Goal: Information Seeking & Learning: Learn about a topic

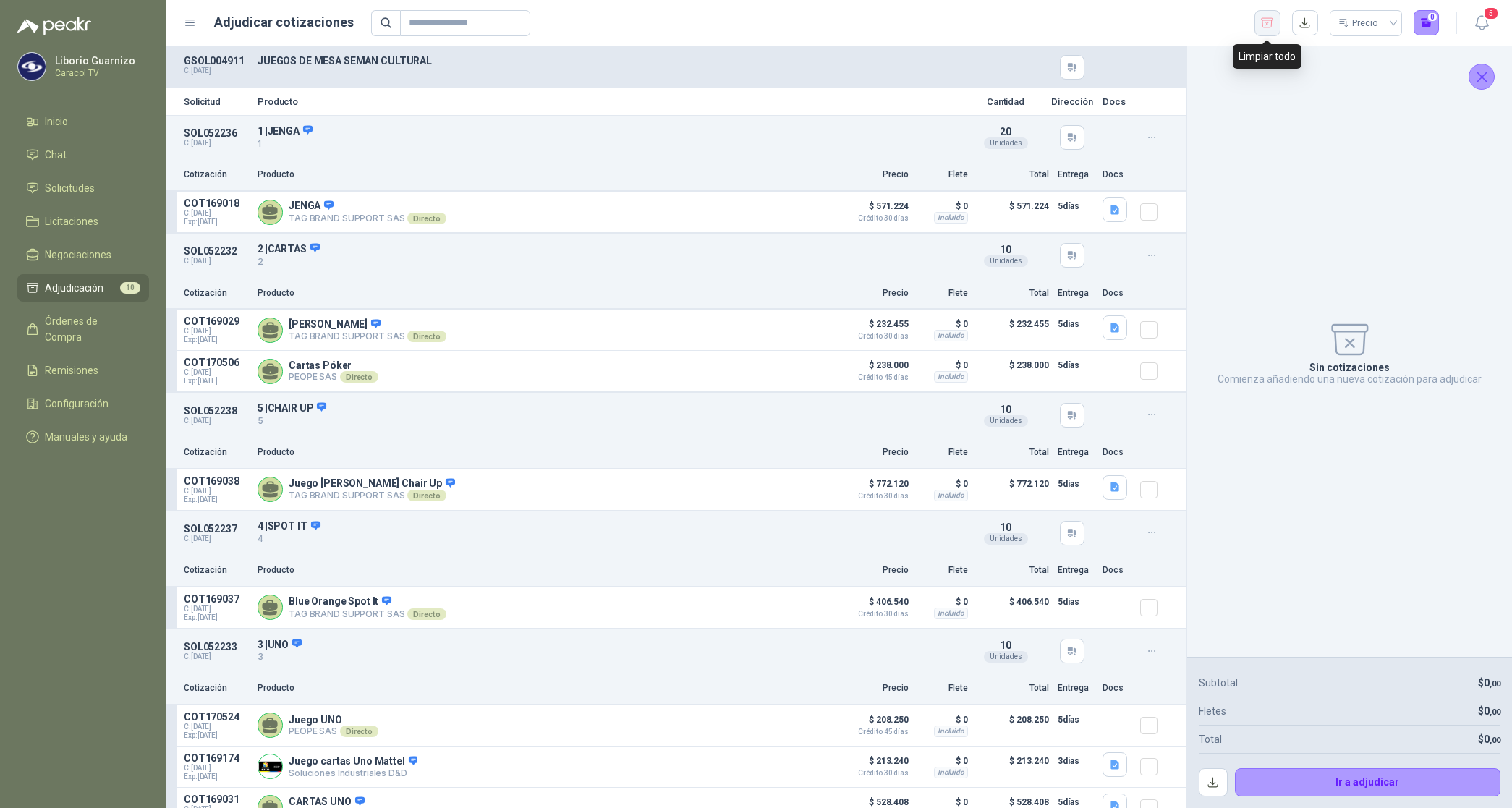
click at [1262, 25] on icon "button" at bounding box center [1267, 23] width 12 height 9
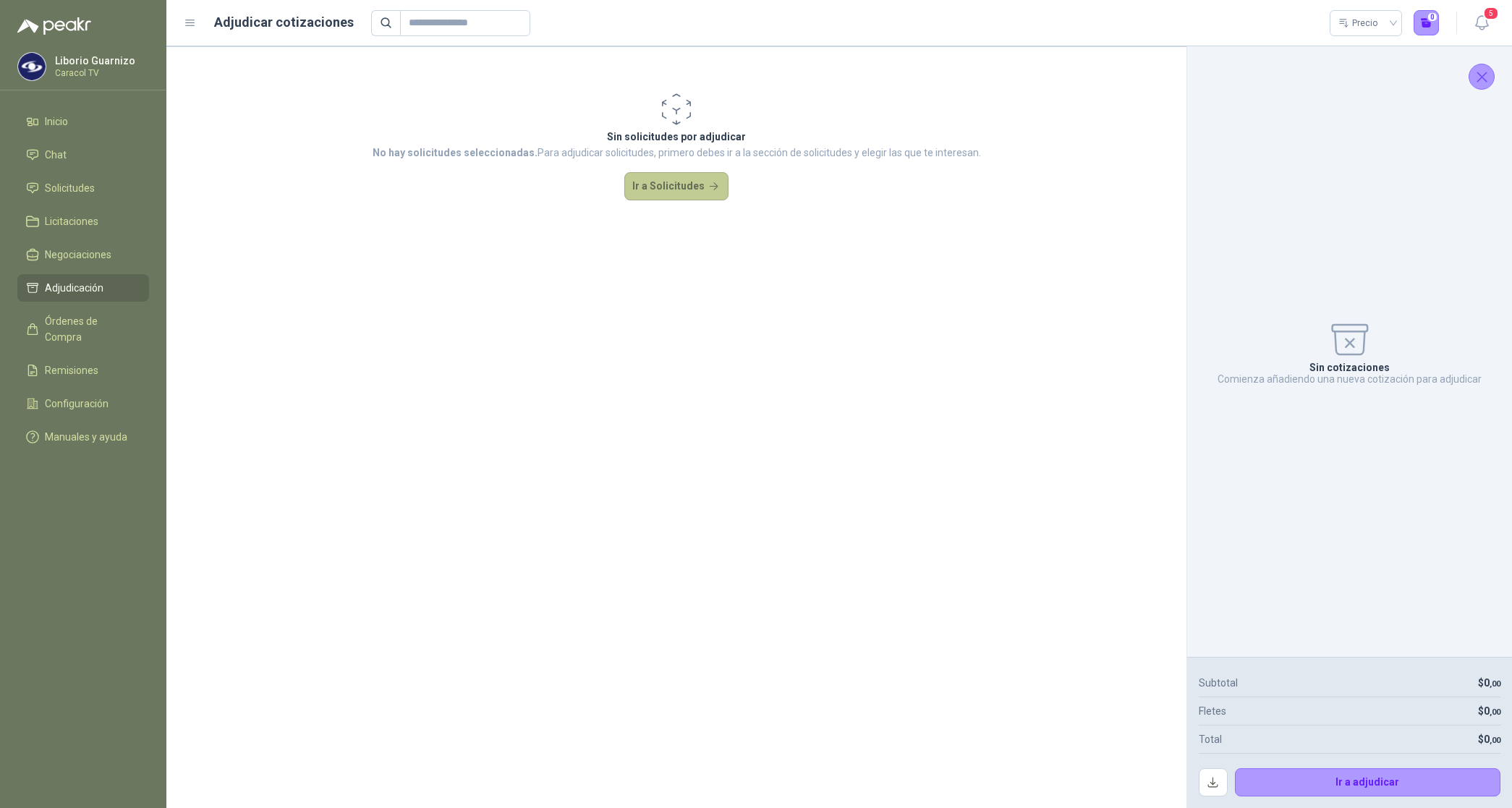
click at [695, 185] on button "Ir a Solicitudes" at bounding box center [676, 186] width 104 height 29
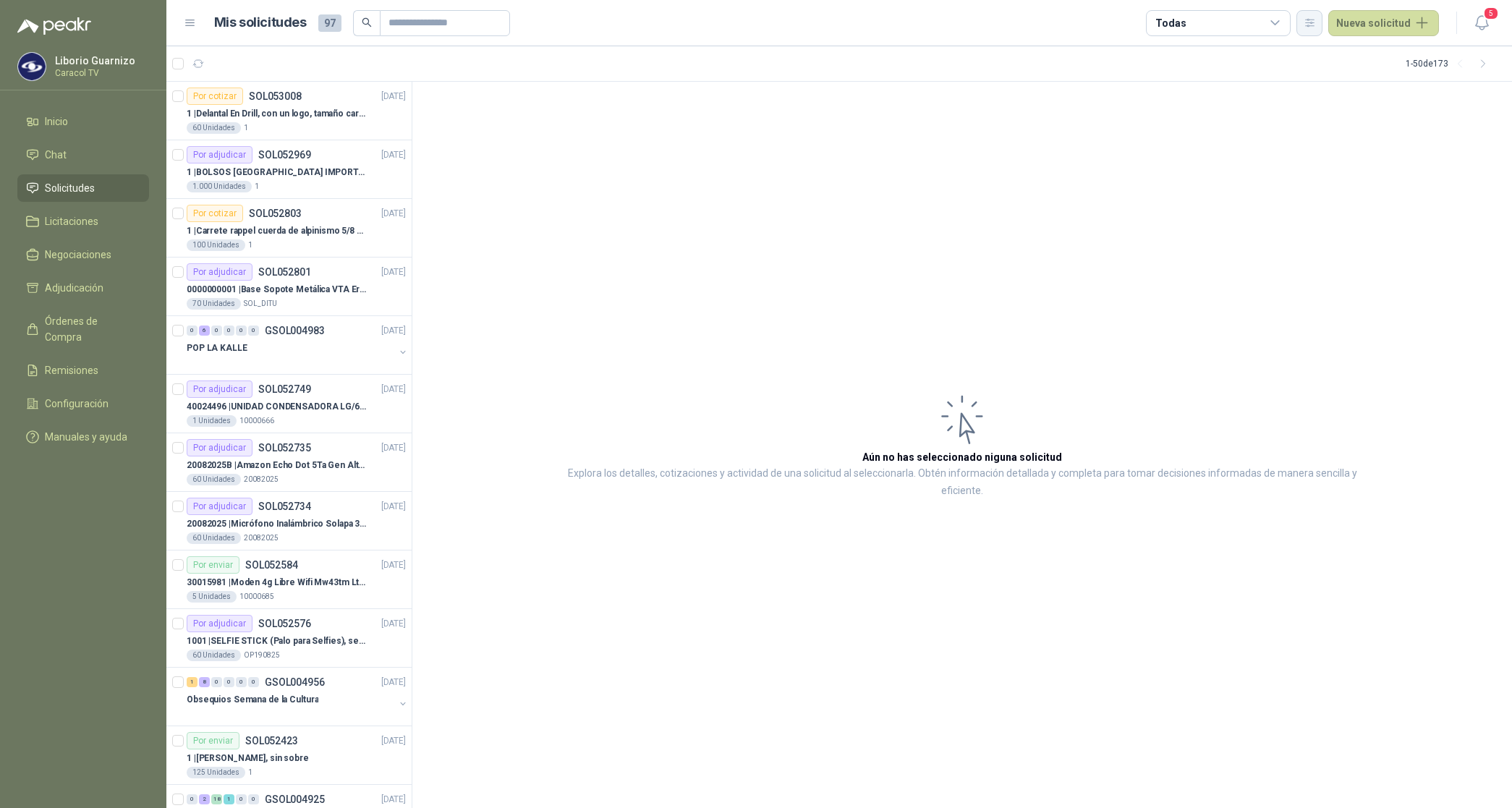
click at [1316, 22] on icon "button" at bounding box center [1310, 23] width 13 height 13
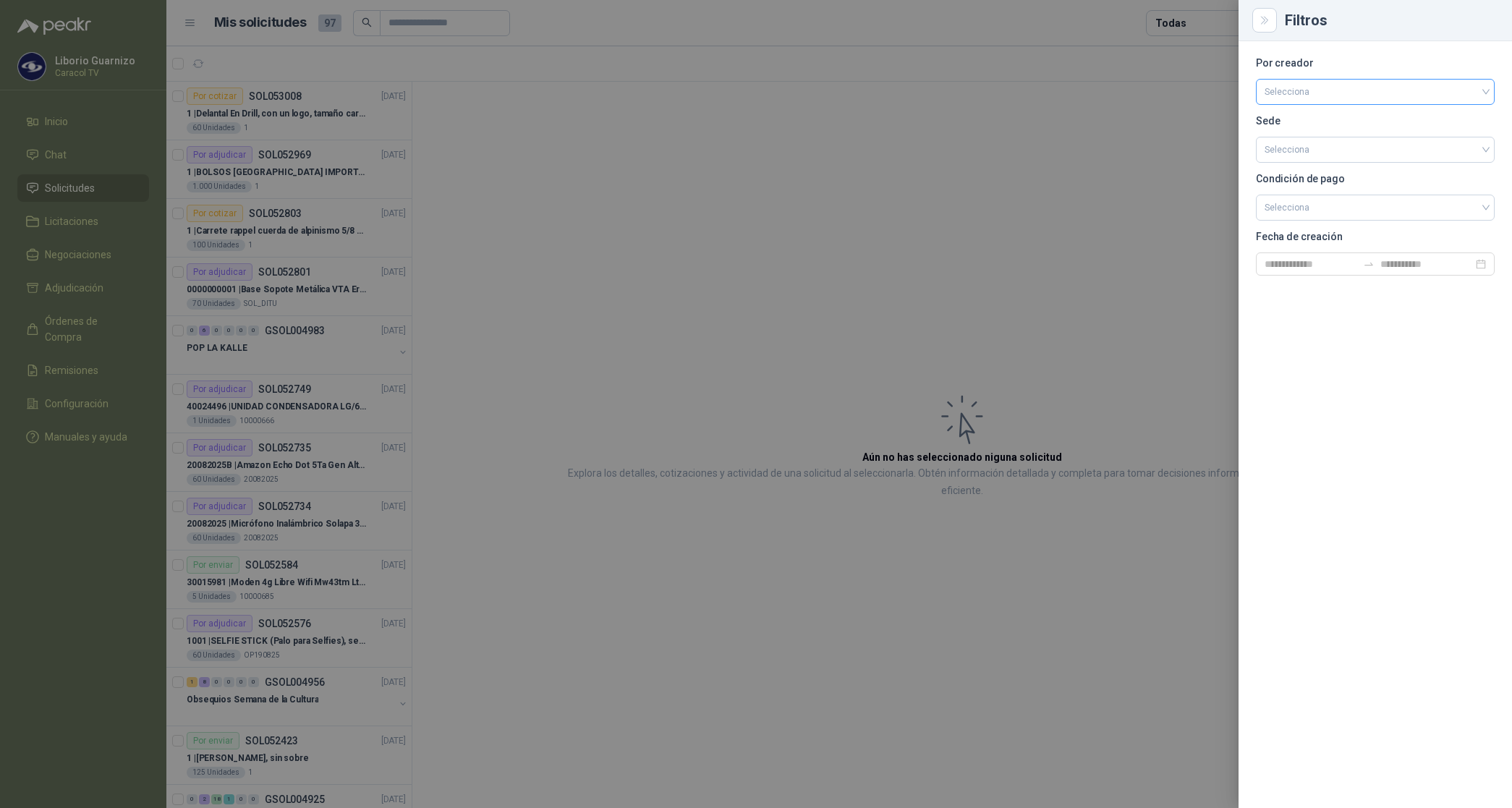
click at [1324, 91] on input "search" at bounding box center [1375, 90] width 221 height 21
click at [1302, 167] on div "[PERSON_NAME]" at bounding box center [1375, 168] width 215 height 16
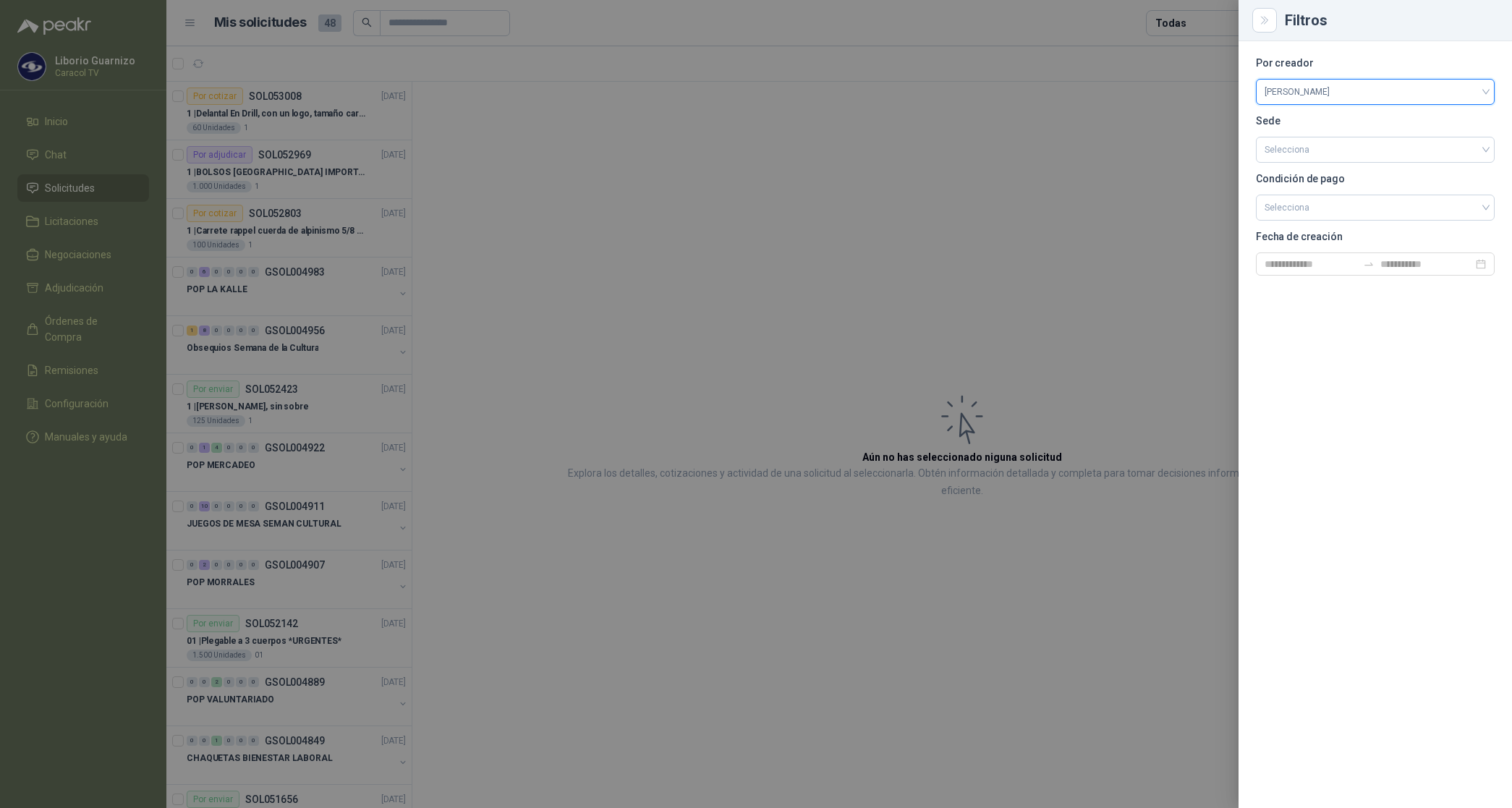
click at [1197, 21] on div at bounding box center [756, 404] width 1512 height 808
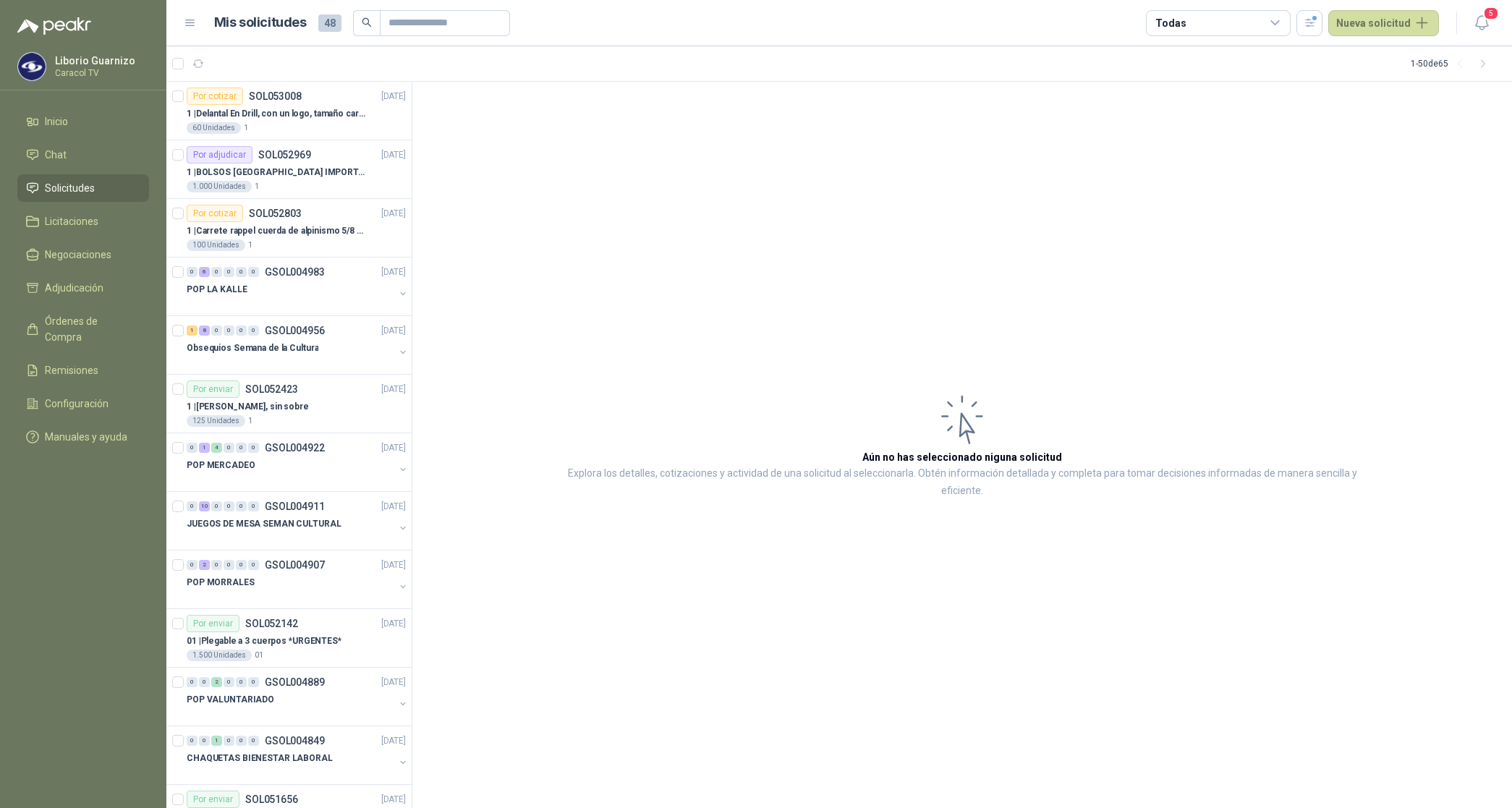
click at [1197, 20] on div "Todas" at bounding box center [1218, 23] width 144 height 26
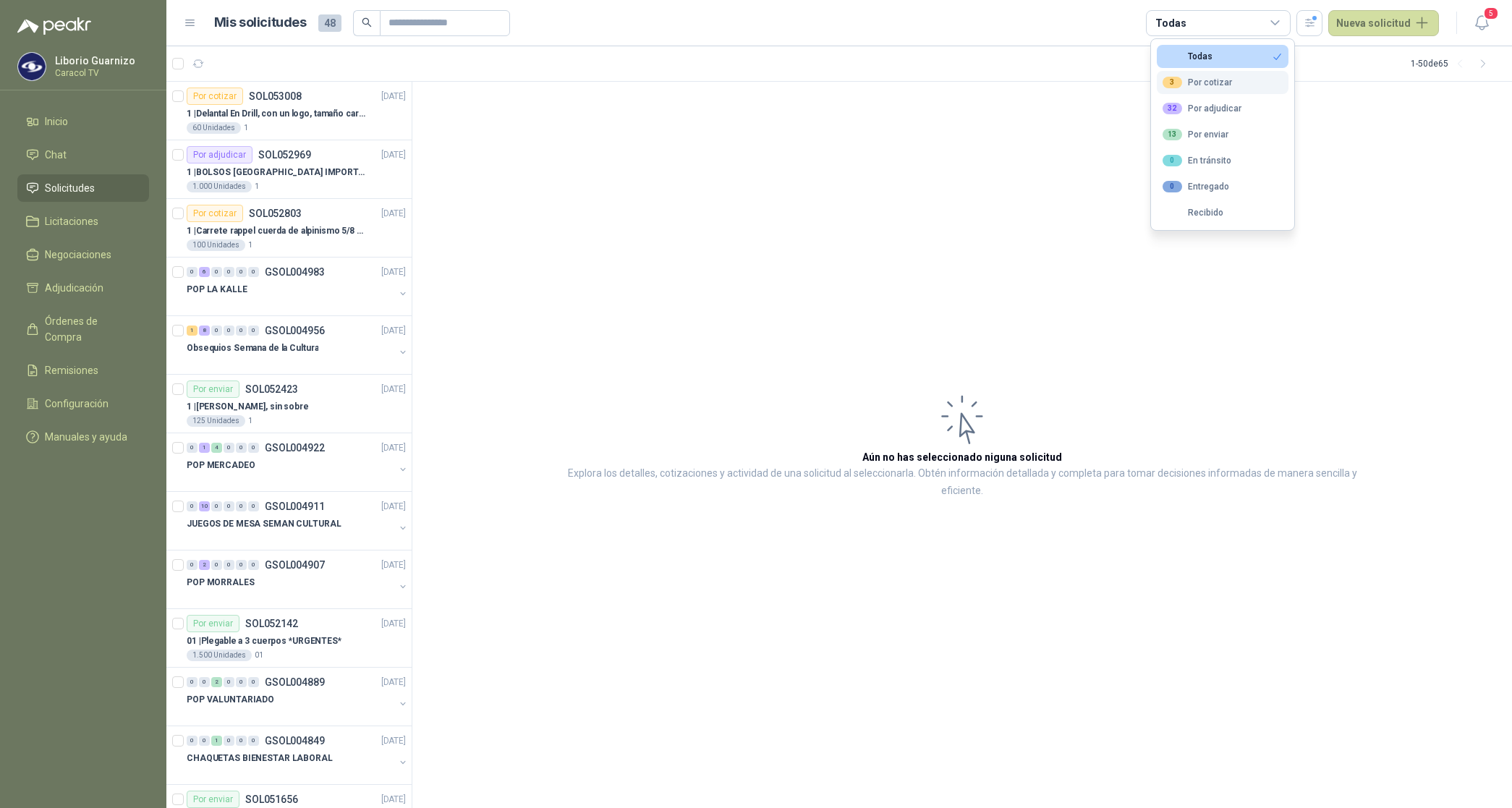
drag, startPoint x: 1197, startPoint y: 20, endPoint x: 1210, endPoint y: 88, distance: 69.2
click at [1210, 84] on div "3 Por cotizar" at bounding box center [1197, 82] width 69 height 12
click at [1210, 110] on div "32 Por adjudicar" at bounding box center [1202, 108] width 79 height 12
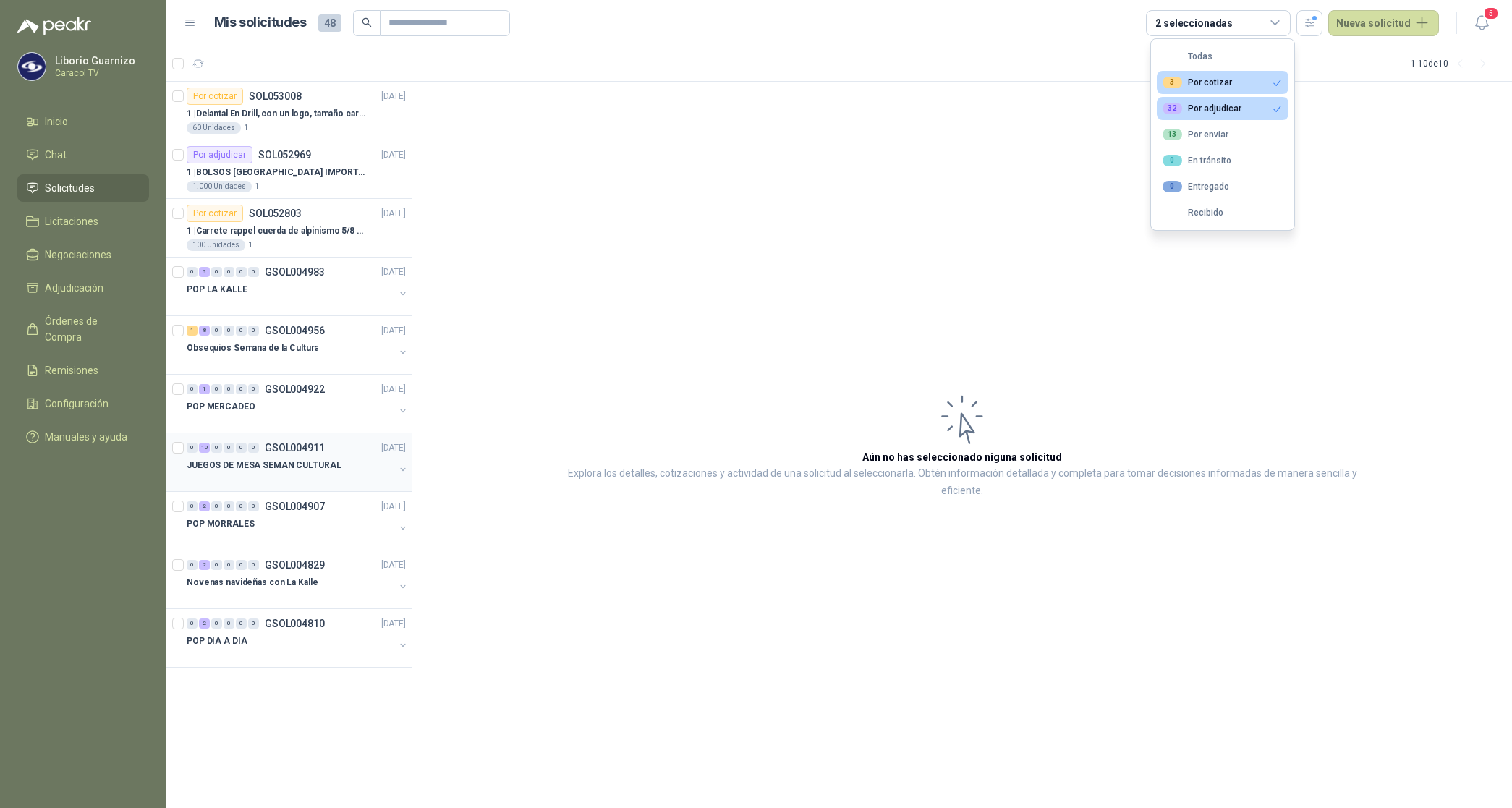
click at [270, 469] on p "JUEGOS DE MESA SEMAN CULTURAL" at bounding box center [264, 465] width 155 height 13
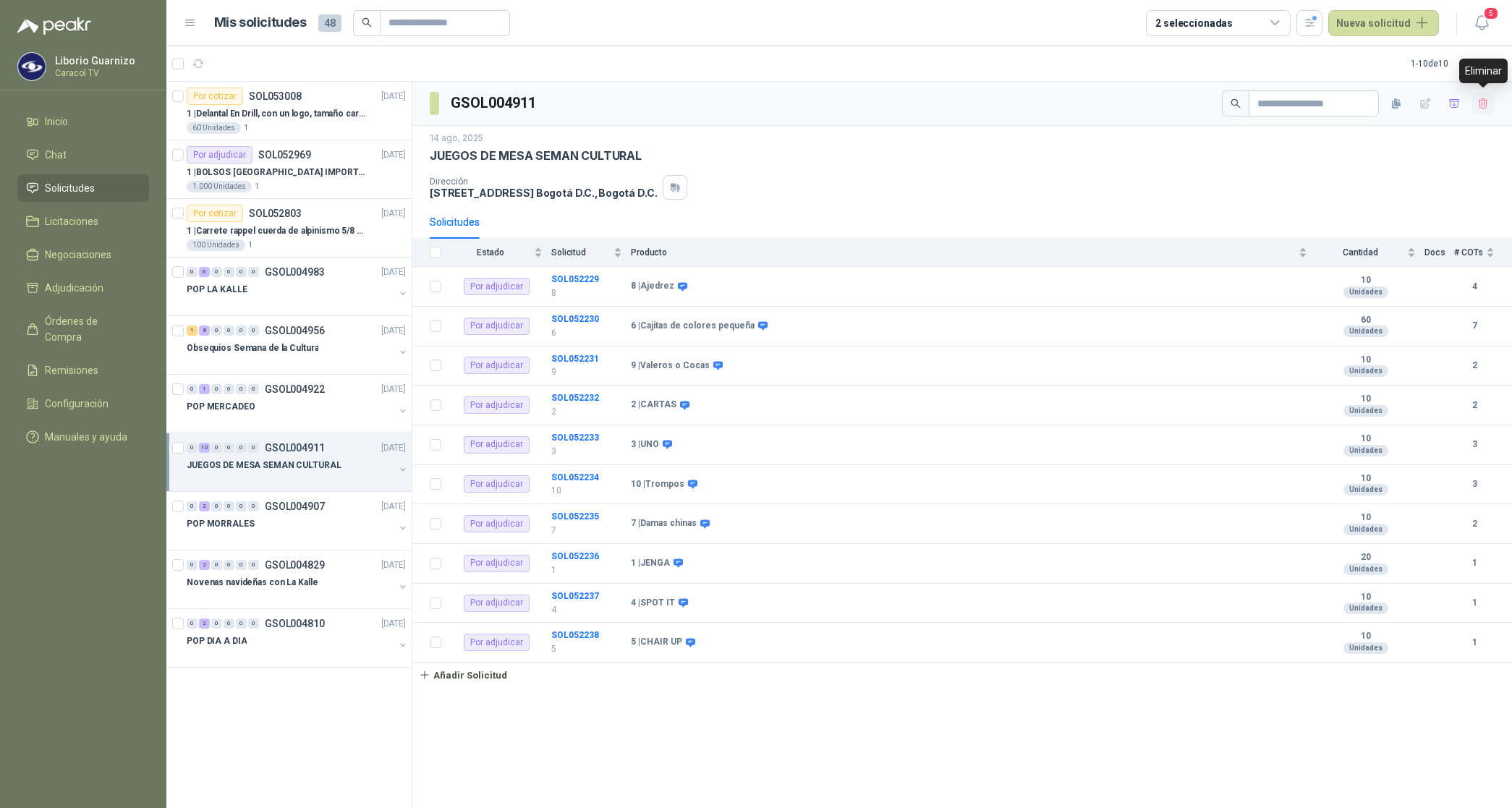
click at [1483, 103] on icon "button" at bounding box center [1484, 104] width 13 height 13
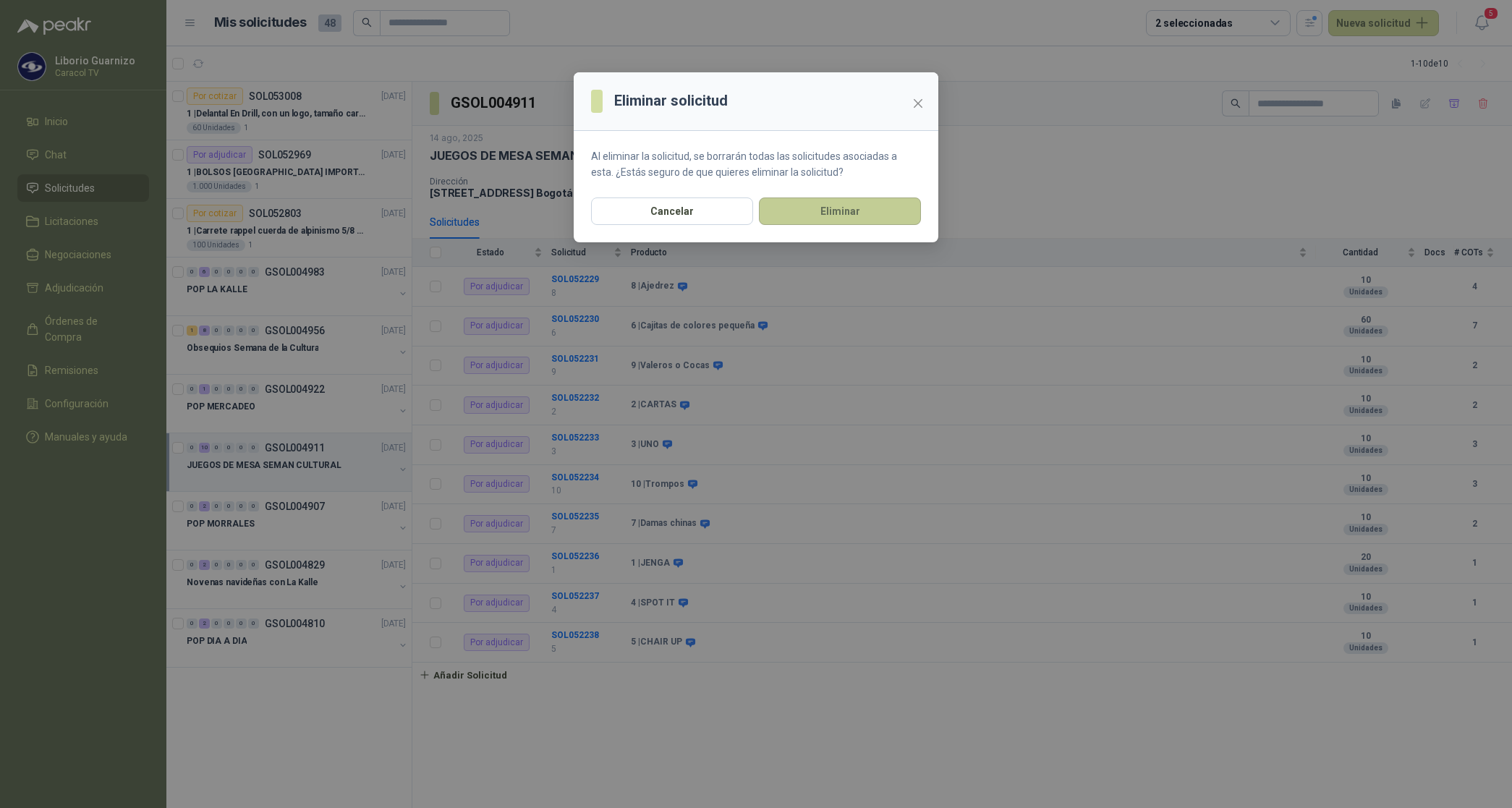
click at [868, 210] on button "Eliminar" at bounding box center [840, 211] width 162 height 28
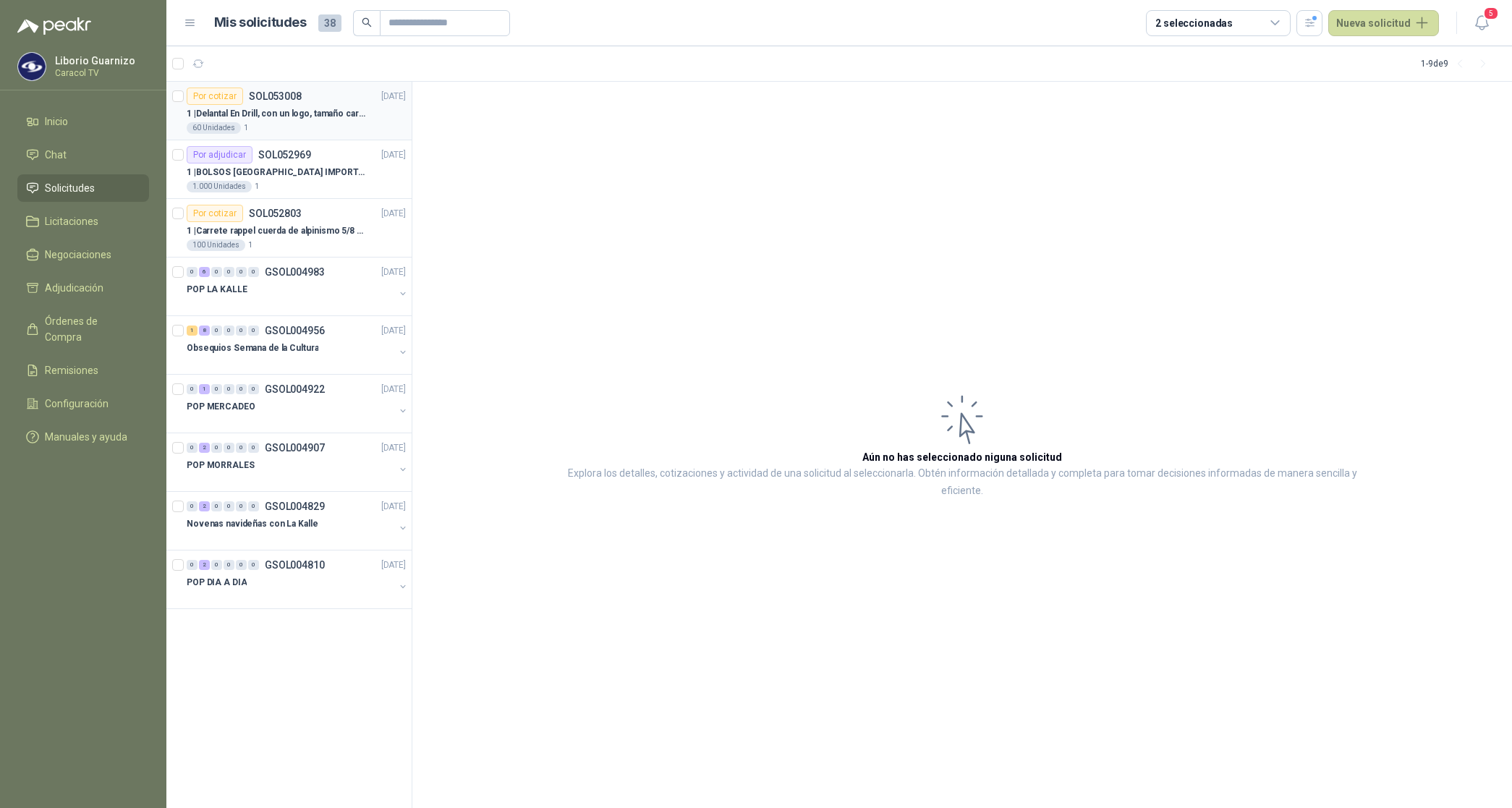
click at [283, 114] on p "1 | Delantal En Drill, con un logo, tamaño carta 1 tinta (Se envia enlacen, com…" at bounding box center [276, 114] width 180 height 13
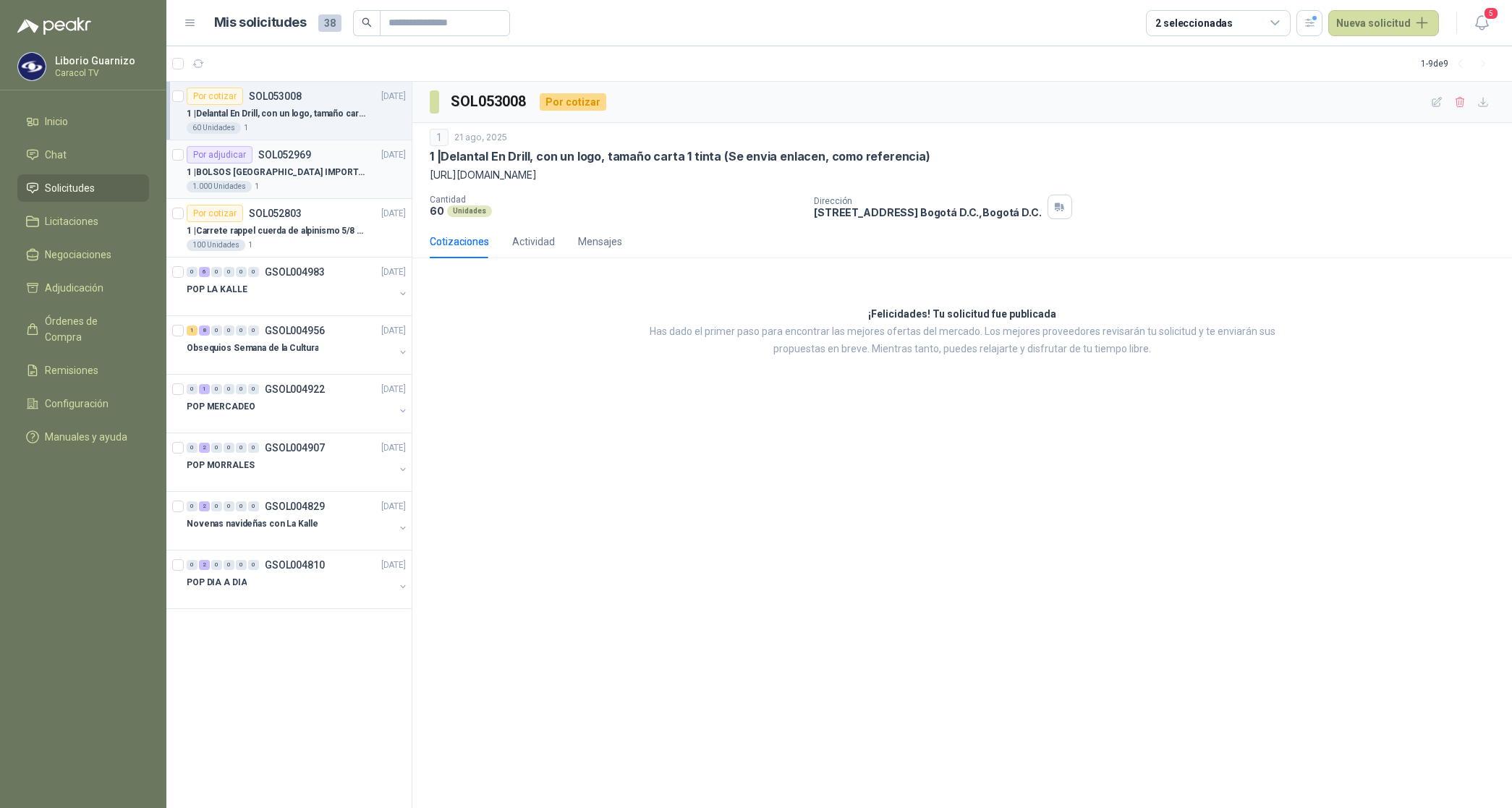
click at [245, 172] on p "1 | BOLSOS VENECIA IMPORTADO [GEOGRAPHIC_DATA]-397-1" at bounding box center [276, 172] width 180 height 13
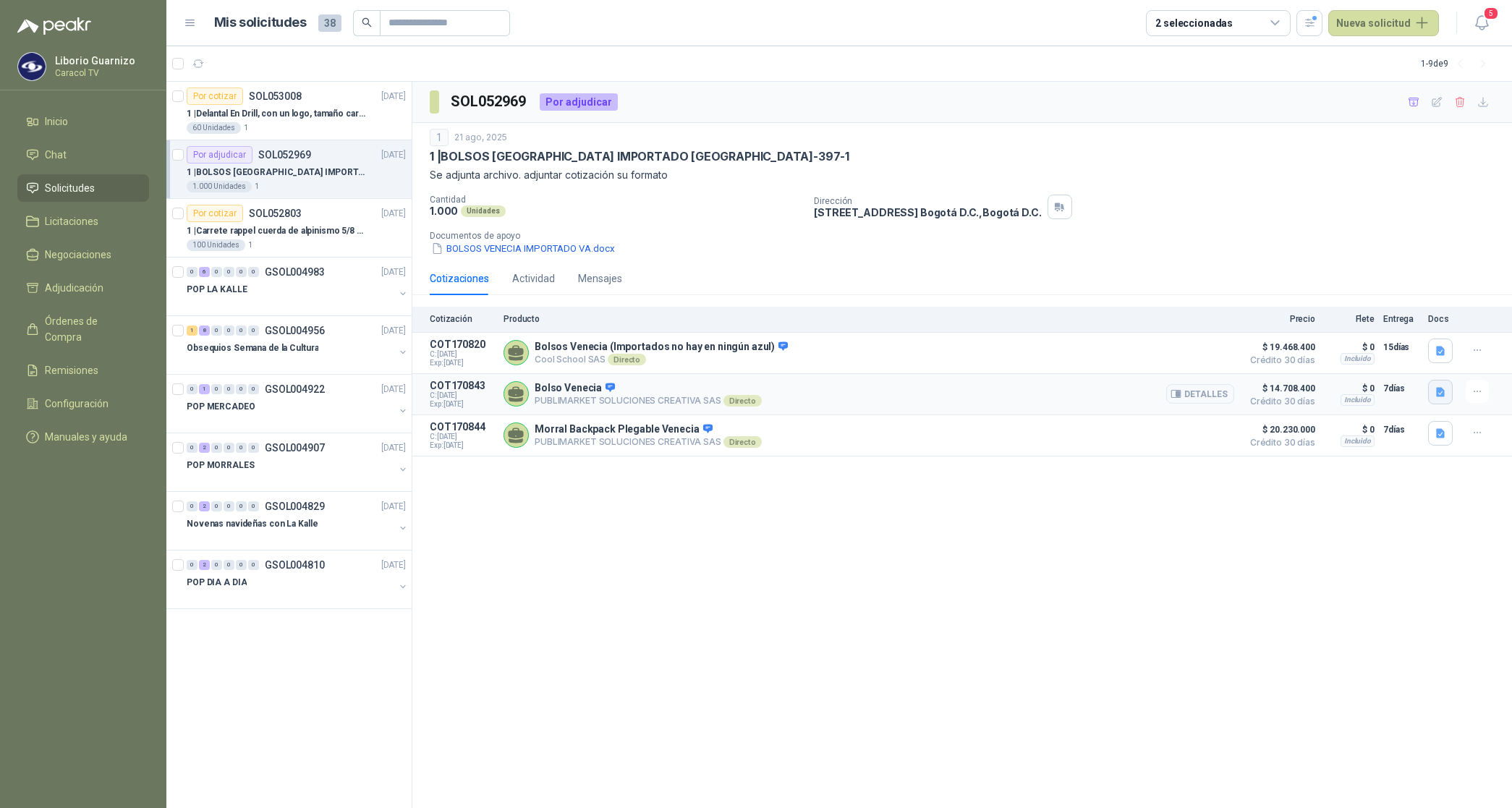
click at [1439, 392] on icon "button" at bounding box center [1439, 391] width 9 height 9
click at [1376, 365] on button "PUBLIMARKET COTIZACION OMG 2762-25 CARACOL-BOLSOS.pdf" at bounding box center [1294, 361] width 299 height 15
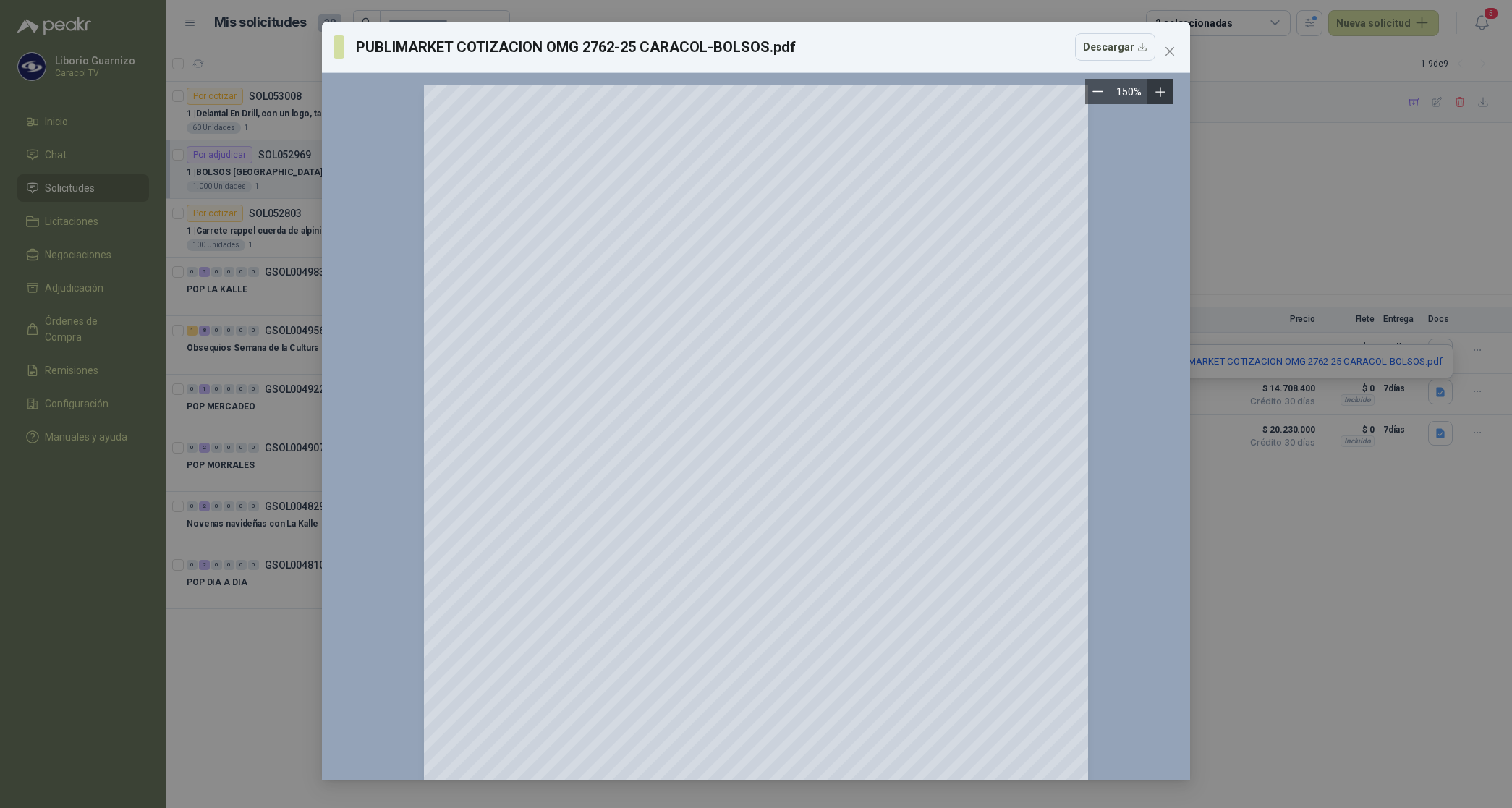
click at [1163, 94] on icon "Zoom in" at bounding box center [1160, 92] width 14 height 14
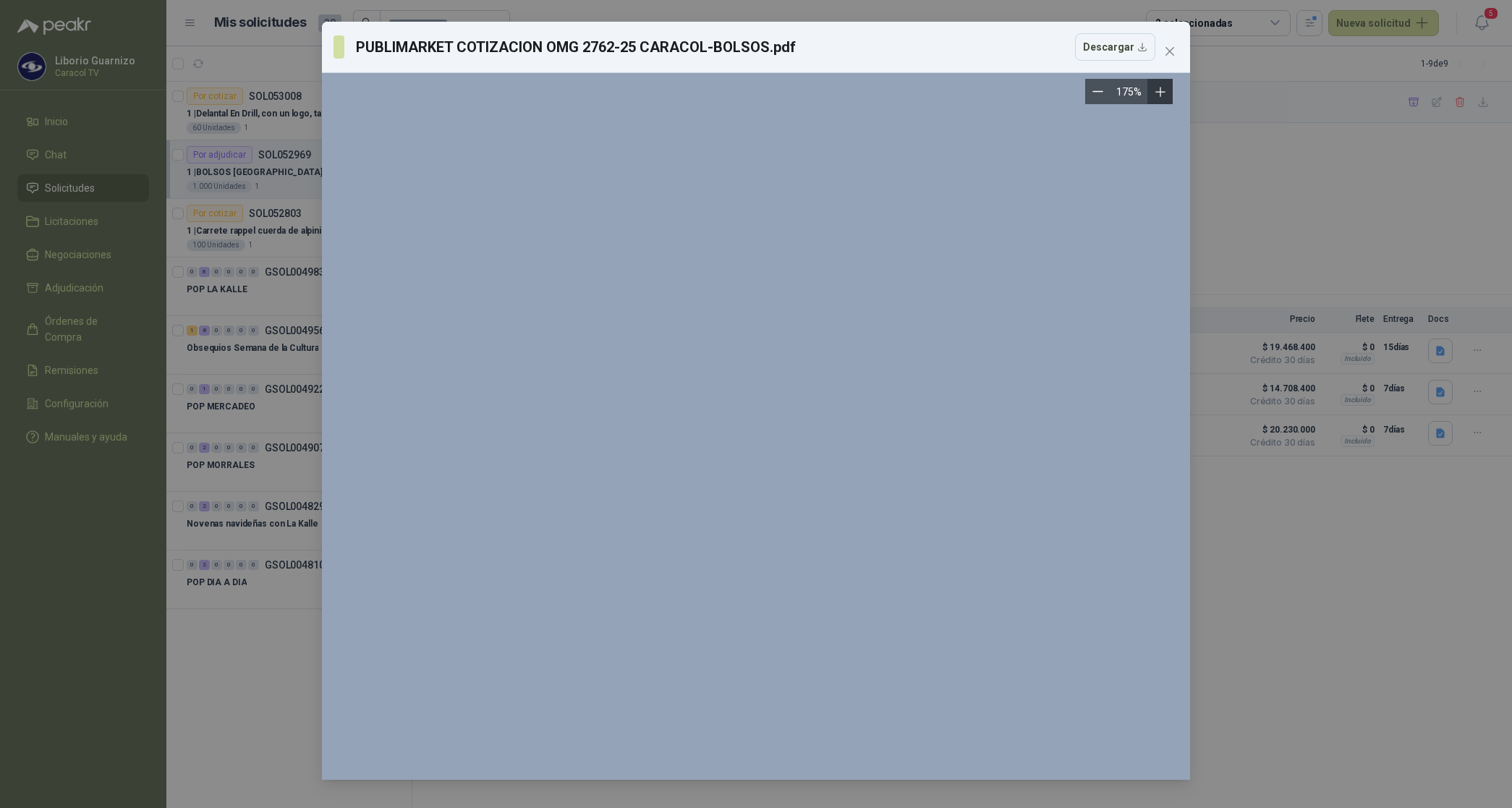
click at [1163, 94] on icon "Zoom in" at bounding box center [1160, 92] width 14 height 14
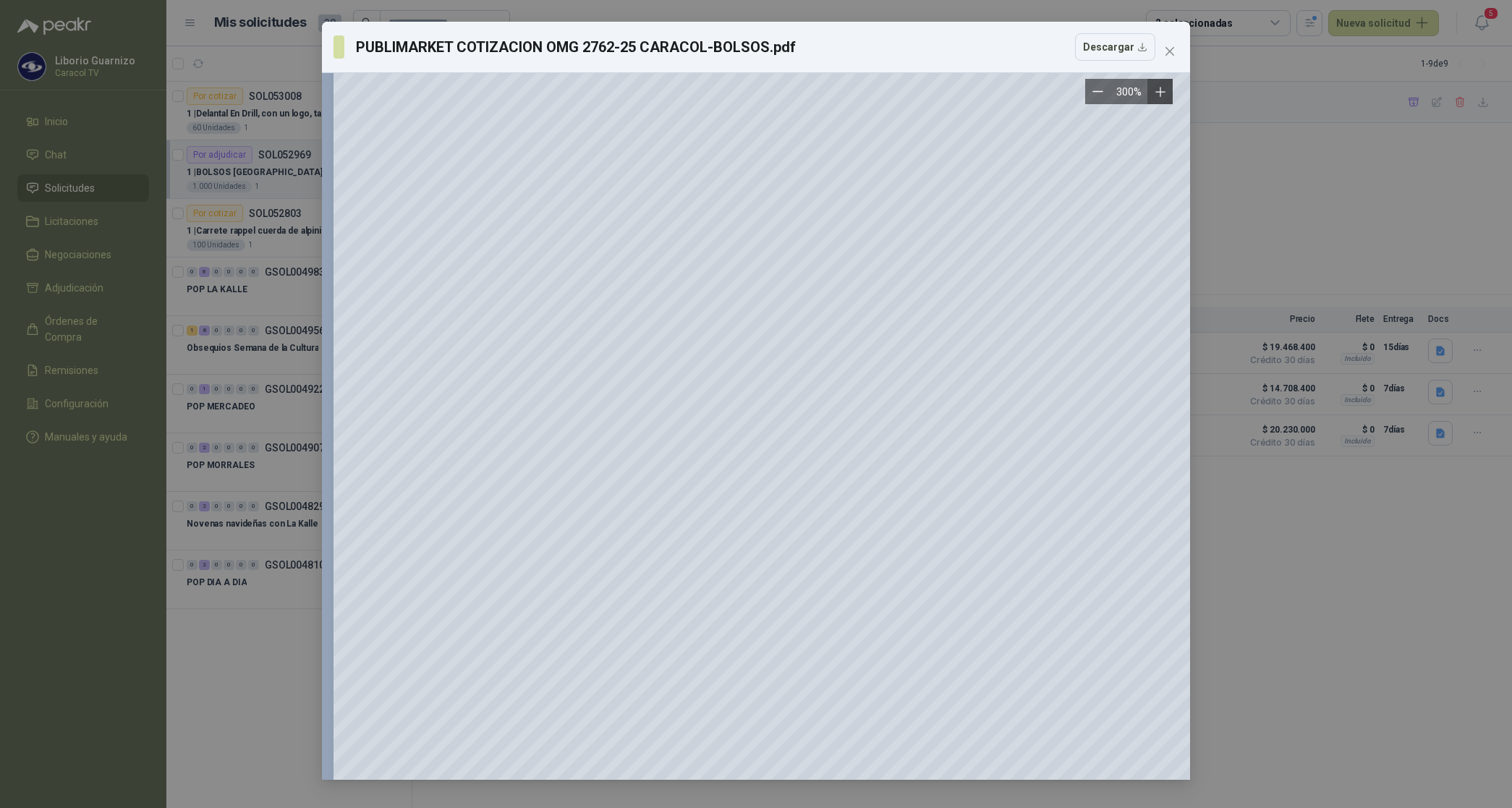
scroll to position [452, 0]
click at [1174, 50] on icon "close" at bounding box center [1170, 51] width 12 height 12
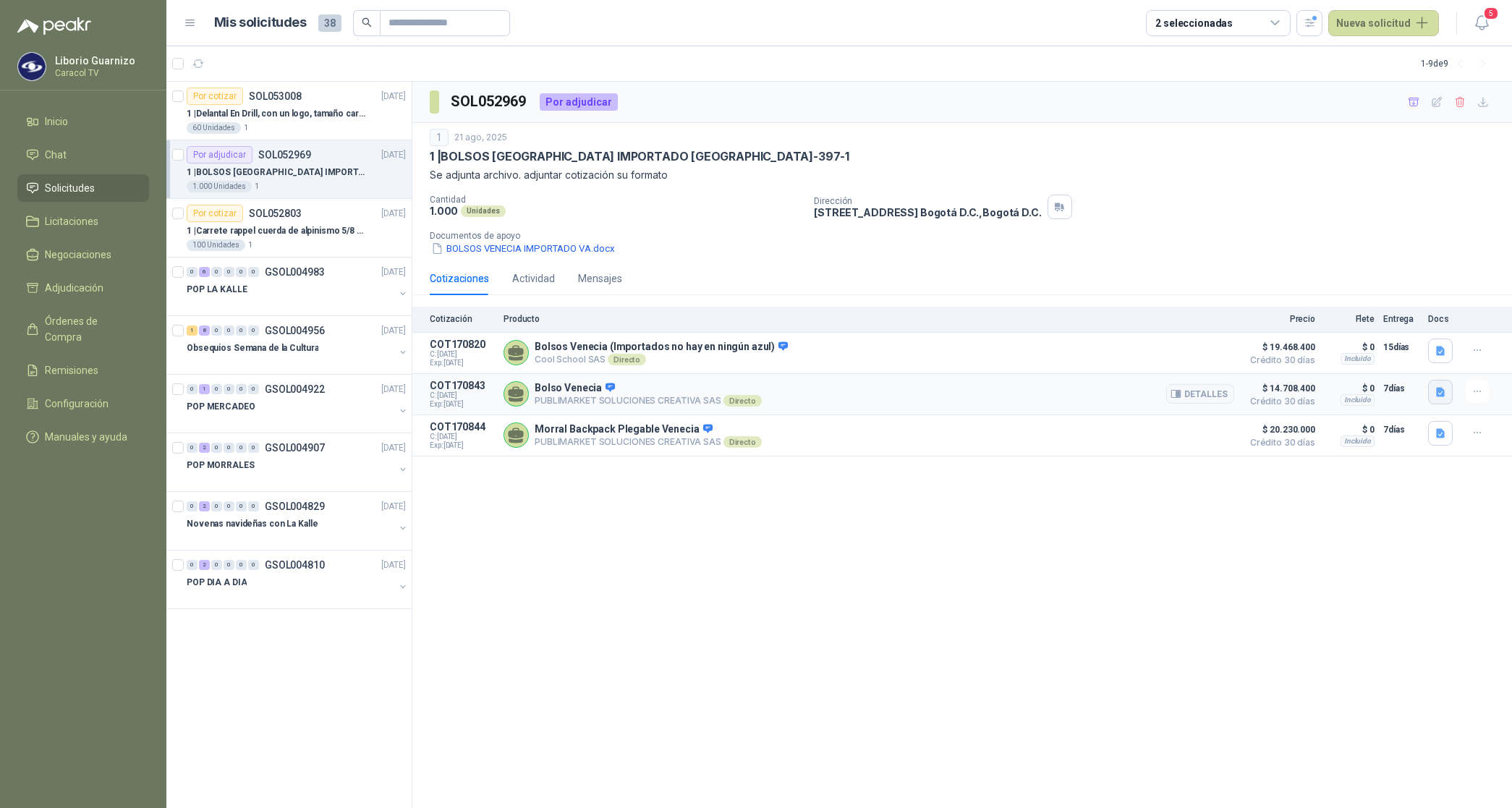
click at [1444, 393] on icon "button" at bounding box center [1439, 391] width 9 height 9
click at [1335, 360] on button "PUBLIMARKET COTIZACION OMG 2762-25 CARACOL-BOLSOS.pdf" at bounding box center [1294, 361] width 299 height 15
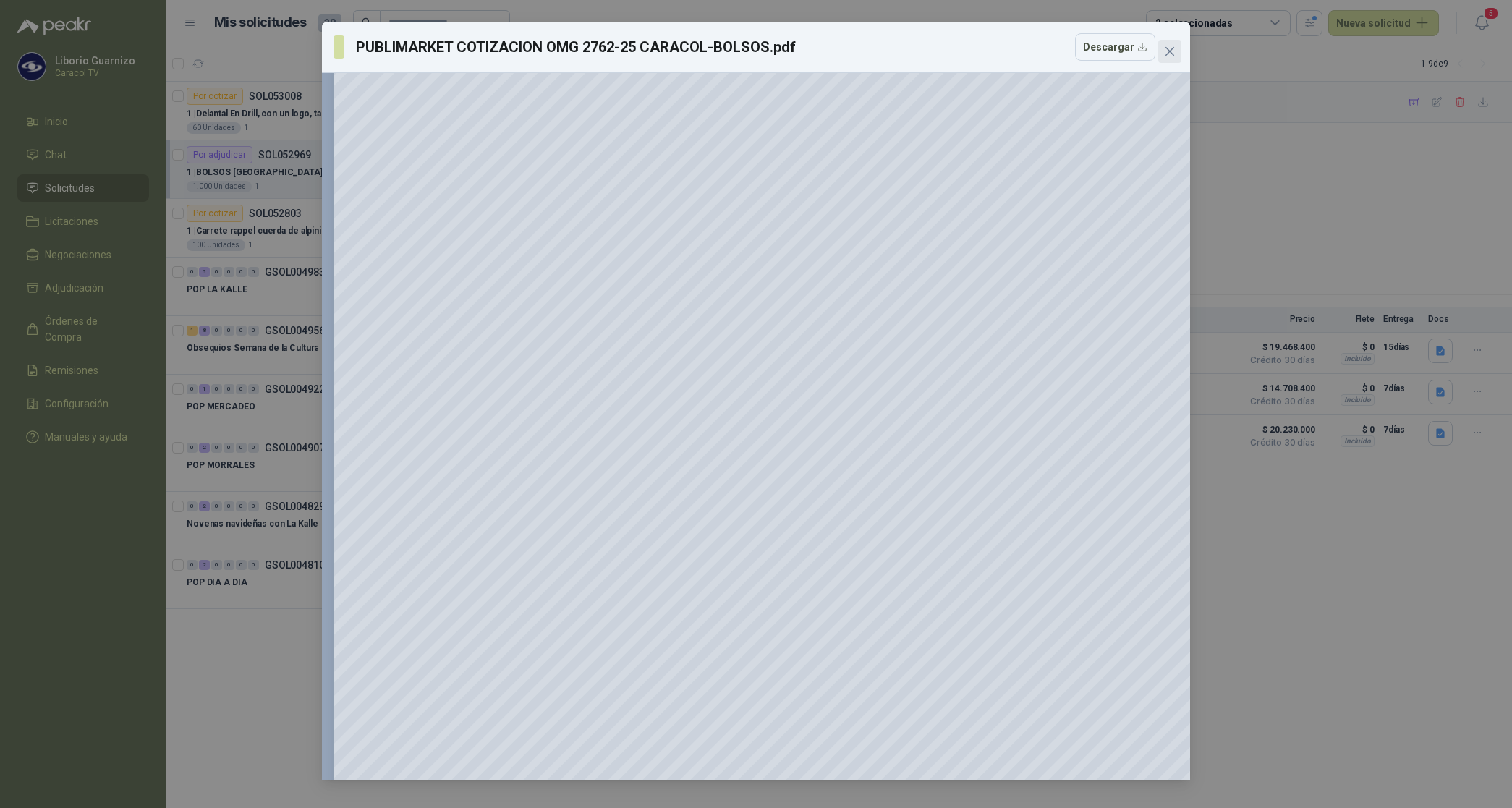
click at [1168, 53] on icon "close" at bounding box center [1170, 51] width 9 height 9
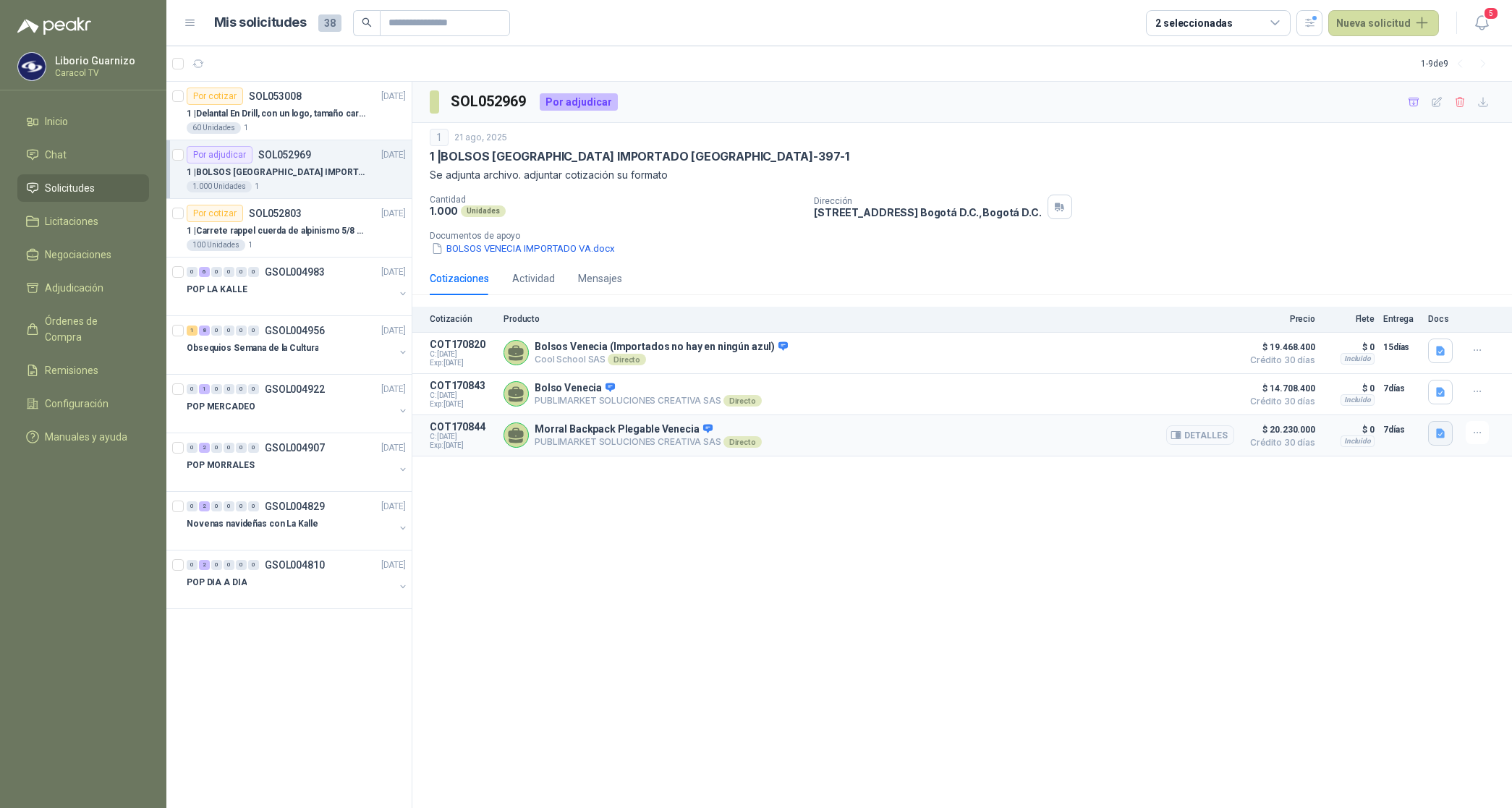
click at [1437, 438] on icon "button" at bounding box center [1439, 433] width 9 height 9
click at [1328, 391] on div "PUBLIMARKET COTIZACION OMG 2762-25 CARACOL-BOLSOS.pdf" at bounding box center [1294, 403] width 317 height 34
click at [1321, 403] on button "PUBLIMARKET COTIZACION OMG 2762-25 CARACOL-BOLSOS.pdf" at bounding box center [1294, 403] width 299 height 15
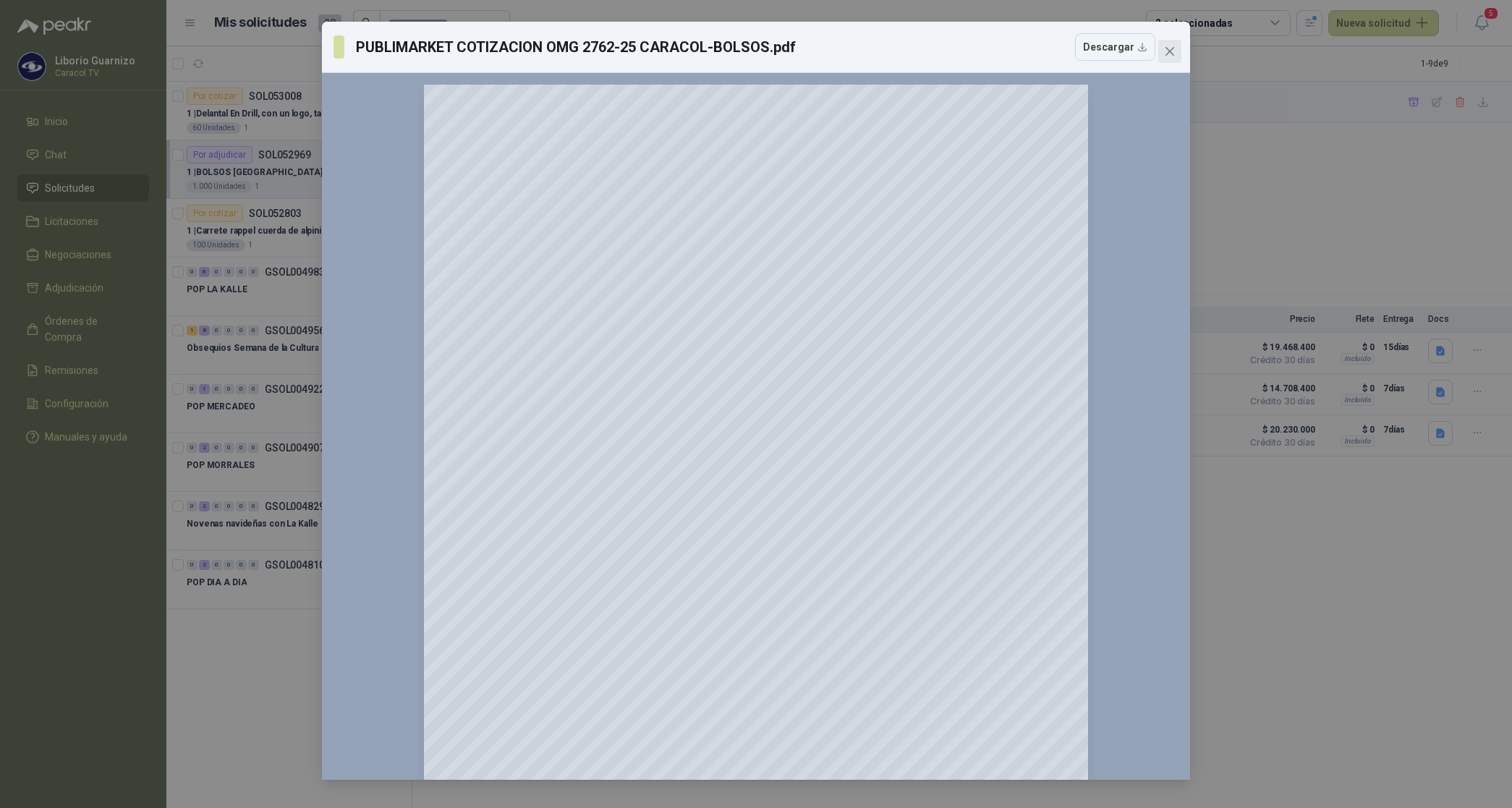
click at [1169, 47] on icon "close" at bounding box center [1170, 51] width 12 height 12
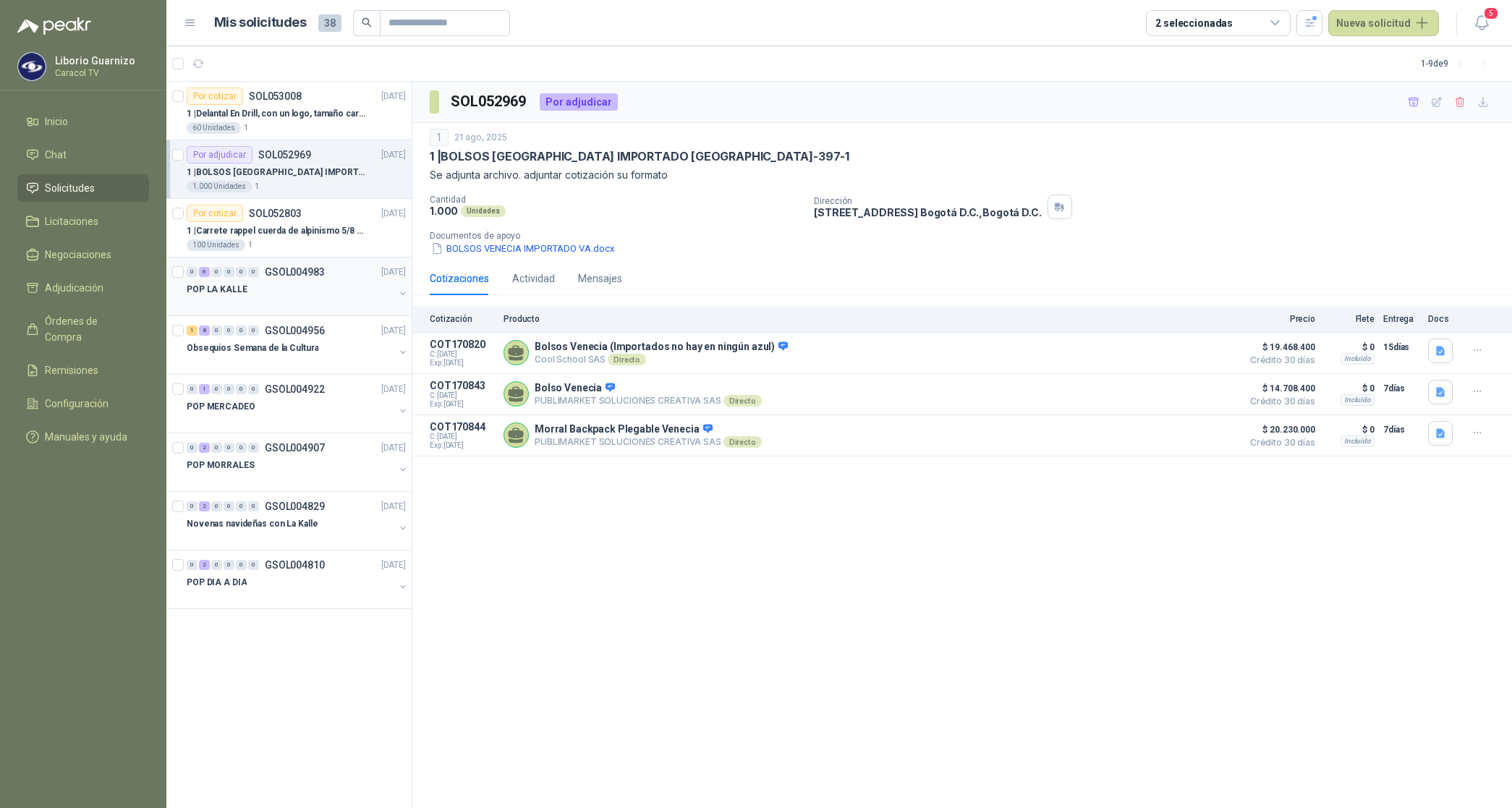
click at [225, 290] on p "POP LA KALLE" at bounding box center [216, 289] width 61 height 13
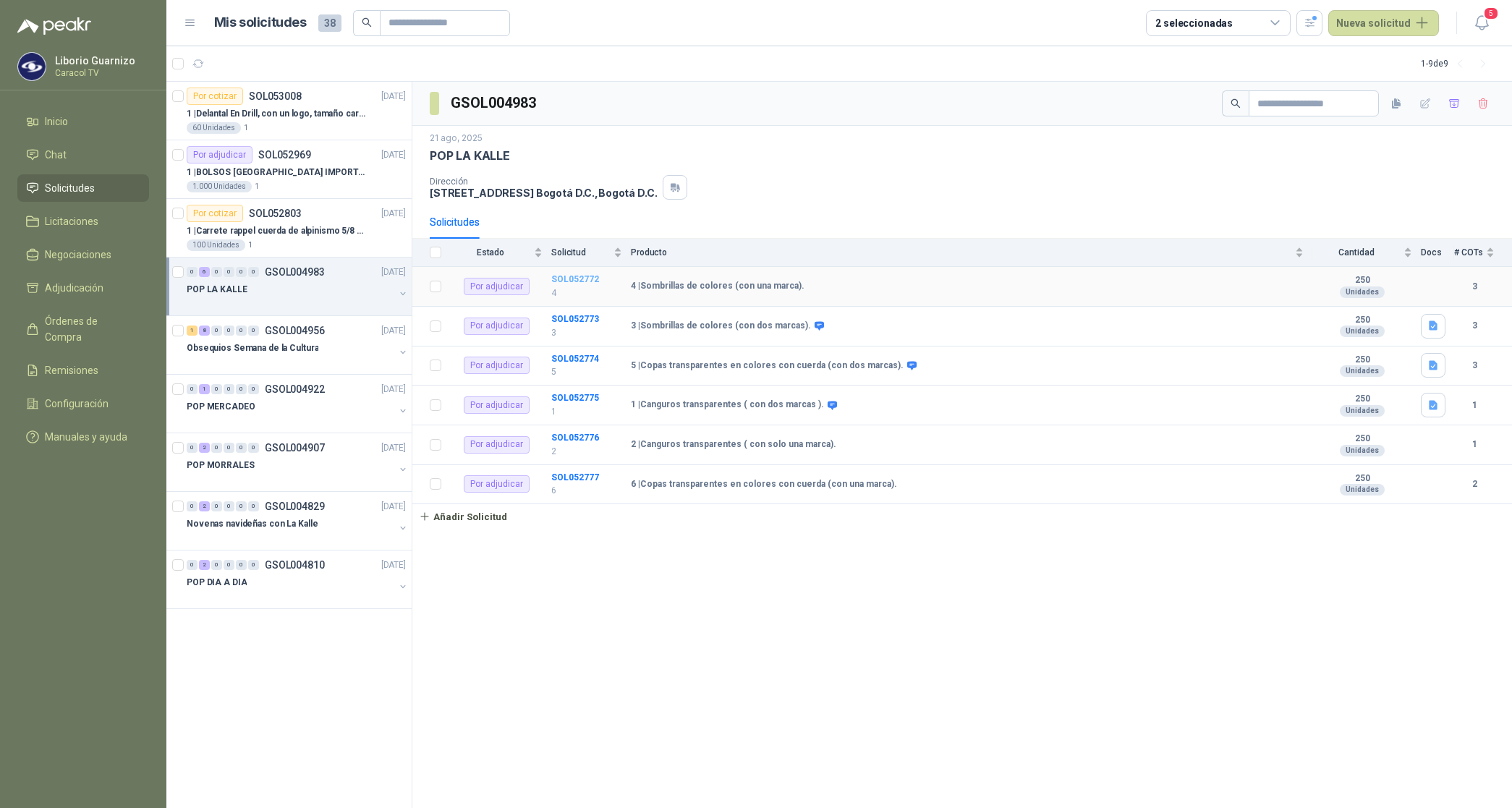
click at [579, 282] on b "SOL052772" at bounding box center [574, 279] width 47 height 10
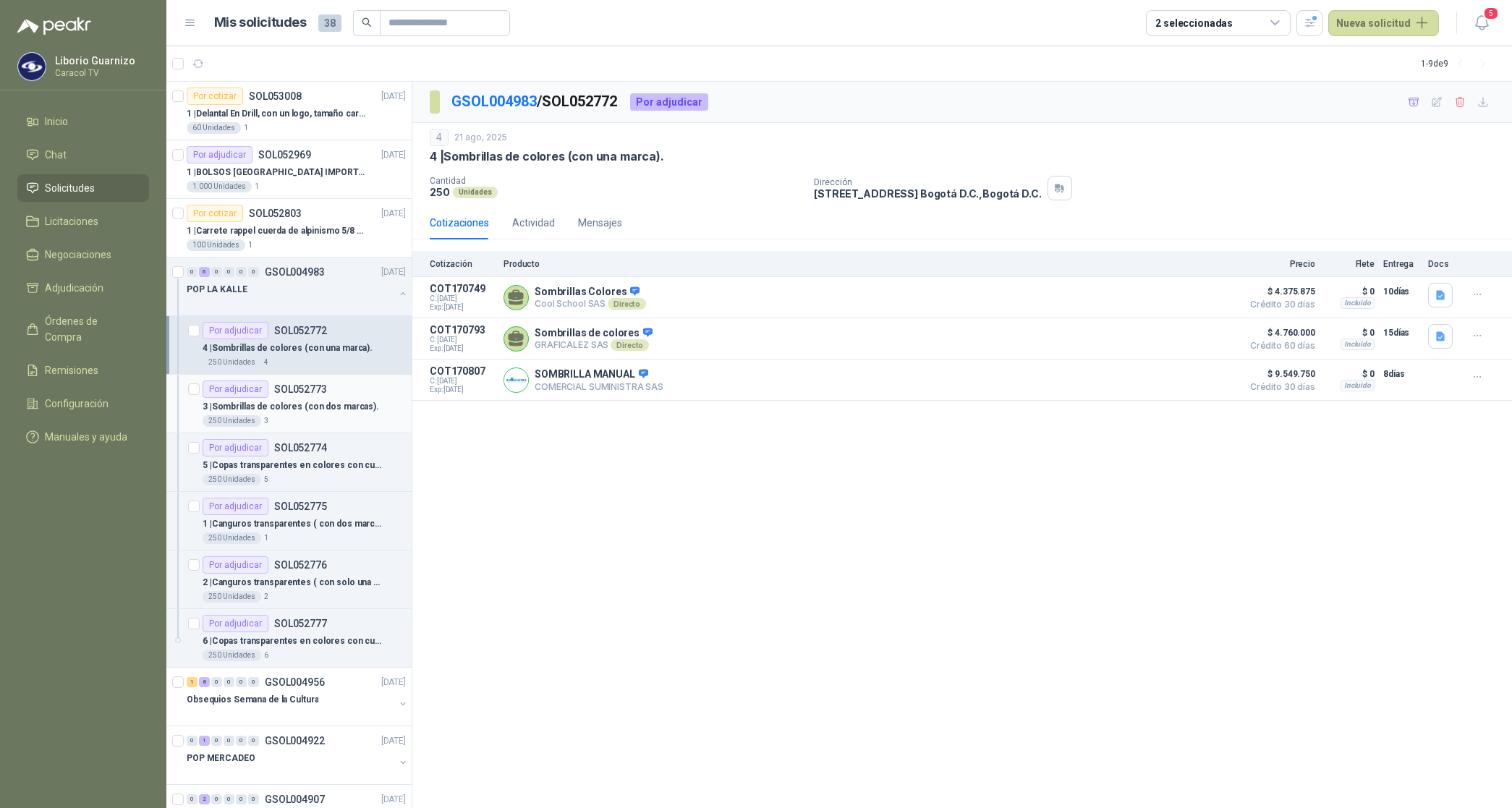
click at [276, 406] on p "3 | Sombrillas de colores (con dos marcas)." at bounding box center [291, 406] width 177 height 13
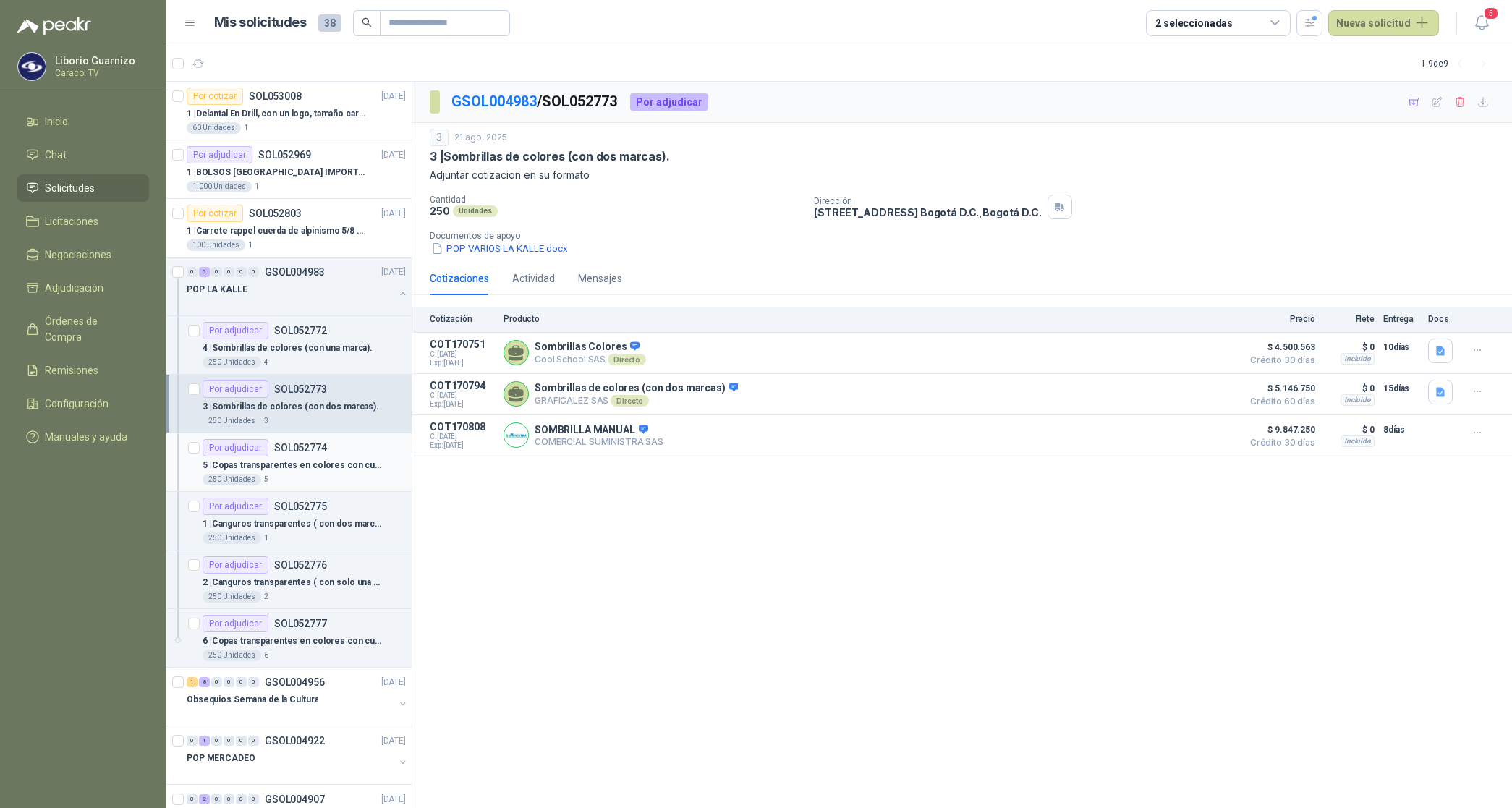
click at [350, 471] on p "5 | Copas transparentes en colores con cuerda (con dos marcas)." at bounding box center [293, 465] width 180 height 13
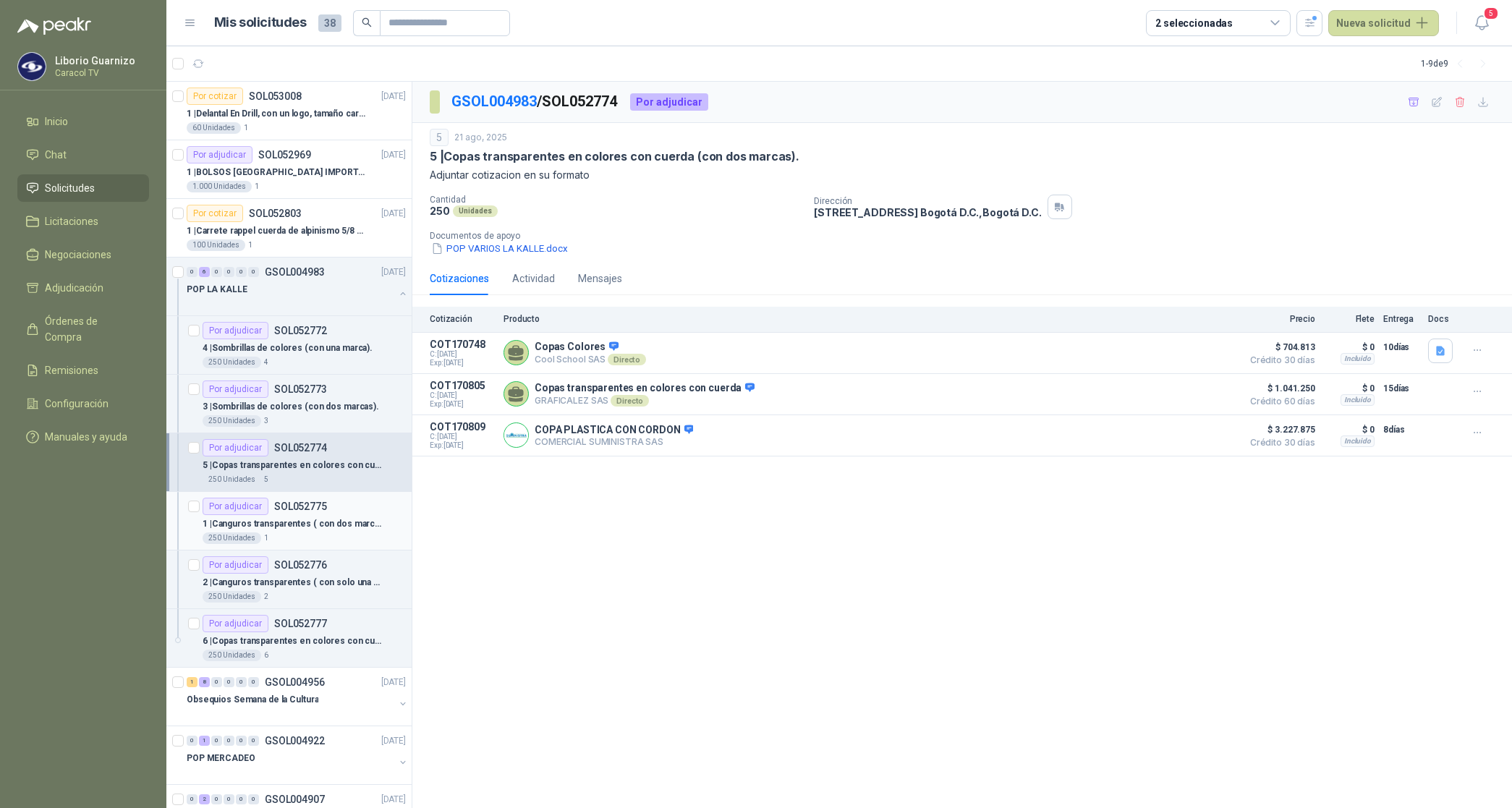
click at [327, 529] on p "1 | Canguros transparentes ( con dos marcas )." at bounding box center [293, 523] width 180 height 13
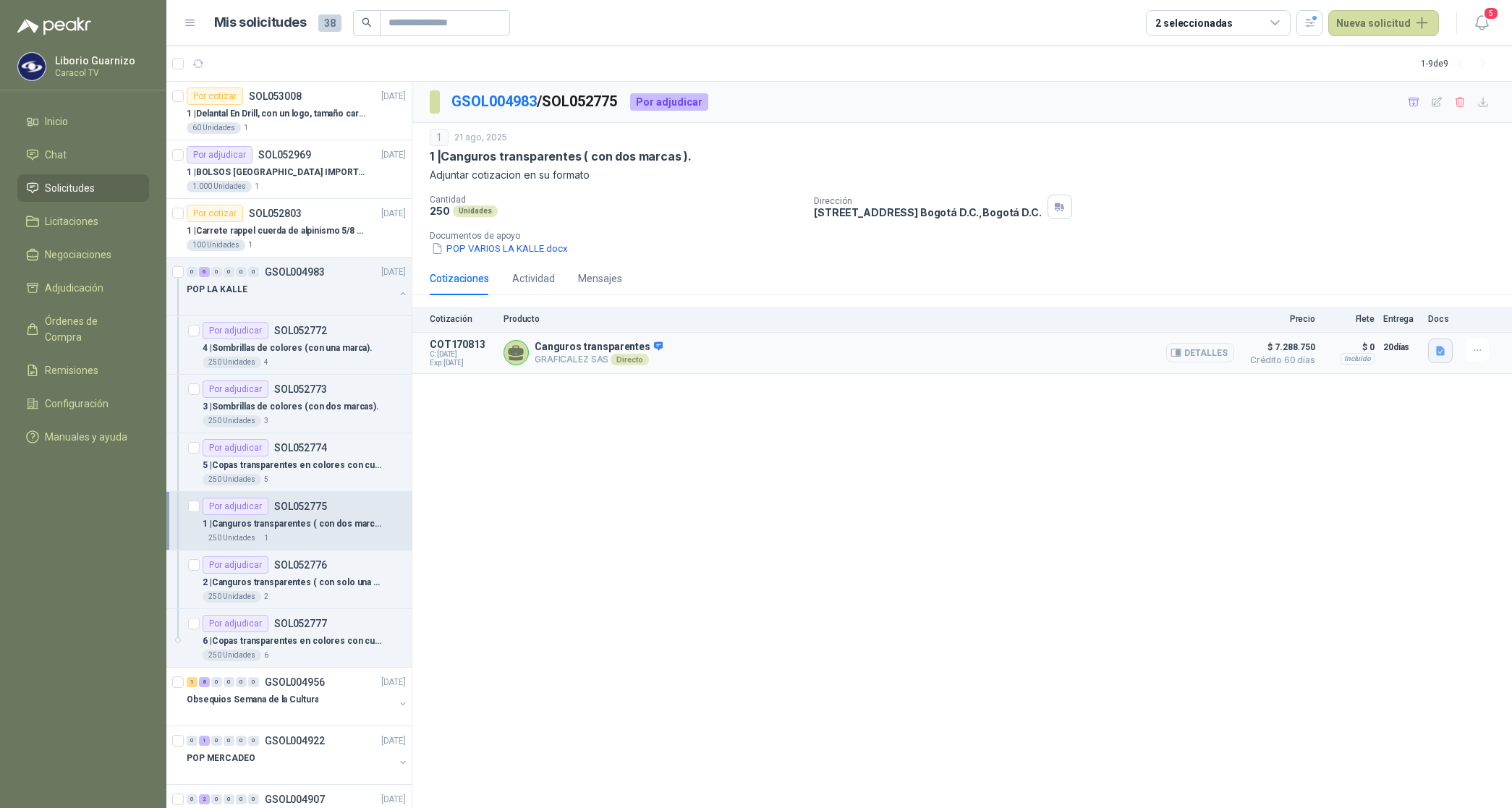
click at [1444, 347] on icon "button" at bounding box center [1441, 351] width 13 height 13
click at [1304, 322] on button "COTIZACIÓN-00-1402-CARACOL TELEVISIÓN -CANGURO TRANSPARENTE 2 LOGOS.xlsx" at bounding box center [1248, 318] width 391 height 15
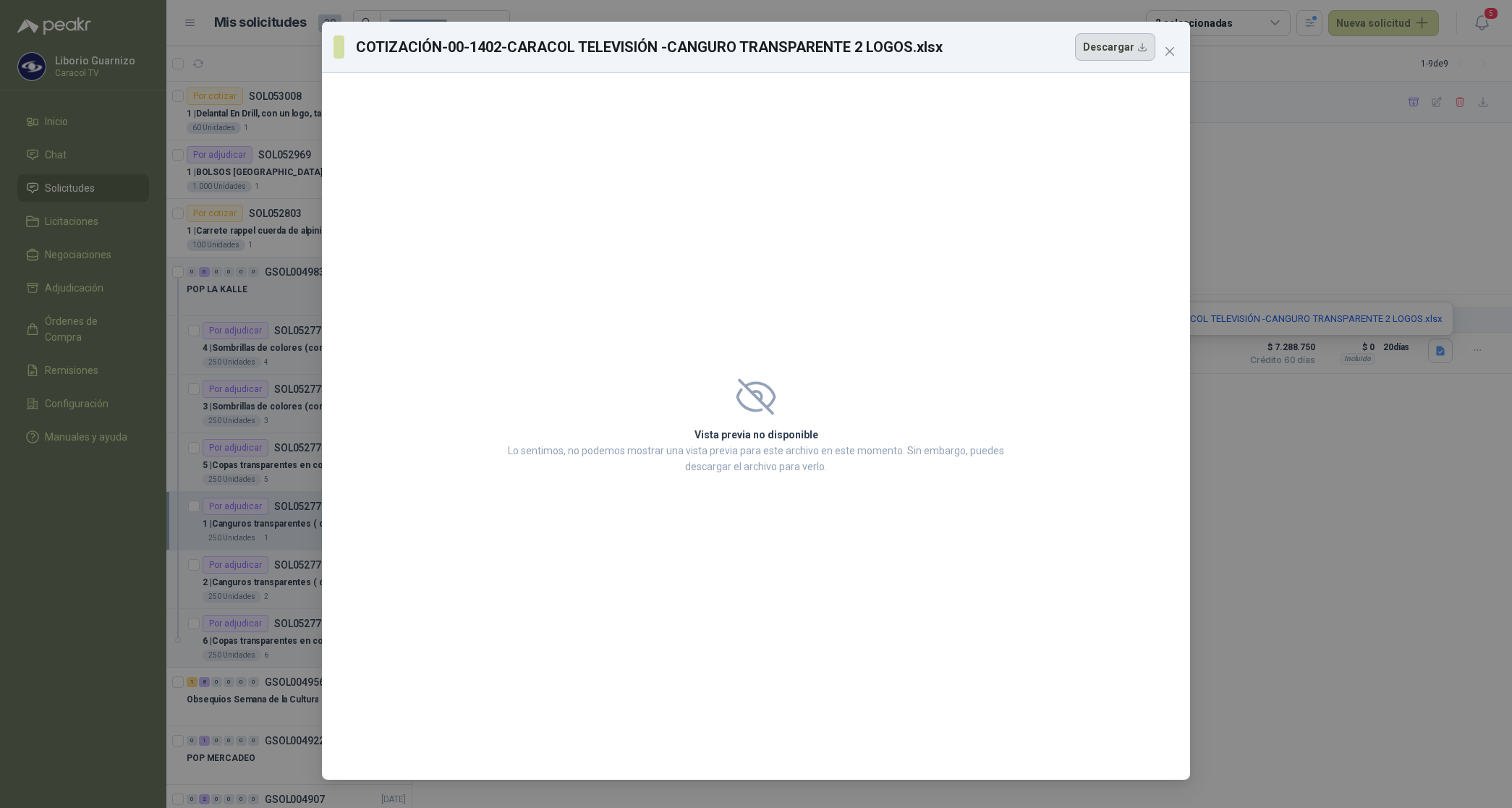
click at [1118, 50] on button "Descargar" at bounding box center [1115, 47] width 80 height 28
click at [1166, 47] on icon "close" at bounding box center [1170, 51] width 12 height 12
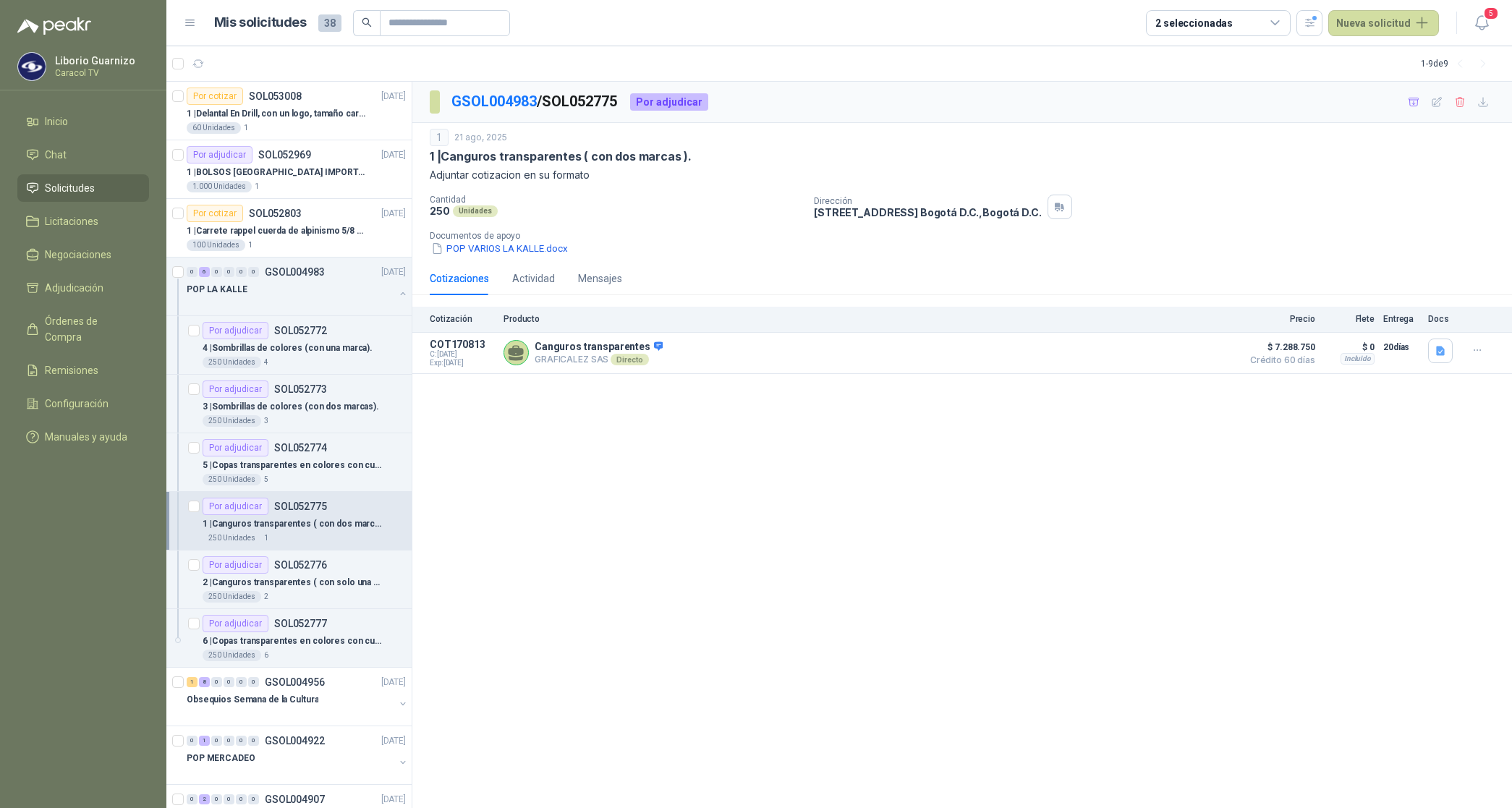
scroll to position [91, 0]
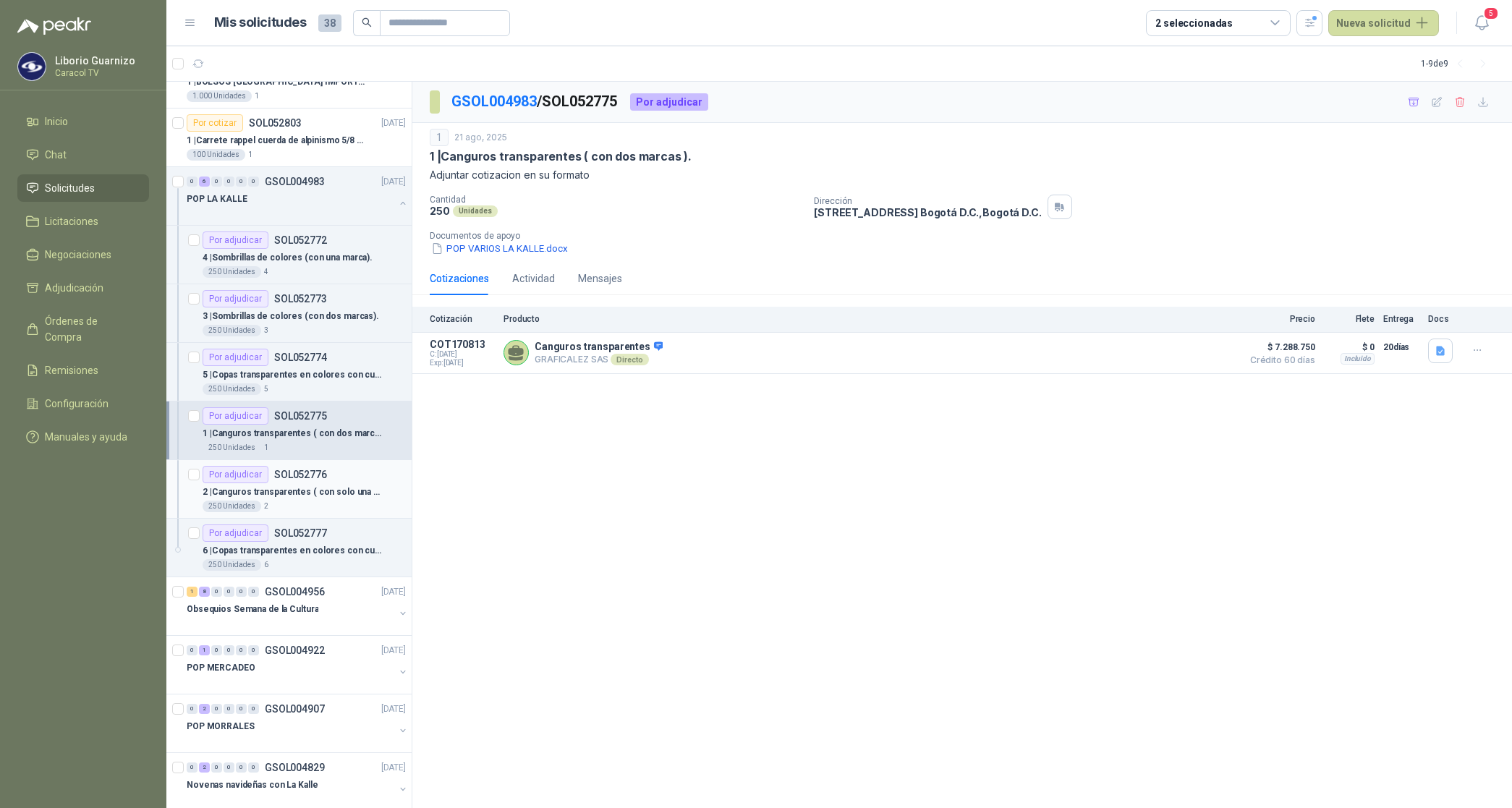
click at [295, 490] on p "2 | Canguros transparentes ( con solo una marca)." at bounding box center [293, 492] width 180 height 13
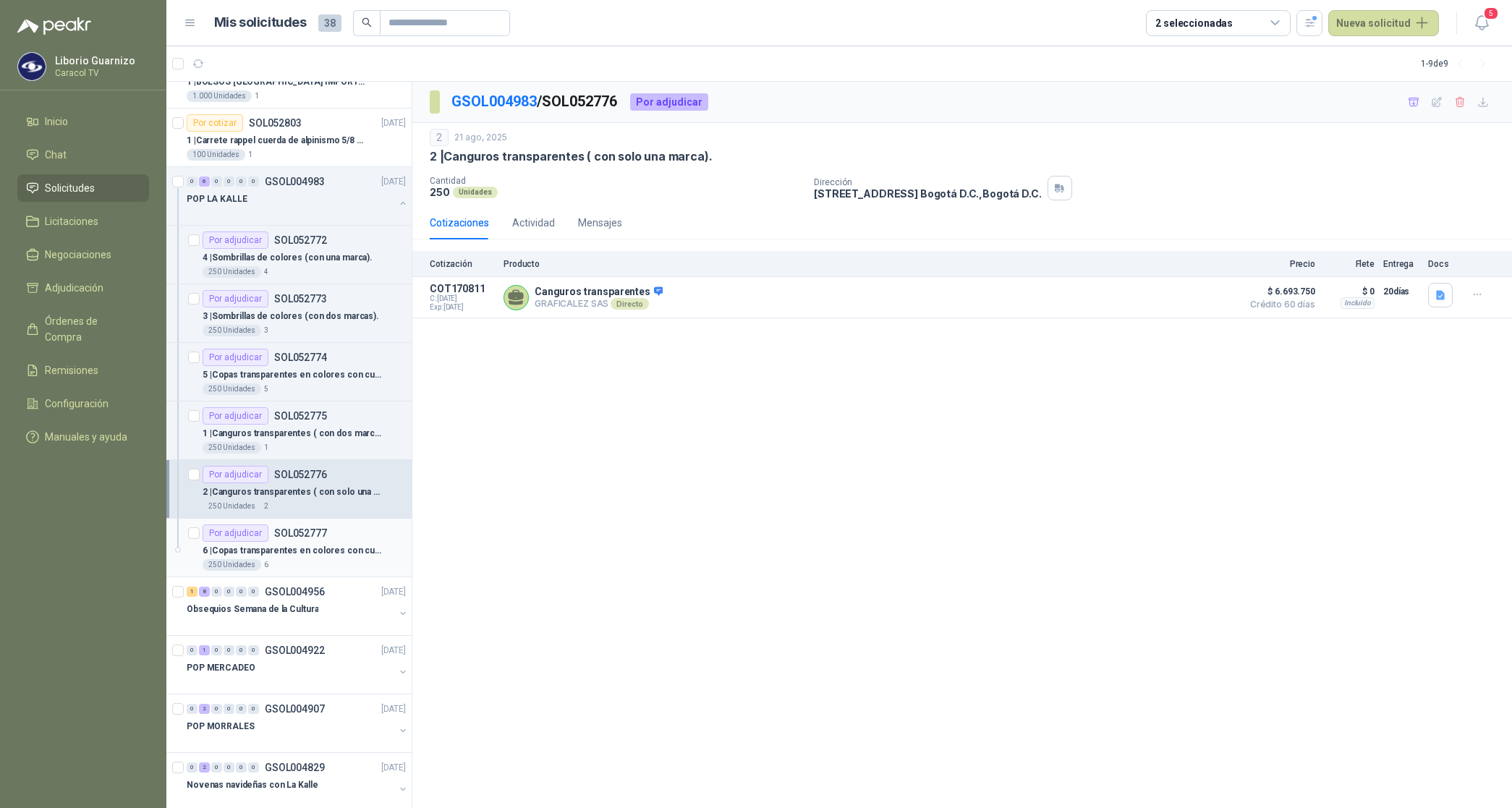
click at [308, 542] on div "6 | Copas transparentes en colores con cuerda (con una marca)." at bounding box center [305, 551] width 204 height 17
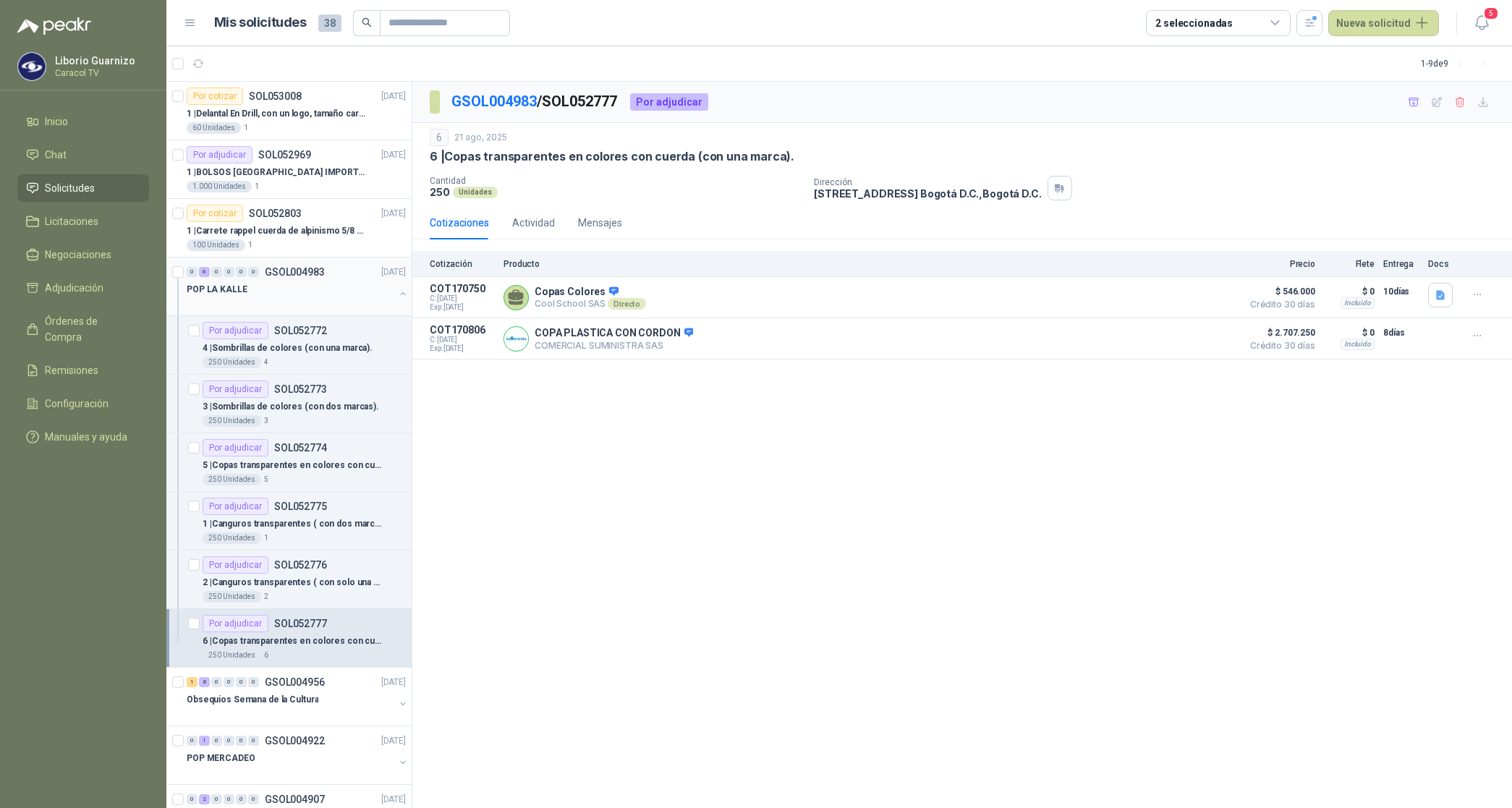
click at [279, 267] on p "GSOL004983" at bounding box center [294, 271] width 60 height 10
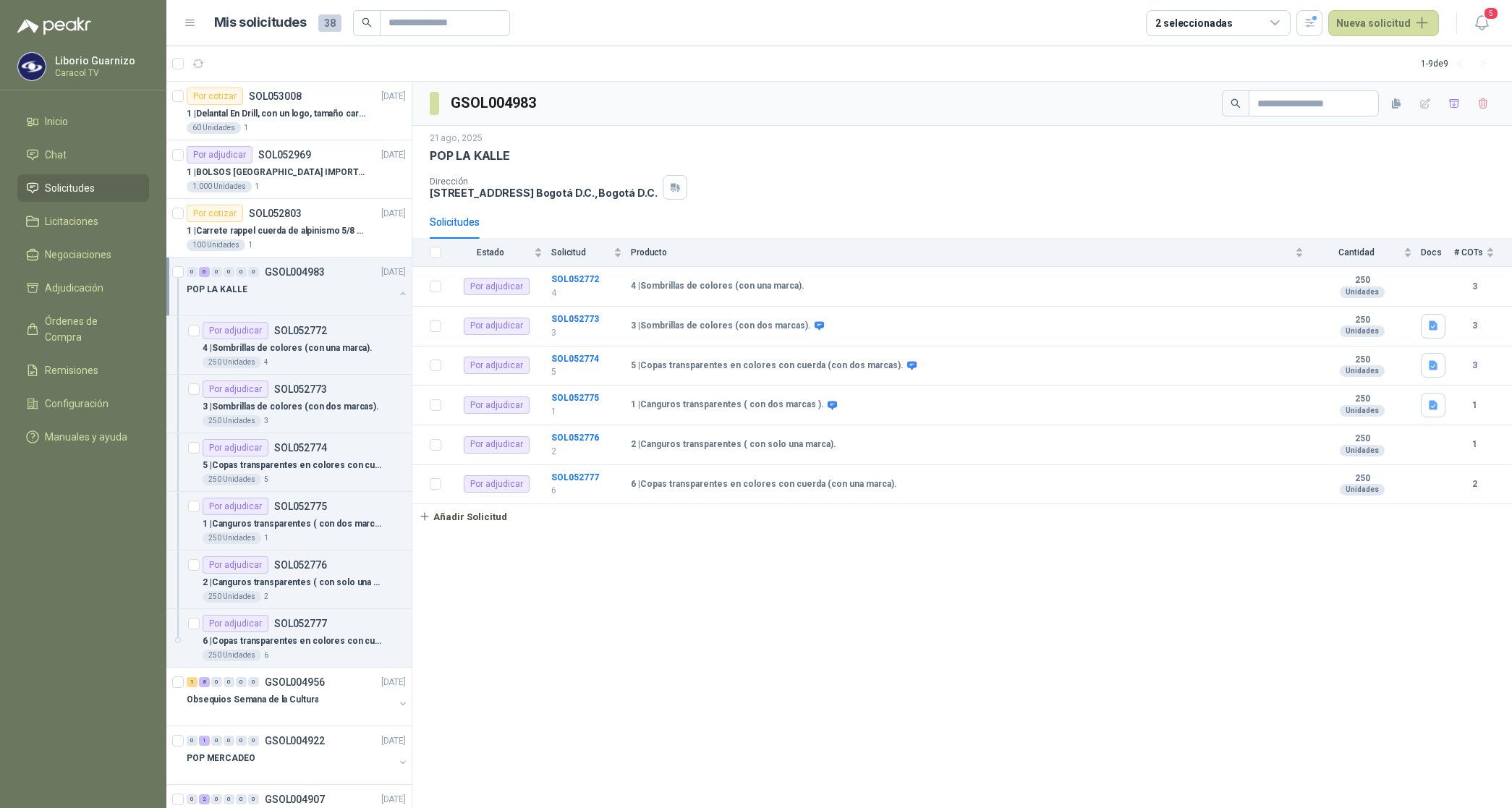
click at [279, 267] on p "GSOL004983" at bounding box center [294, 271] width 60 height 10
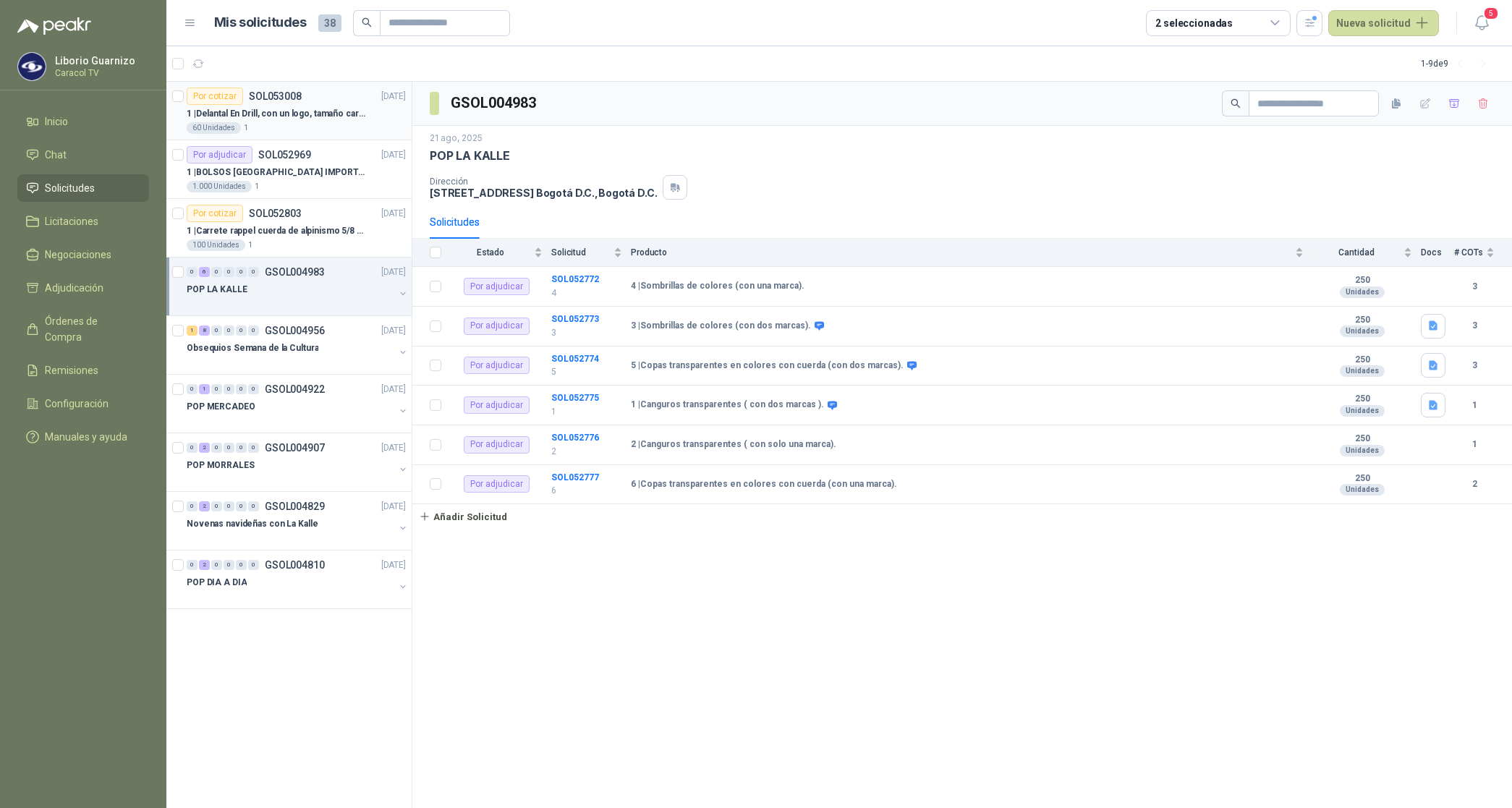
click at [263, 113] on p "1 | Delantal En Drill, con un logo, tamaño carta 1 tinta (Se envia enlacen, com…" at bounding box center [276, 114] width 180 height 13
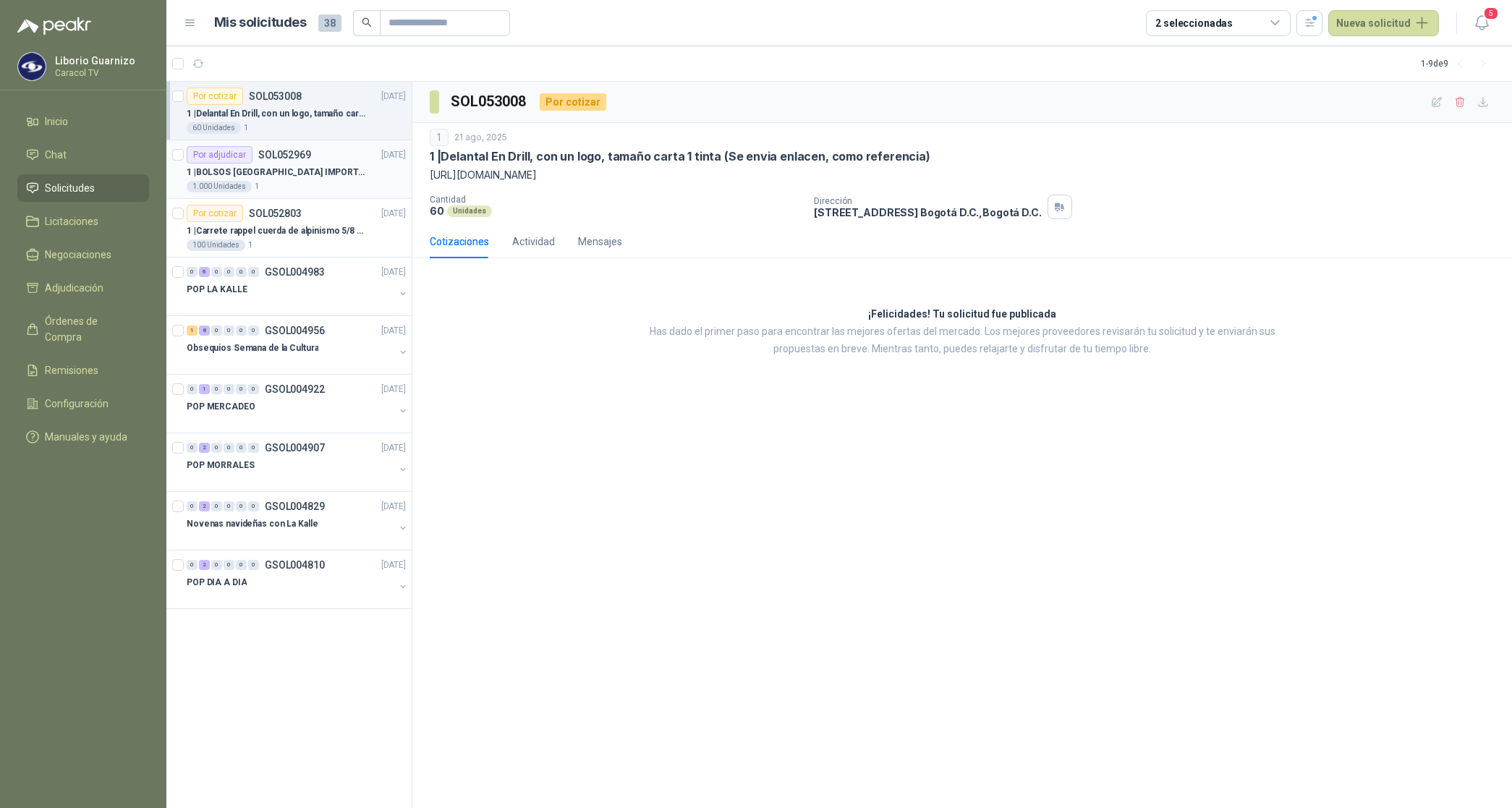
click at [263, 169] on p "1 | BOLSOS VENECIA IMPORTADO [GEOGRAPHIC_DATA]-397-1" at bounding box center [276, 172] width 180 height 13
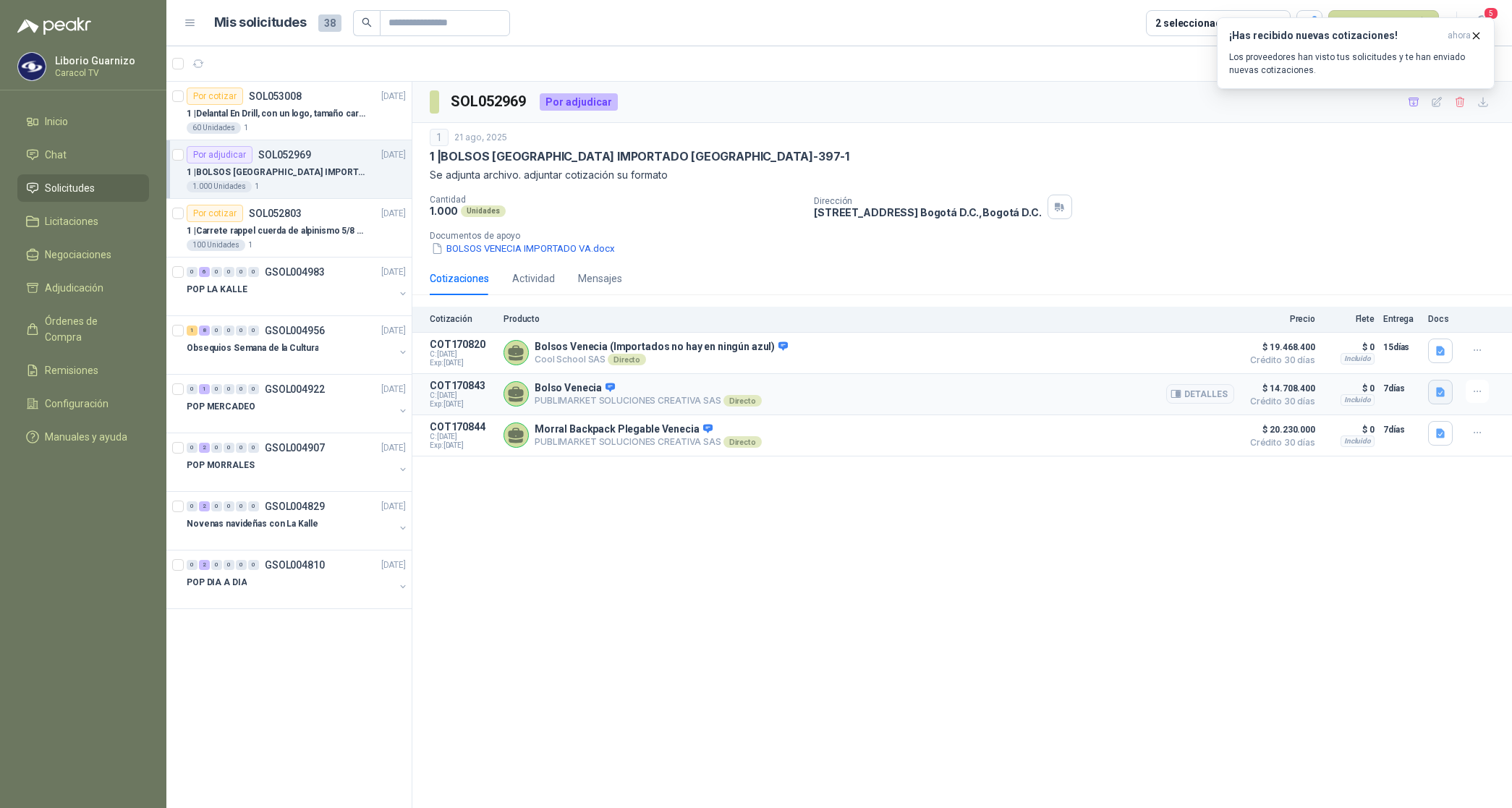
click at [1435, 392] on icon "button" at bounding box center [1441, 392] width 13 height 13
click at [1353, 360] on button "PUBLIMARKET COTIZACION OMG 2762-25 CARACOL-BOLSOS.pdf" at bounding box center [1294, 361] width 299 height 15
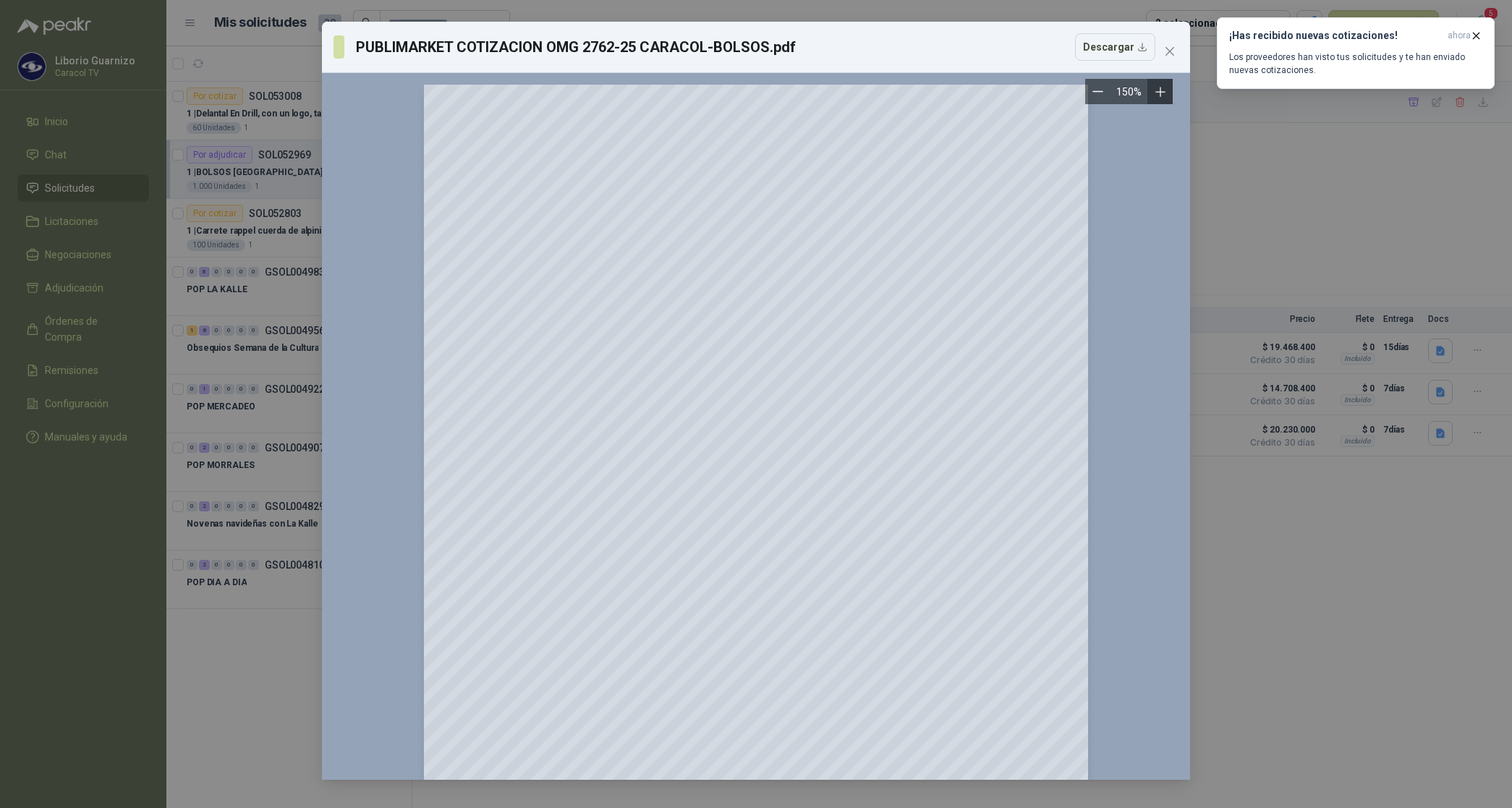
click at [1163, 91] on icon "Zoom in" at bounding box center [1160, 92] width 14 height 14
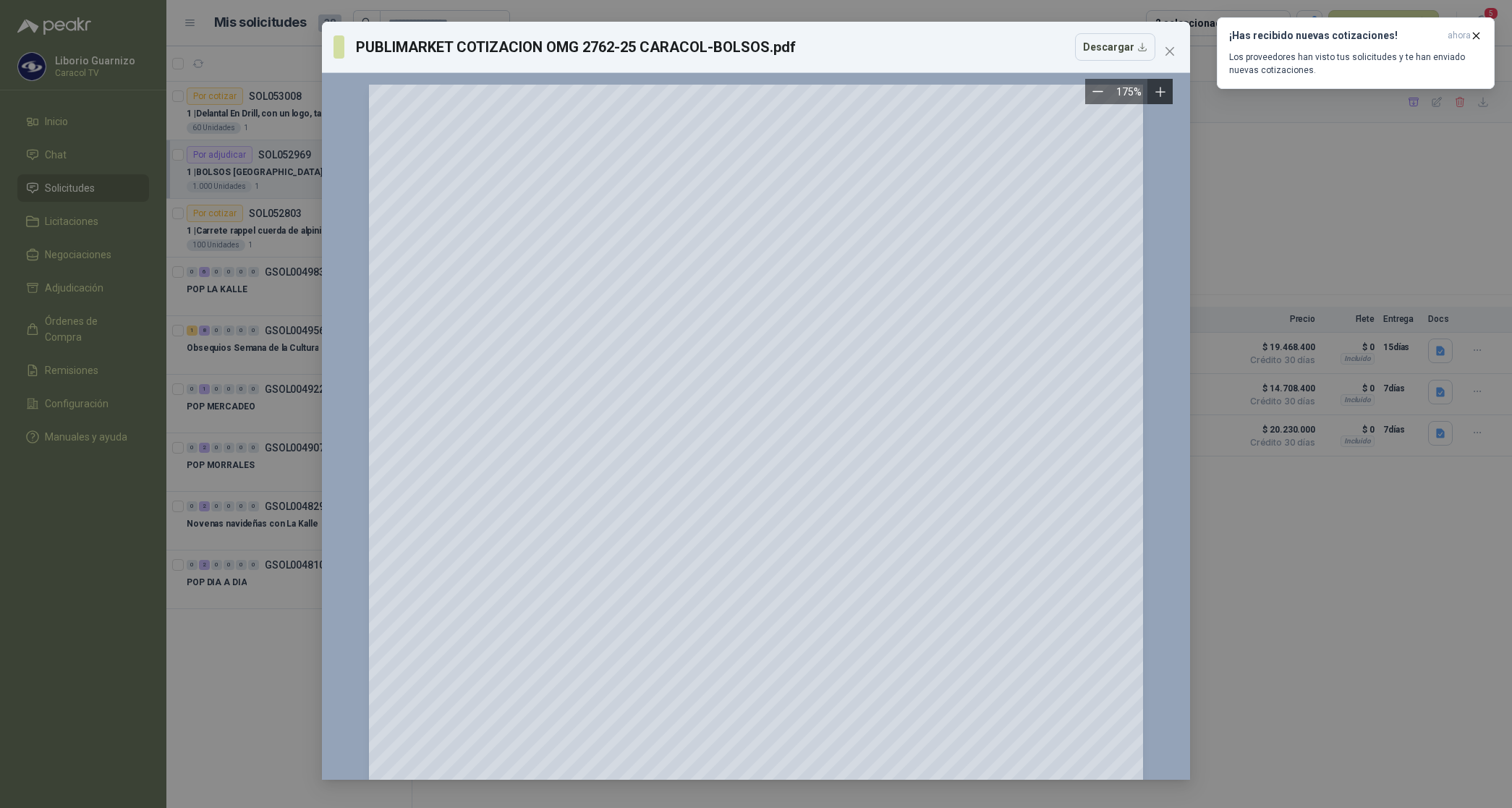
click at [1163, 92] on icon "Zoom in" at bounding box center [1160, 92] width 9 height 9
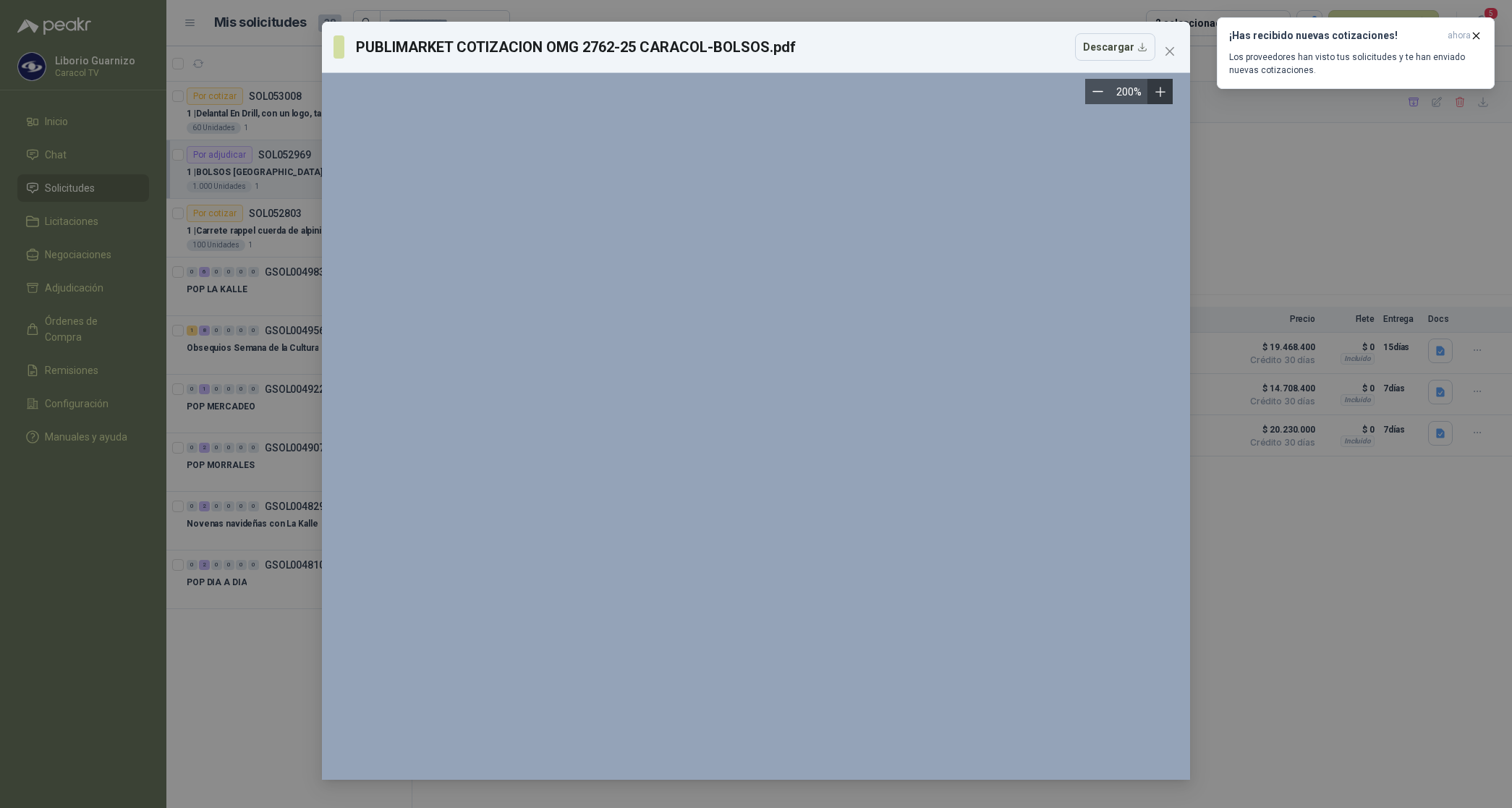
click at [1162, 92] on icon "Zoom in" at bounding box center [1160, 92] width 9 height 9
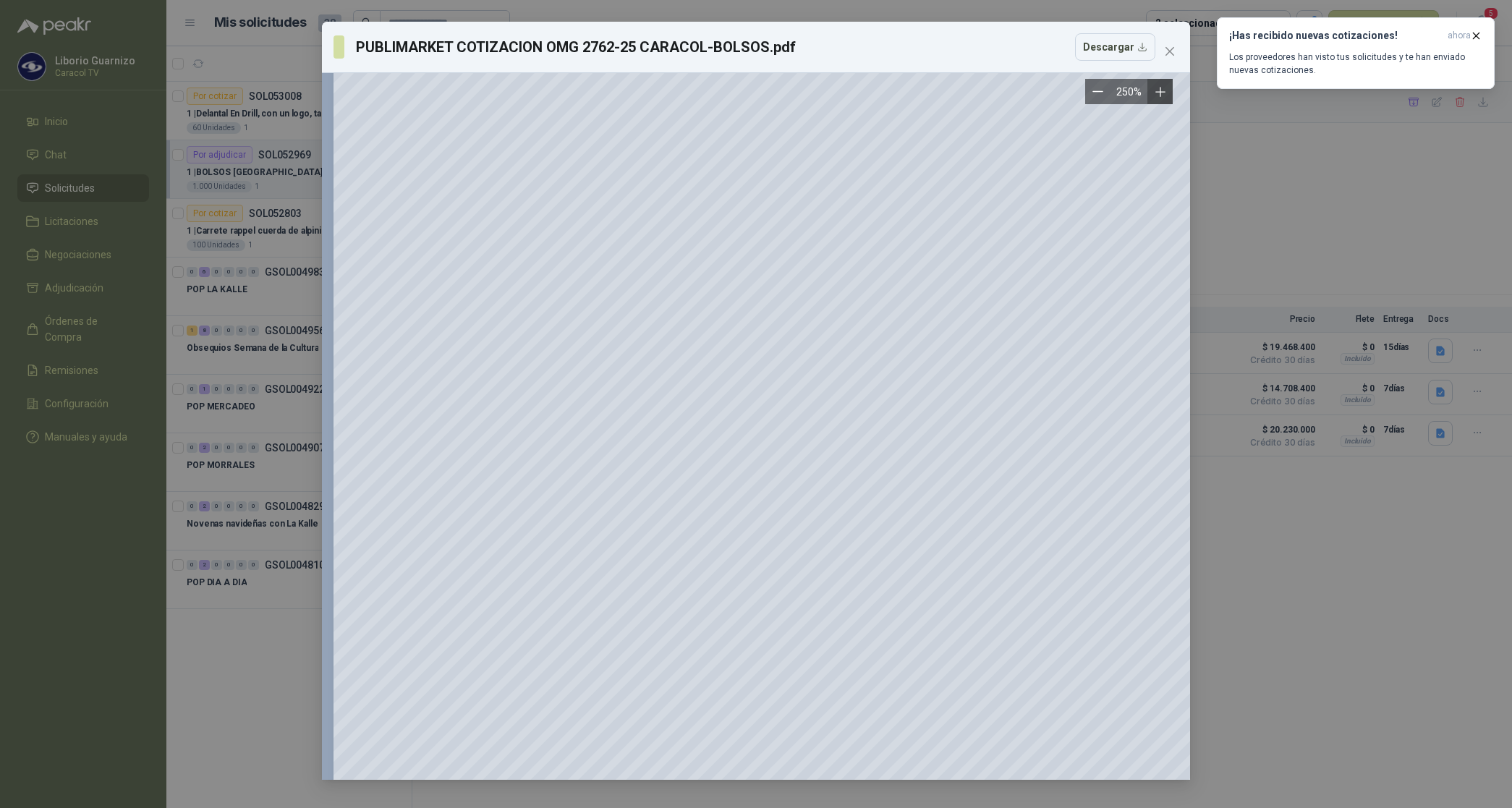
scroll to position [271, 0]
click at [1106, 47] on button "Descargar" at bounding box center [1115, 47] width 80 height 28
click at [1165, 49] on icon "close" at bounding box center [1170, 51] width 12 height 12
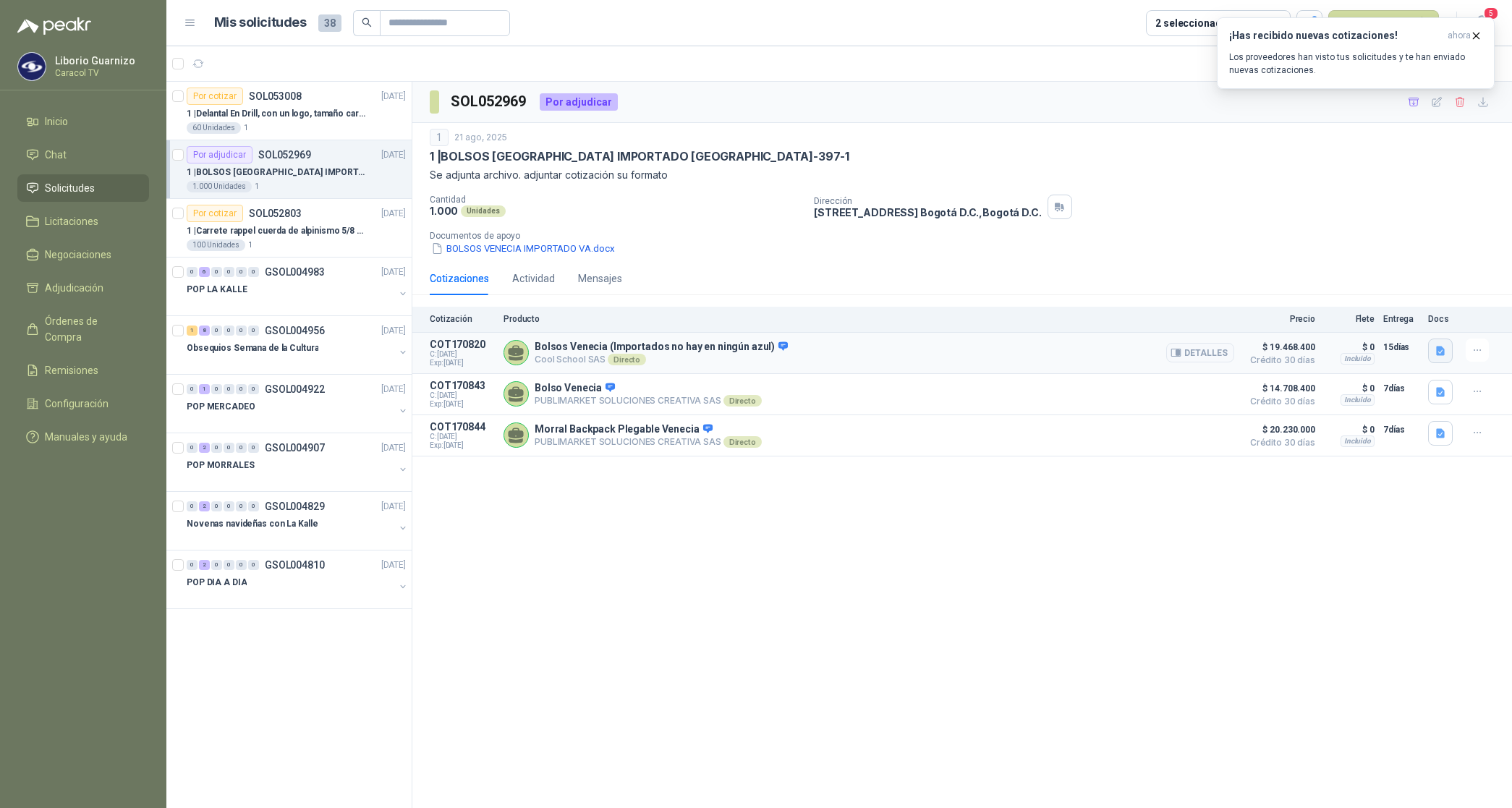
click at [1444, 351] on icon "button" at bounding box center [1439, 350] width 9 height 9
click at [1347, 316] on button "Cotización Bolsos Caracol (2).pdf" at bounding box center [1362, 318] width 163 height 15
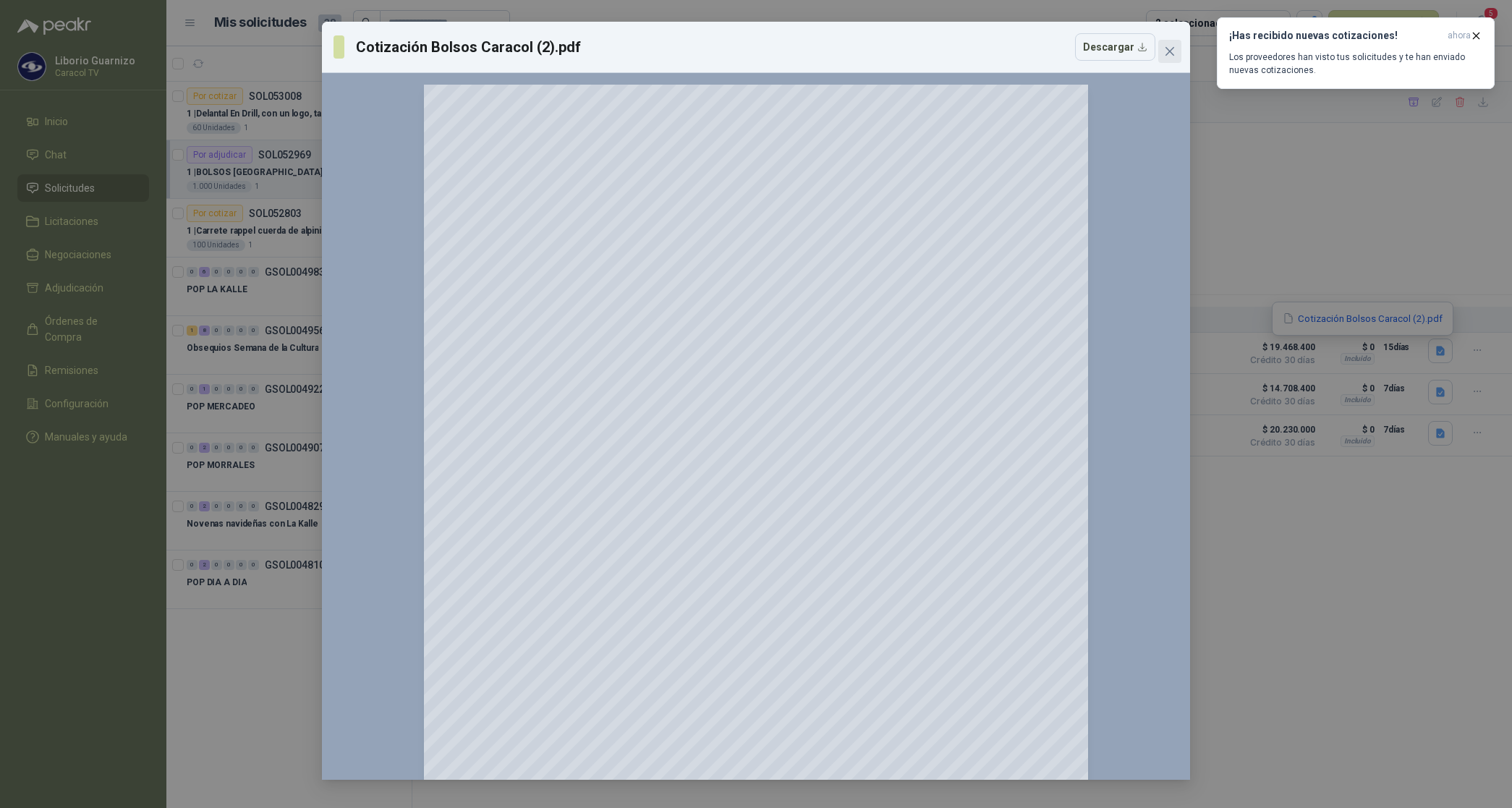
click at [1166, 47] on icon "close" at bounding box center [1170, 51] width 12 height 12
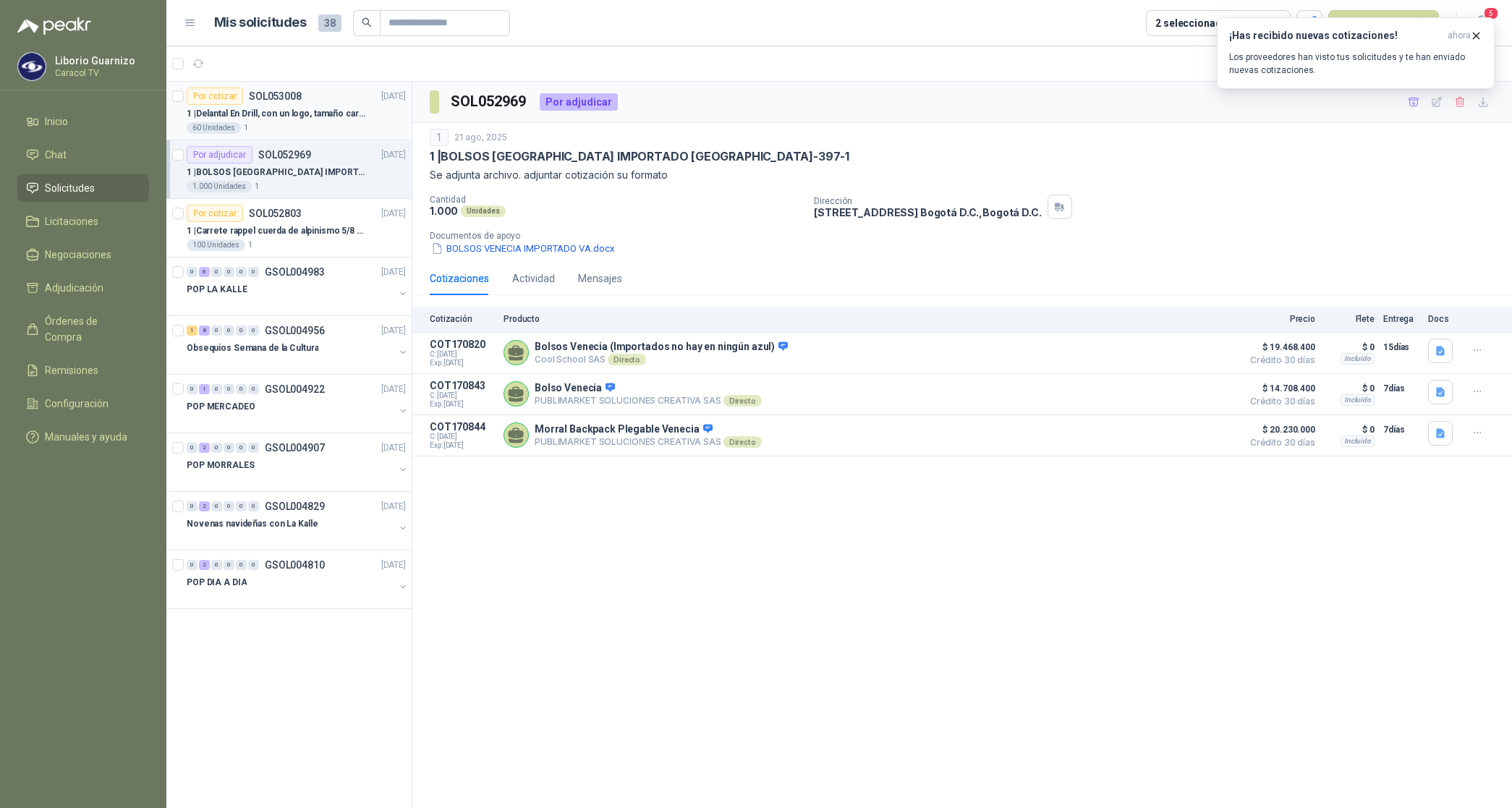
click at [295, 121] on div "1 | Delantal En Drill, con un logo, tamaño carta 1 tinta (Se envia enlacen, com…" at bounding box center [296, 114] width 219 height 17
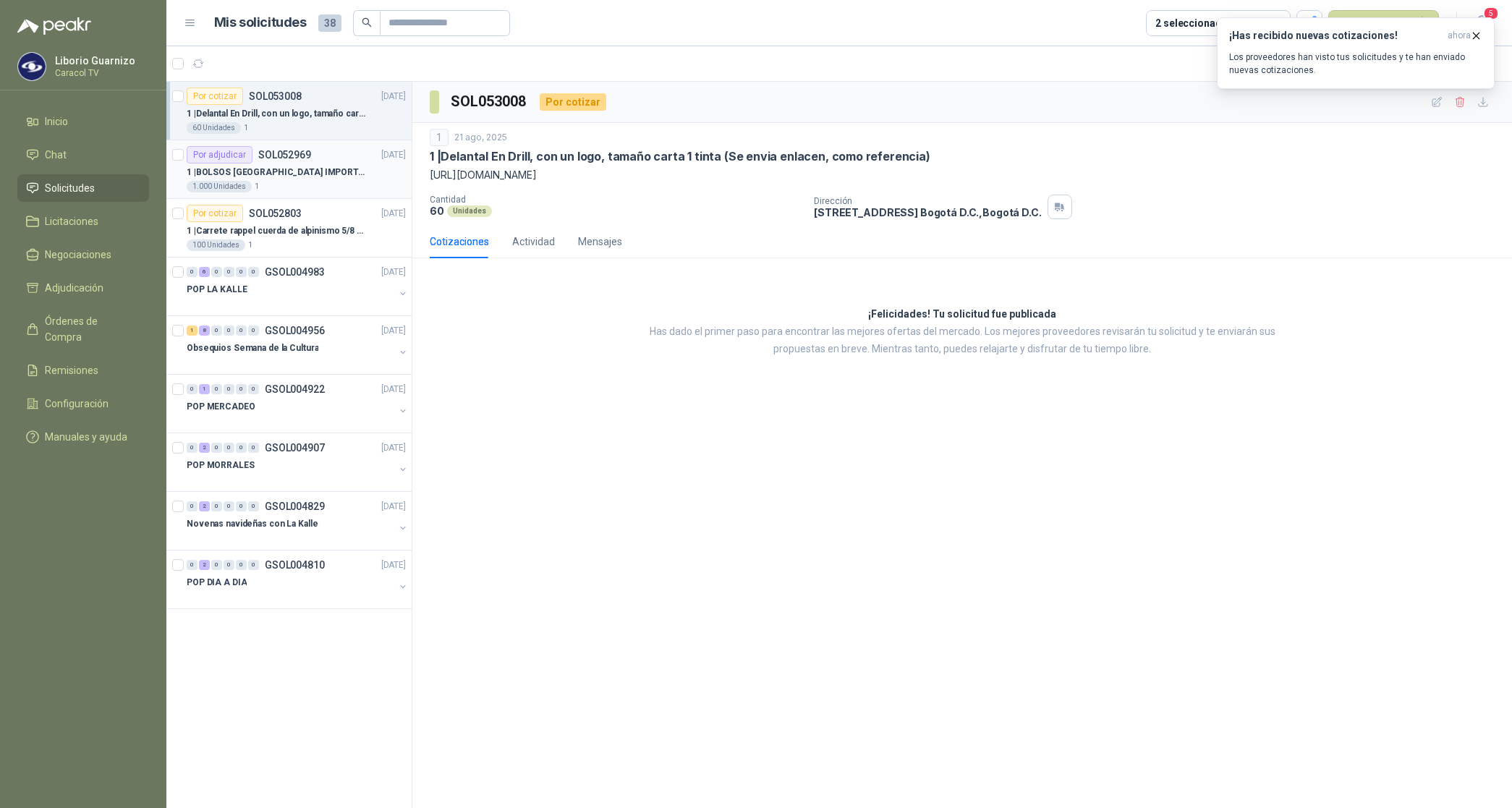
click at [279, 174] on p "1 | BOLSOS VENECIA IMPORTADO [GEOGRAPHIC_DATA]-397-1" at bounding box center [276, 172] width 180 height 13
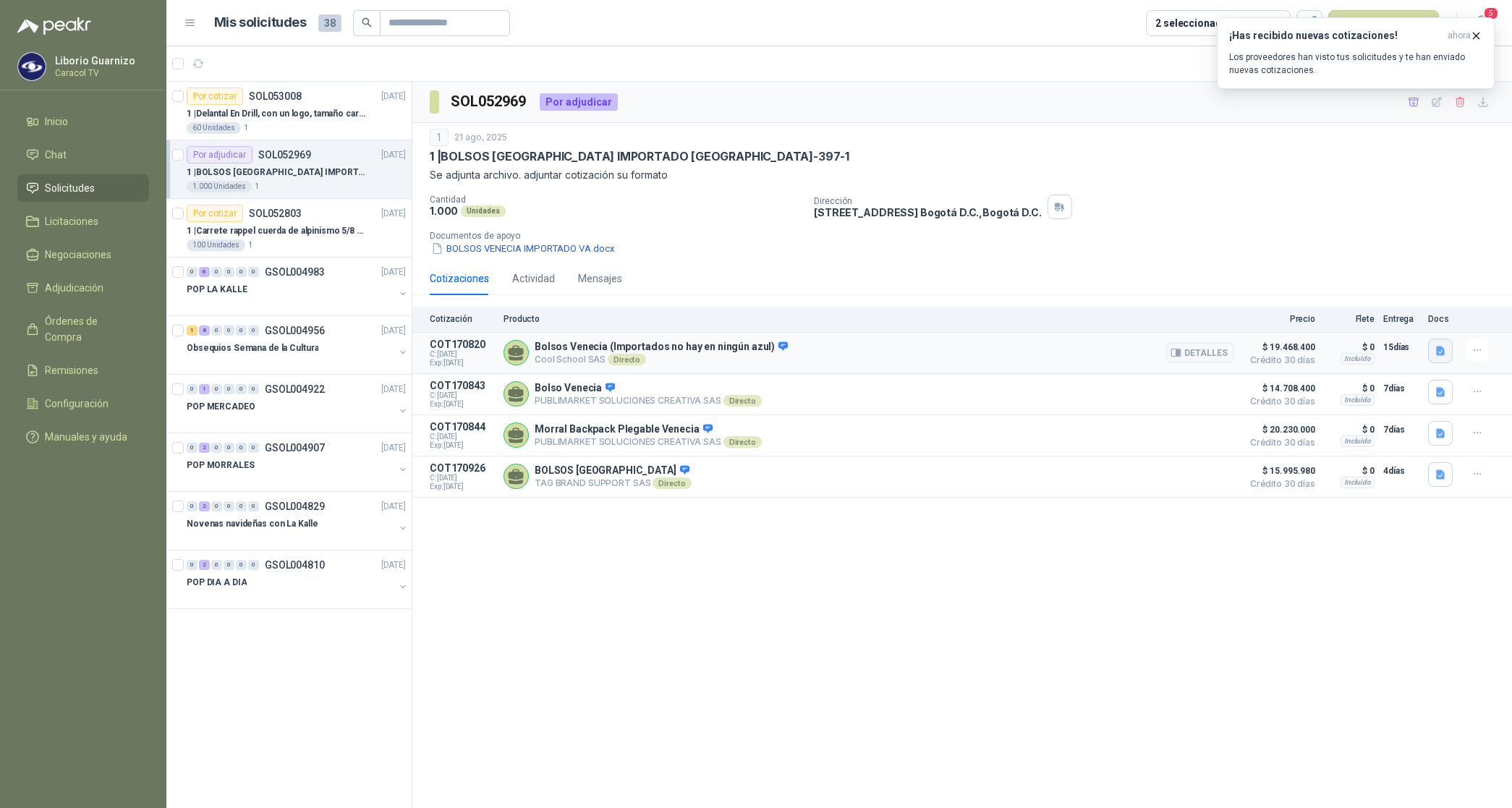
click at [1442, 352] on icon "button" at bounding box center [1439, 350] width 9 height 9
click at [1357, 323] on button "Cotización Bolsos Caracol (2).pdf" at bounding box center [1362, 318] width 163 height 15
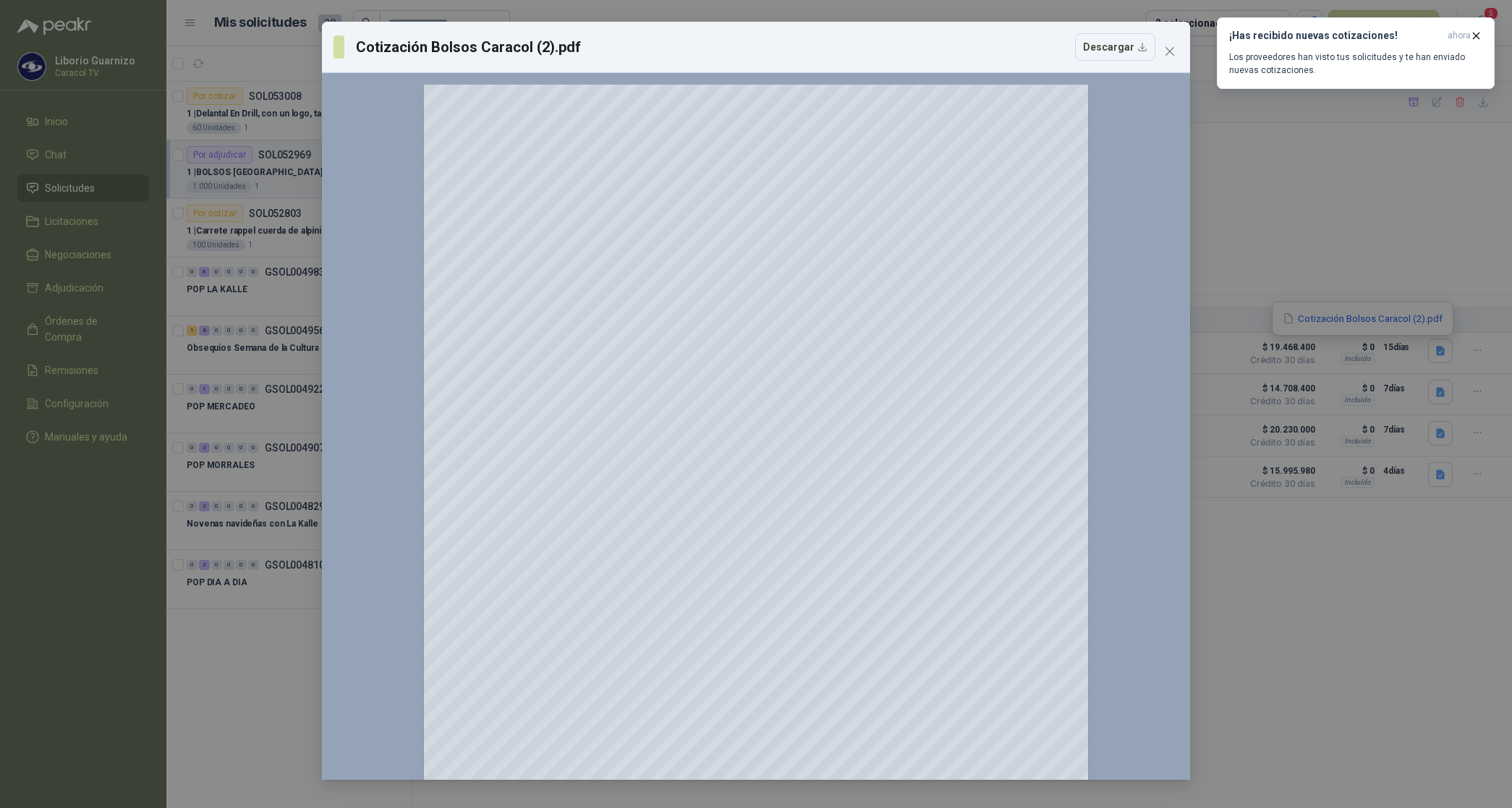
scroll to position [91, 0]
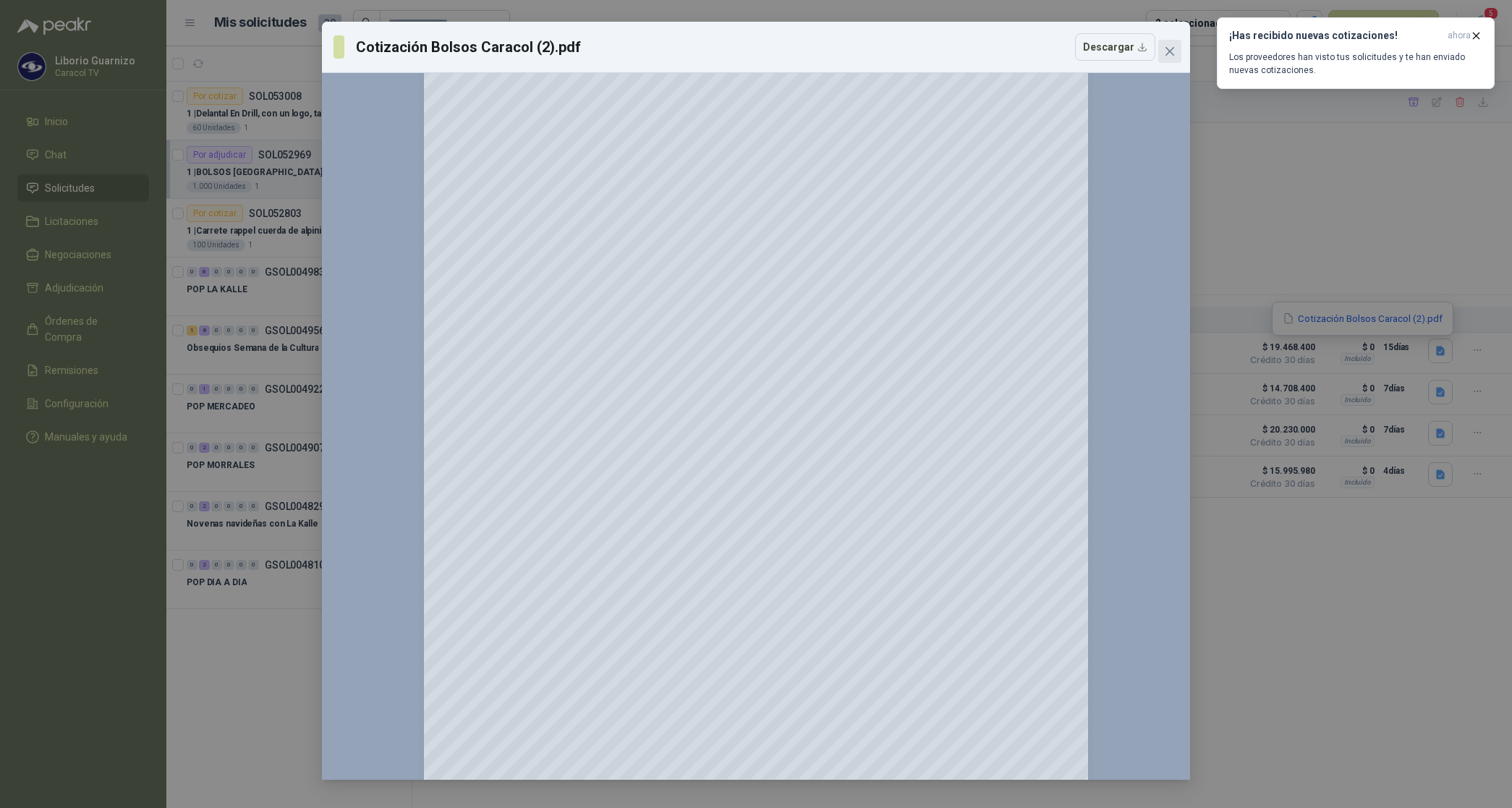
click at [1166, 55] on icon "close" at bounding box center [1170, 51] width 9 height 9
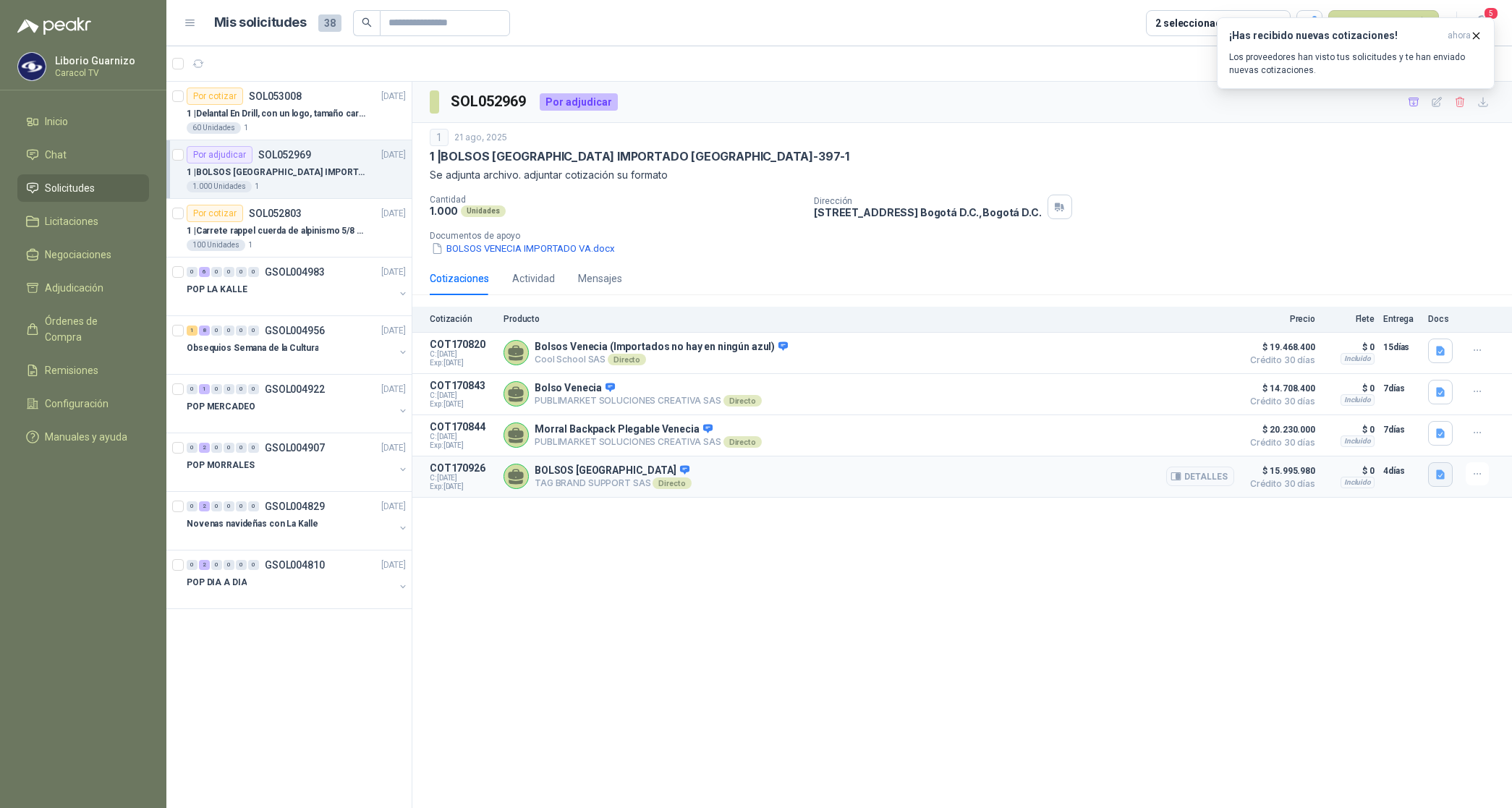
click at [1439, 476] on icon "button" at bounding box center [1439, 474] width 9 height 9
click at [1379, 443] on button "([DATE]) - C-1364-25 - BOLSO - CARACOL - (TAG BRAND SUPPORT).pdf" at bounding box center [1284, 445] width 318 height 15
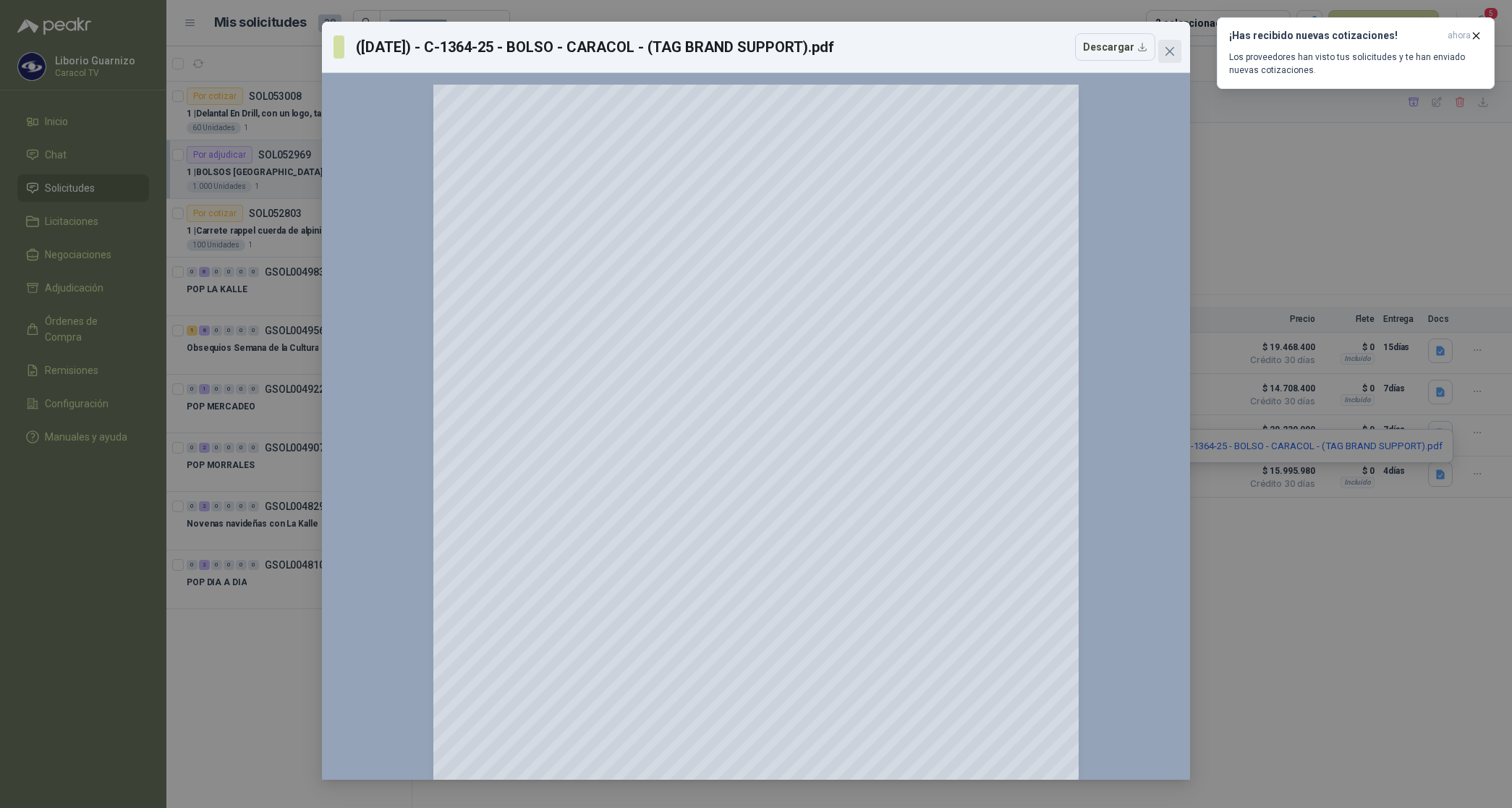
click at [1173, 48] on icon "close" at bounding box center [1170, 51] width 12 height 12
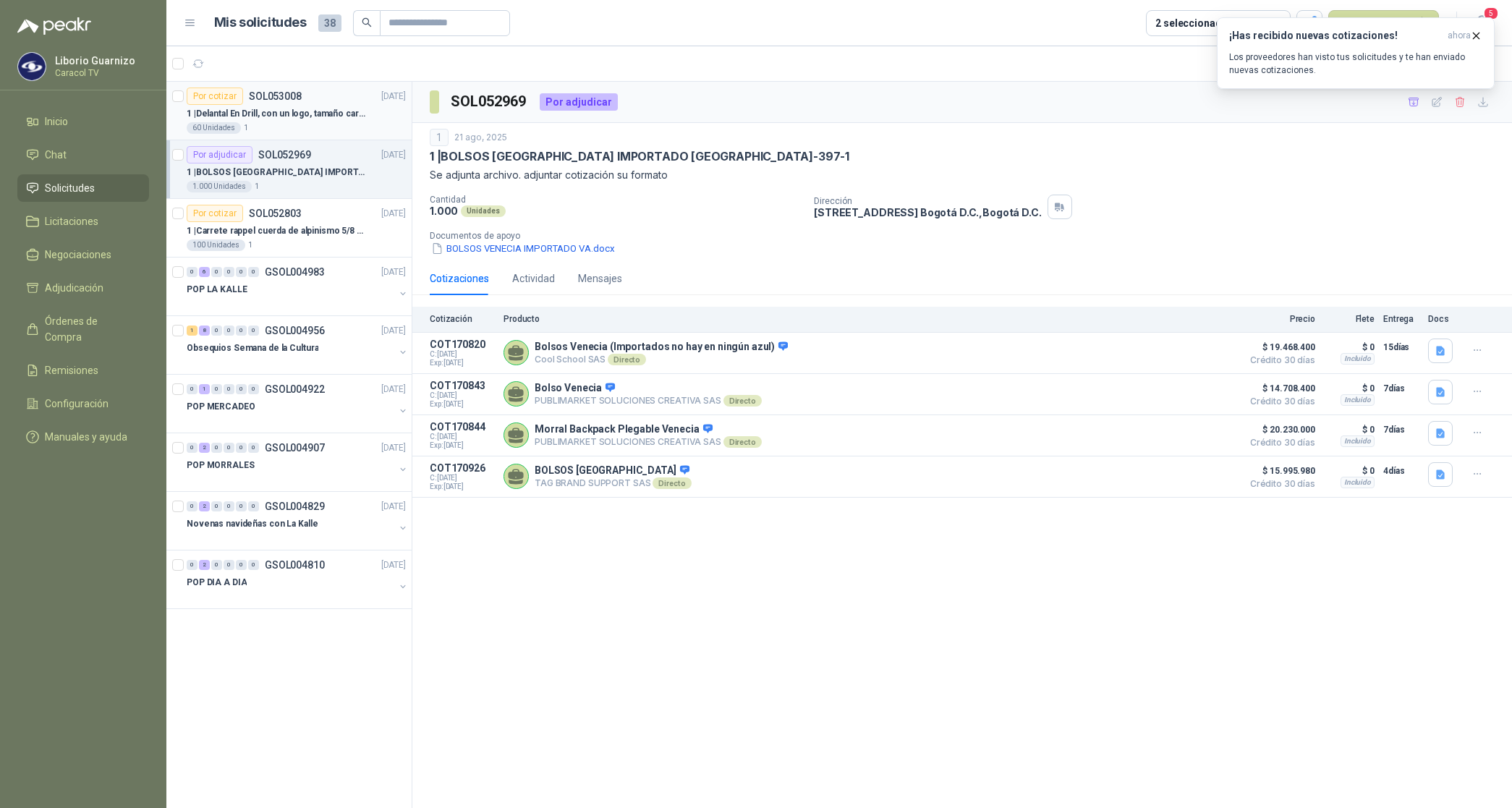
click at [262, 107] on p "1 | Delantal En Drill, con un logo, tamaño carta 1 tinta (Se envia enlacen, com…" at bounding box center [276, 114] width 180 height 13
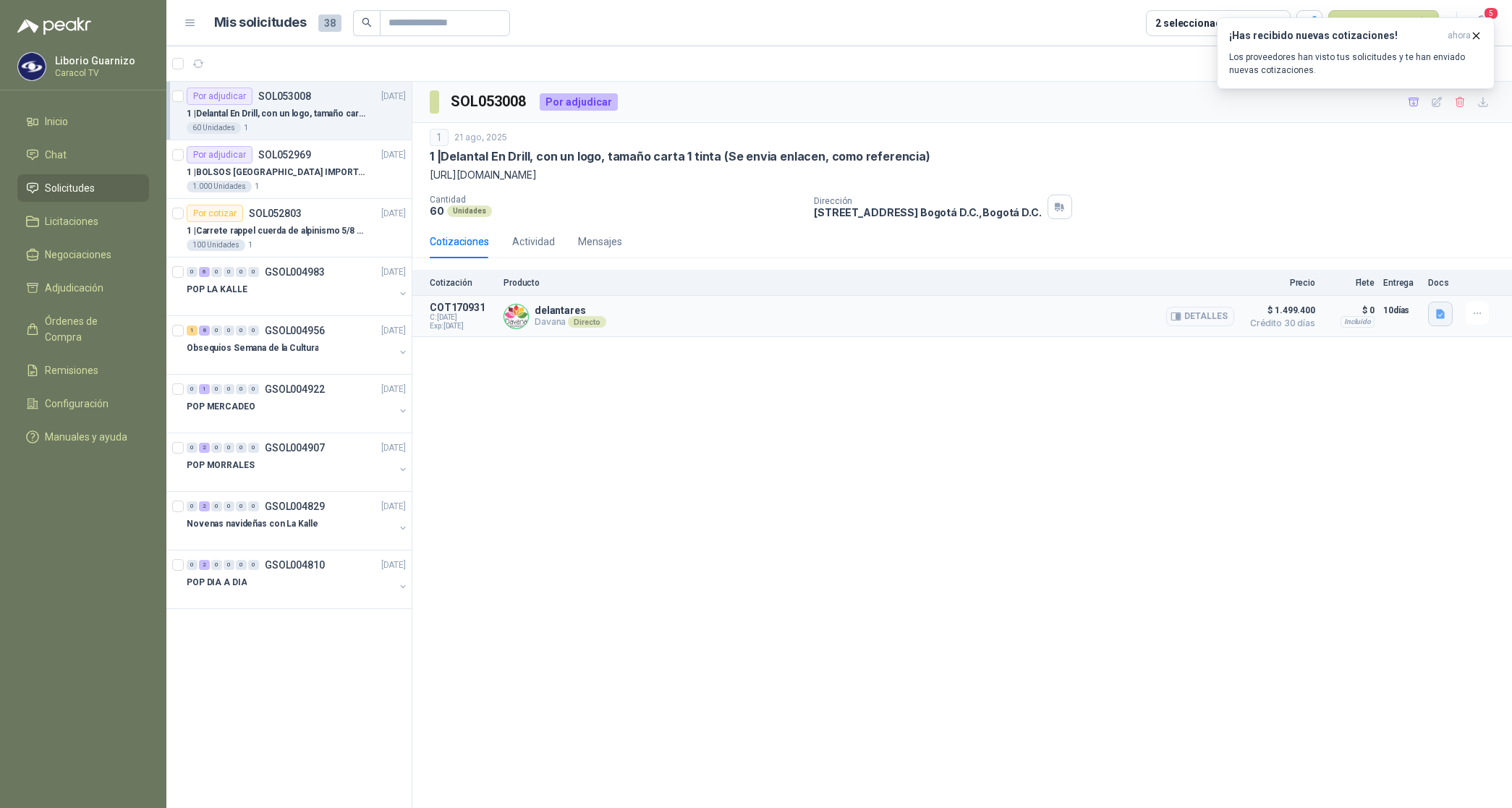
click at [1440, 318] on icon "button" at bounding box center [1439, 314] width 9 height 9
click at [1372, 277] on button "Davana cotizacion caracol delantares 2208.pdf" at bounding box center [1335, 282] width 216 height 15
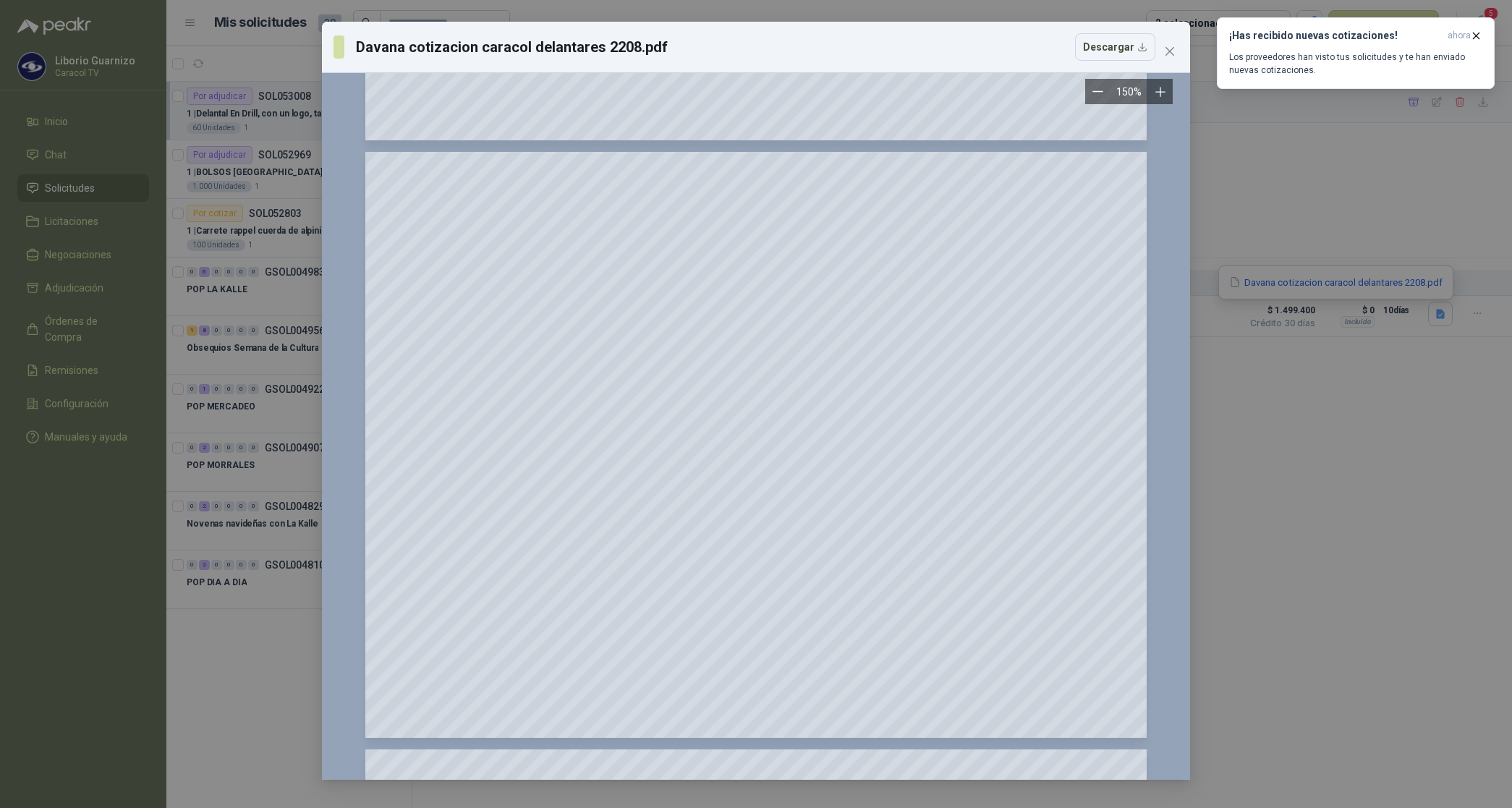
scroll to position [542, 0]
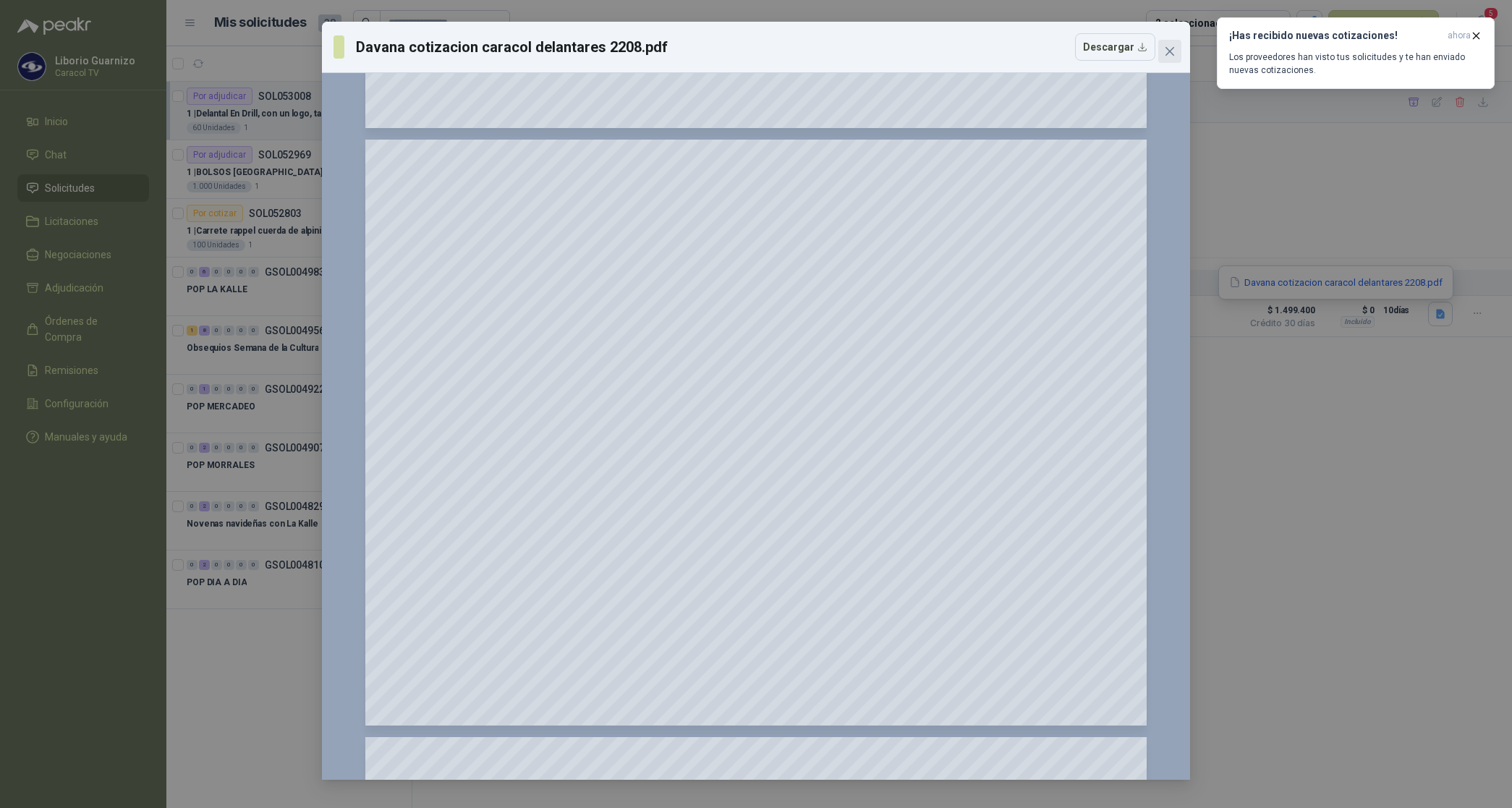
click at [1176, 50] on span "Close" at bounding box center [1169, 51] width 23 height 12
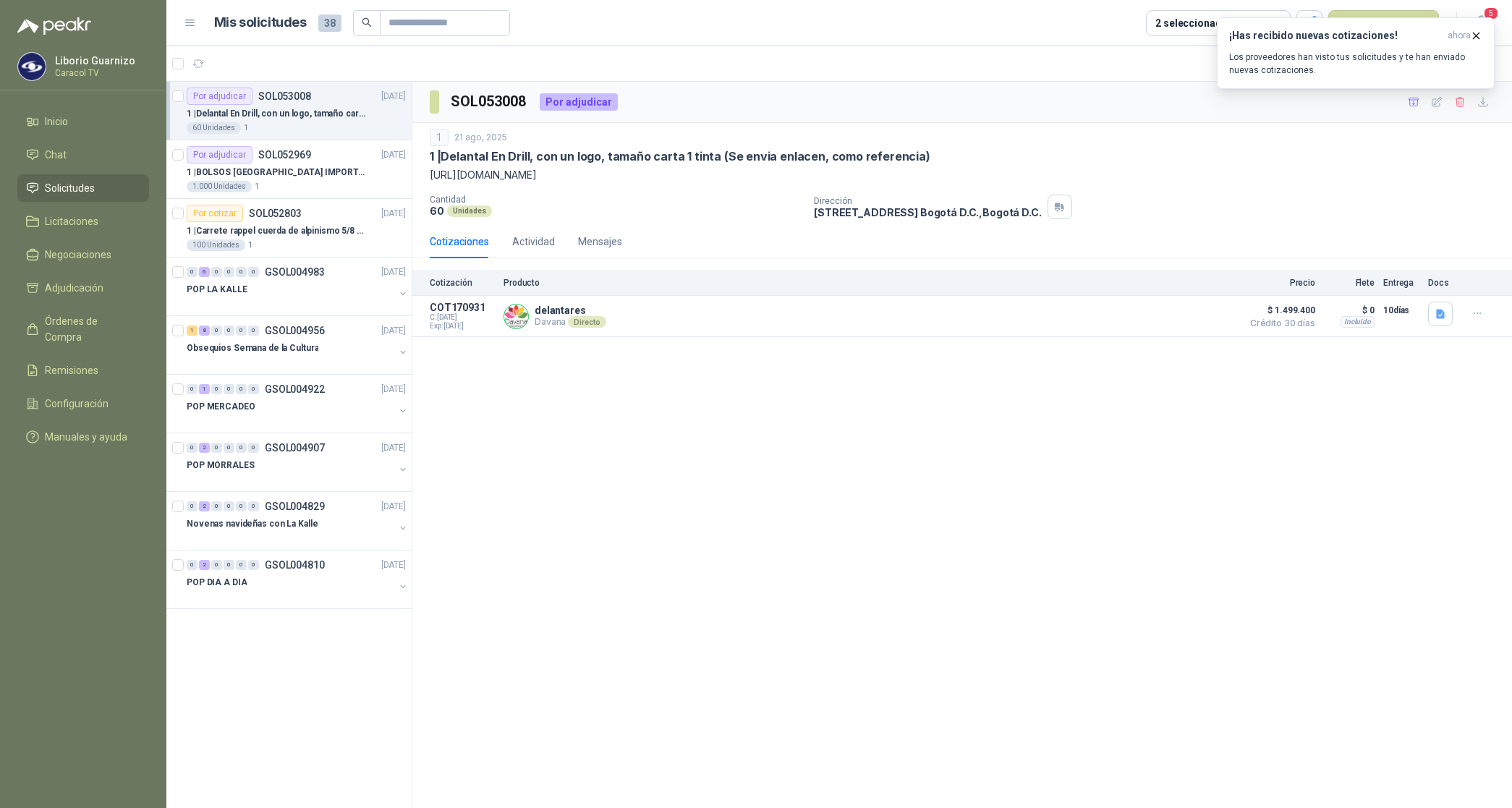
click at [272, 110] on p "1 | Delantal En Drill, con un logo, tamaño carta 1 tinta (Se envia enlacen, com…" at bounding box center [276, 114] width 180 height 13
click at [283, 170] on p "1 | BOLSOS VENECIA IMPORTADO [GEOGRAPHIC_DATA]-397-1" at bounding box center [276, 172] width 180 height 13
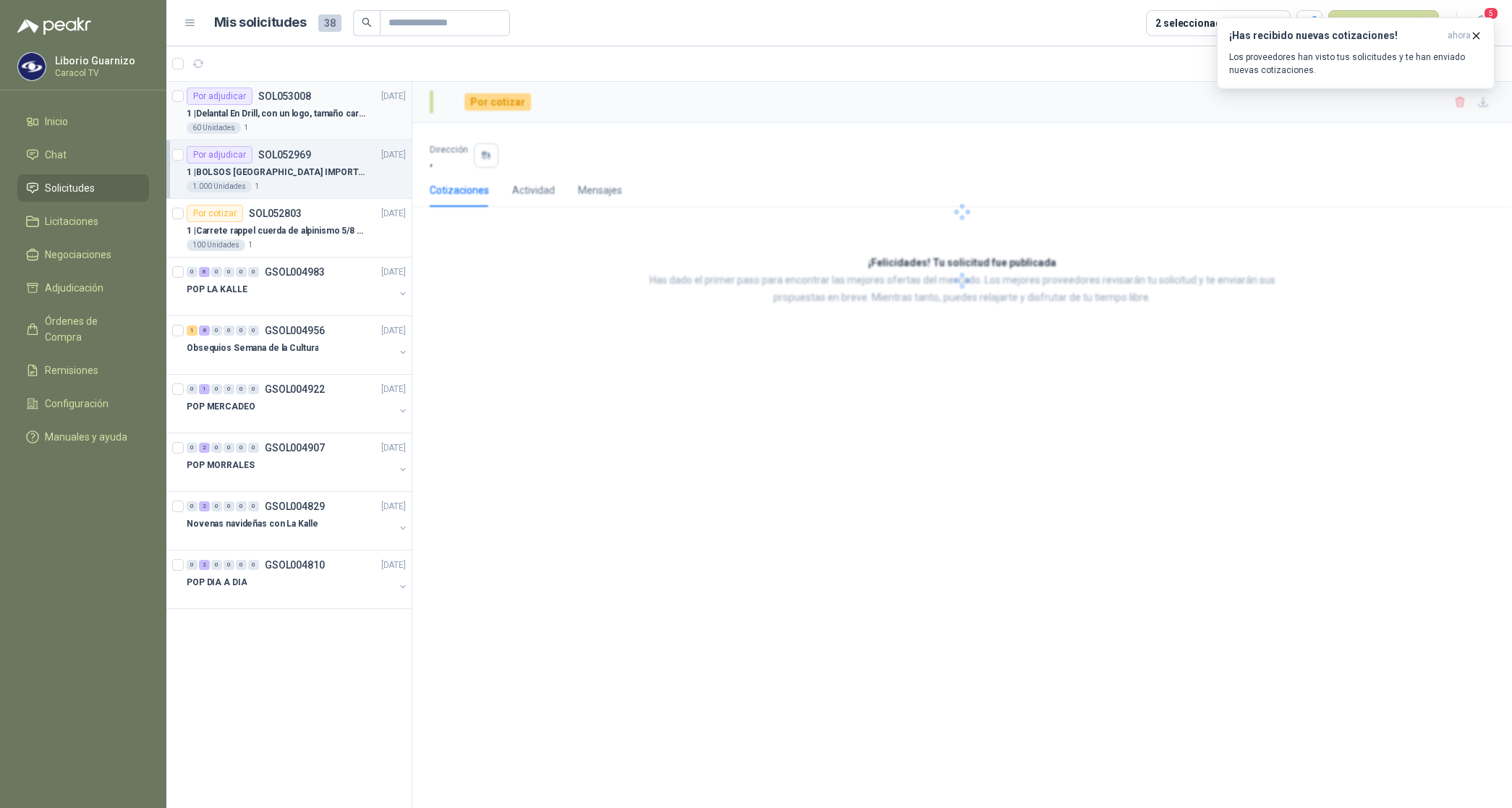
click at [286, 124] on div "60 Unidades 1" at bounding box center [296, 128] width 219 height 12
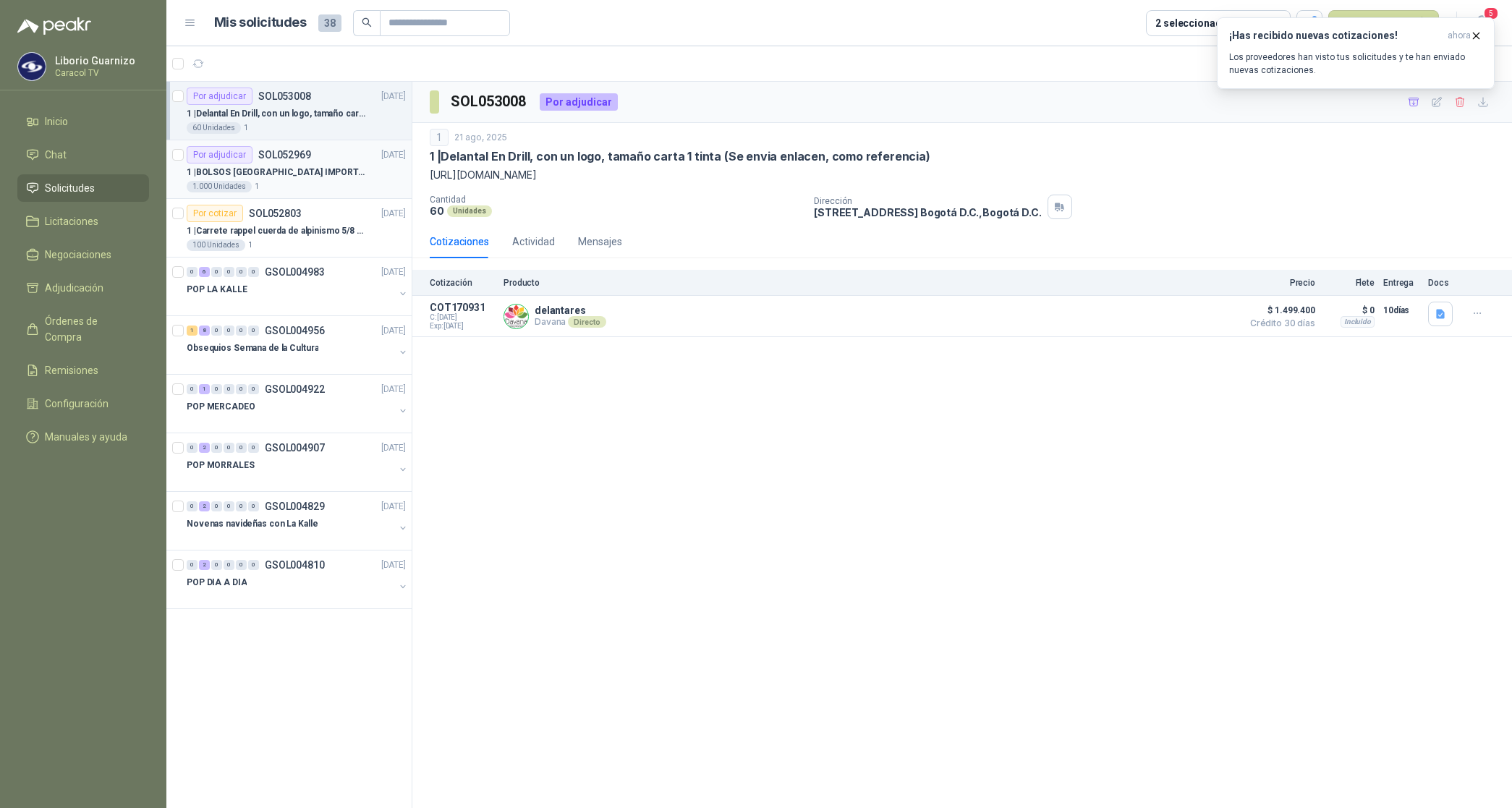
click at [268, 172] on p "1 | BOLSOS VENECIA IMPORTADO [GEOGRAPHIC_DATA]-397-1" at bounding box center [276, 172] width 180 height 13
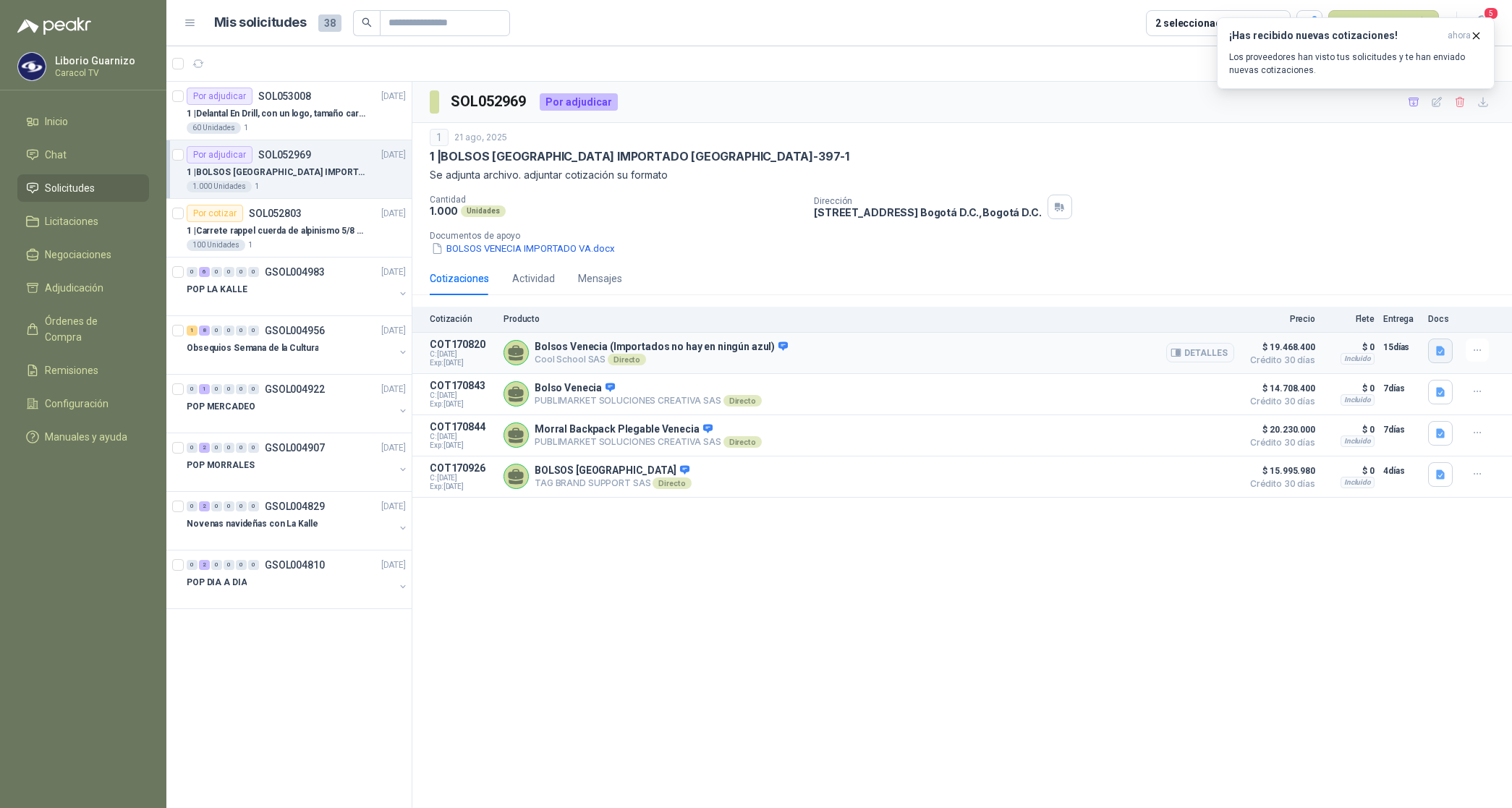
click at [1440, 347] on icon "button" at bounding box center [1439, 350] width 9 height 9
click at [1345, 316] on button "Cotización Bolsos Caracol (2).pdf" at bounding box center [1362, 318] width 163 height 15
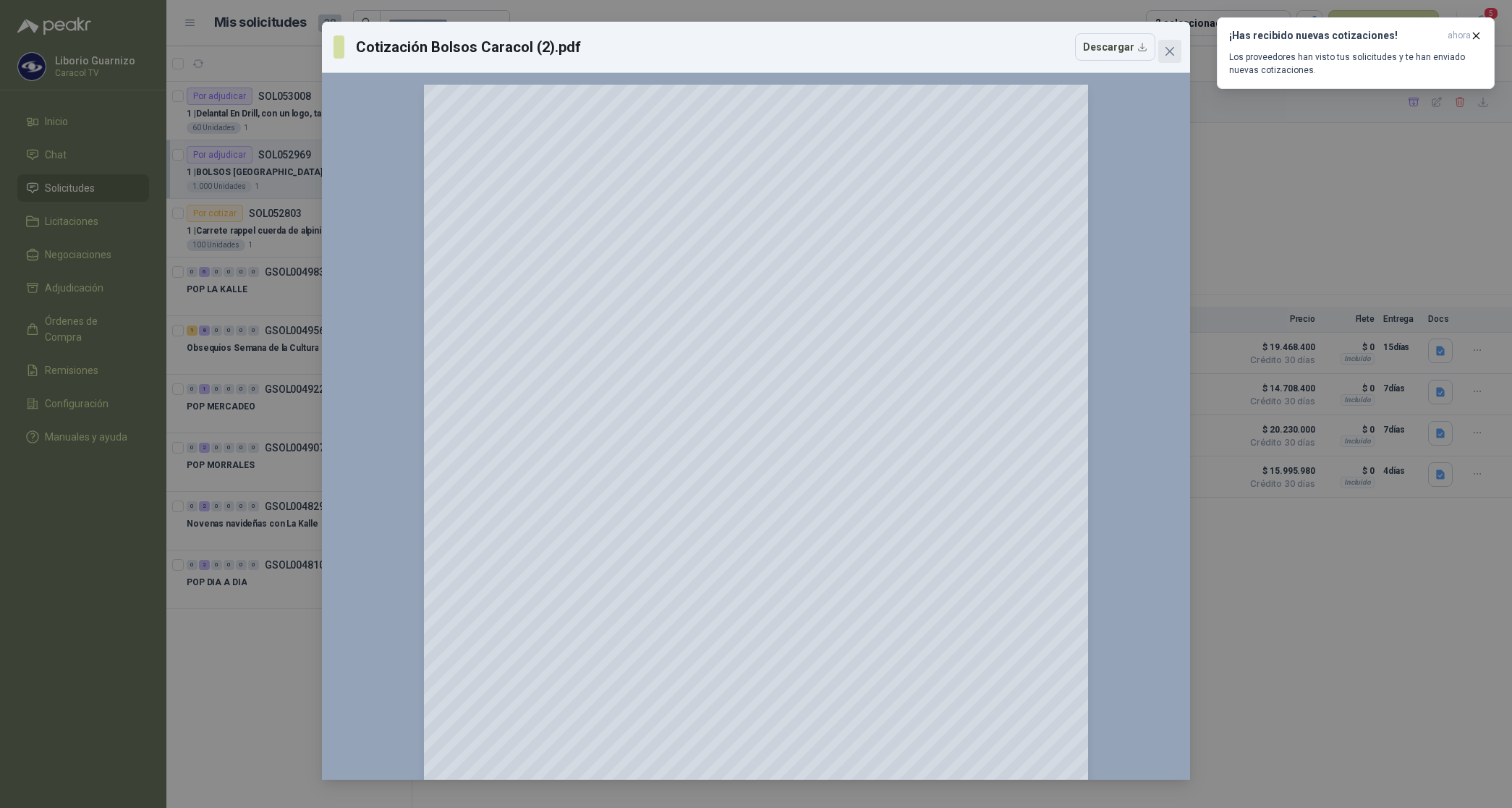
click at [1173, 49] on icon "close" at bounding box center [1170, 51] width 12 height 12
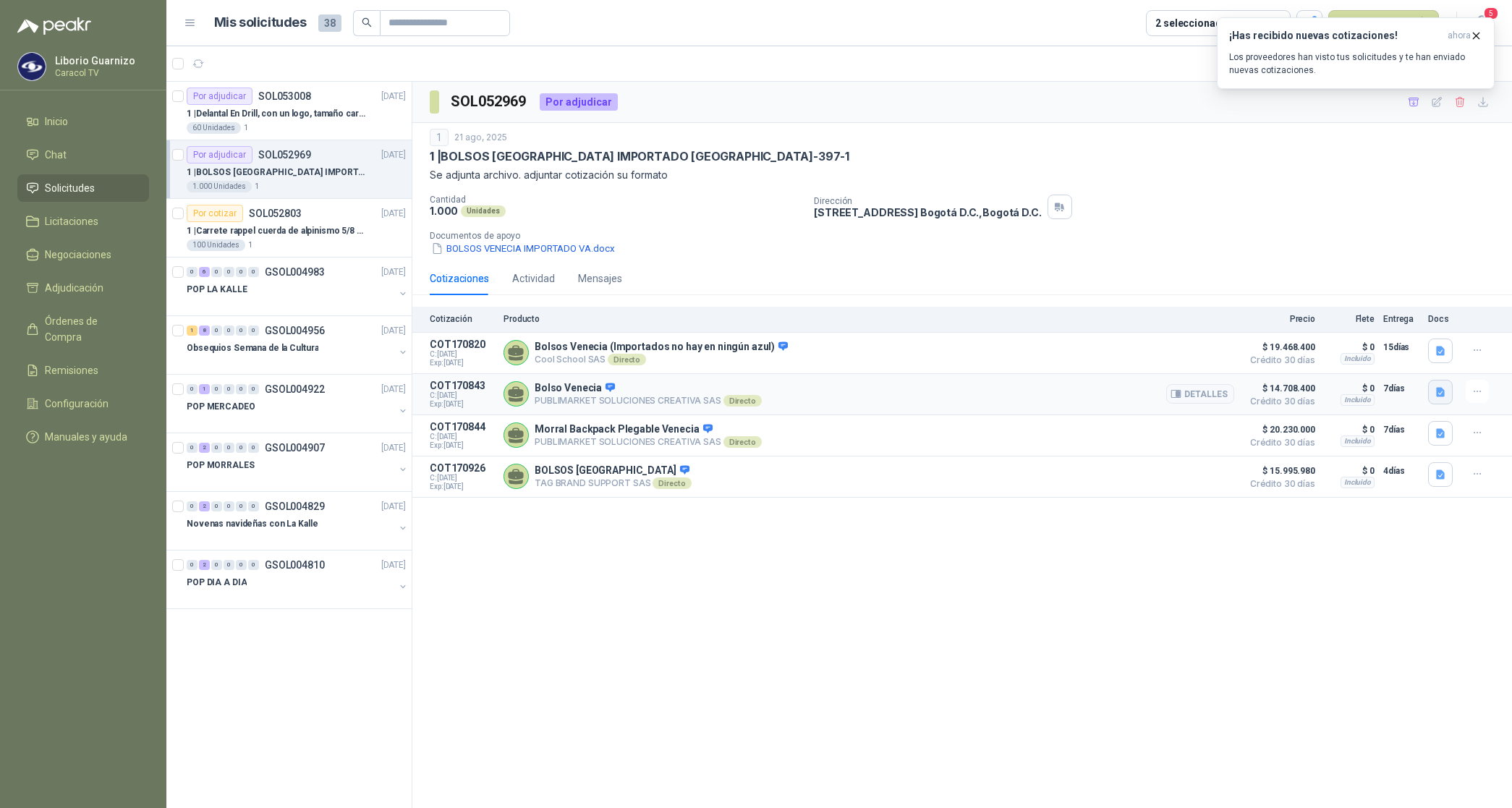
click at [1443, 392] on icon "button" at bounding box center [1439, 391] width 9 height 9
click at [1358, 365] on button "PUBLIMARKET COTIZACION OMG 2762-25 CARACOL-BOLSOS.pdf" at bounding box center [1294, 361] width 299 height 15
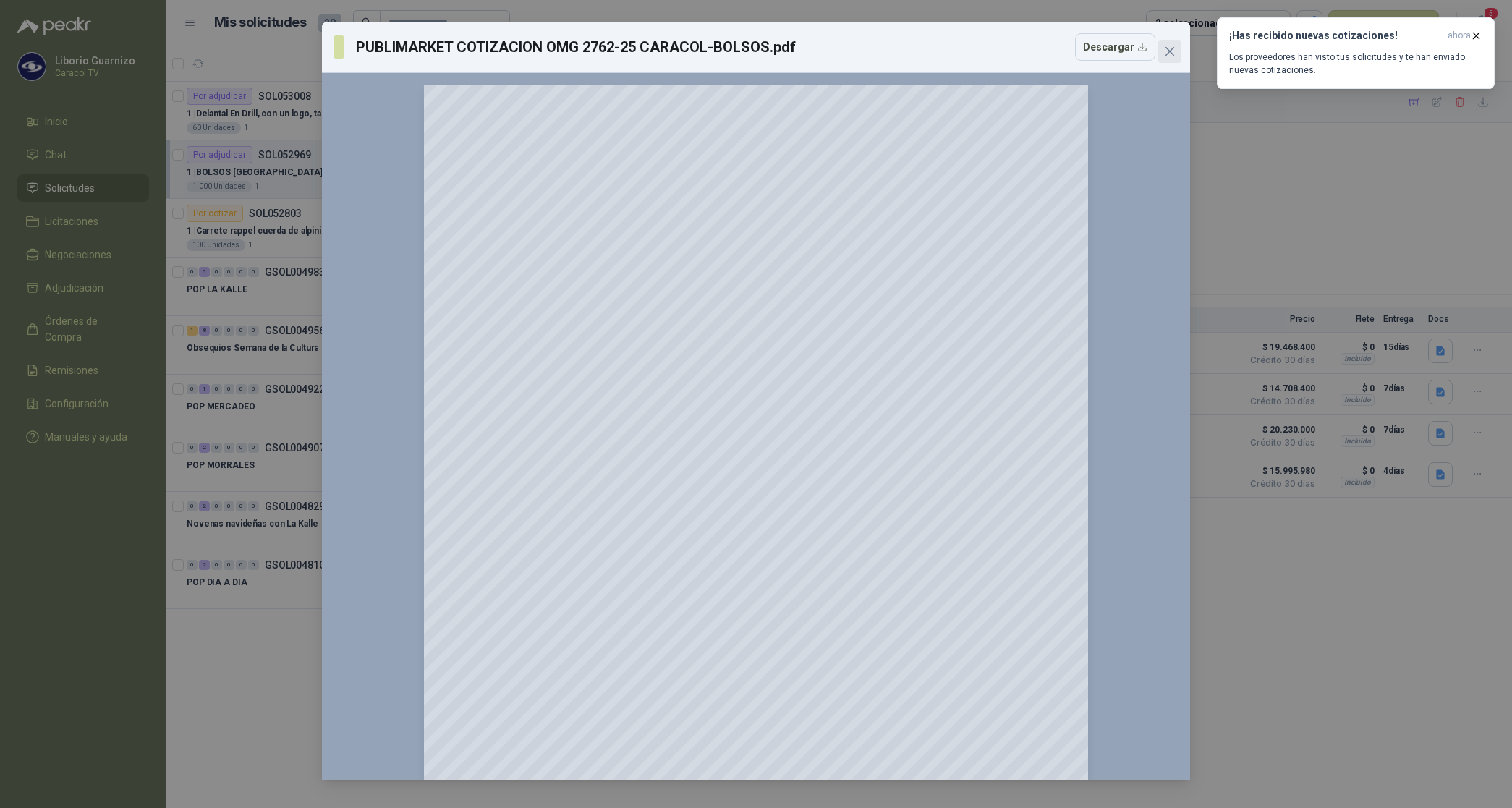
click at [1165, 54] on icon "close" at bounding box center [1170, 51] width 12 height 12
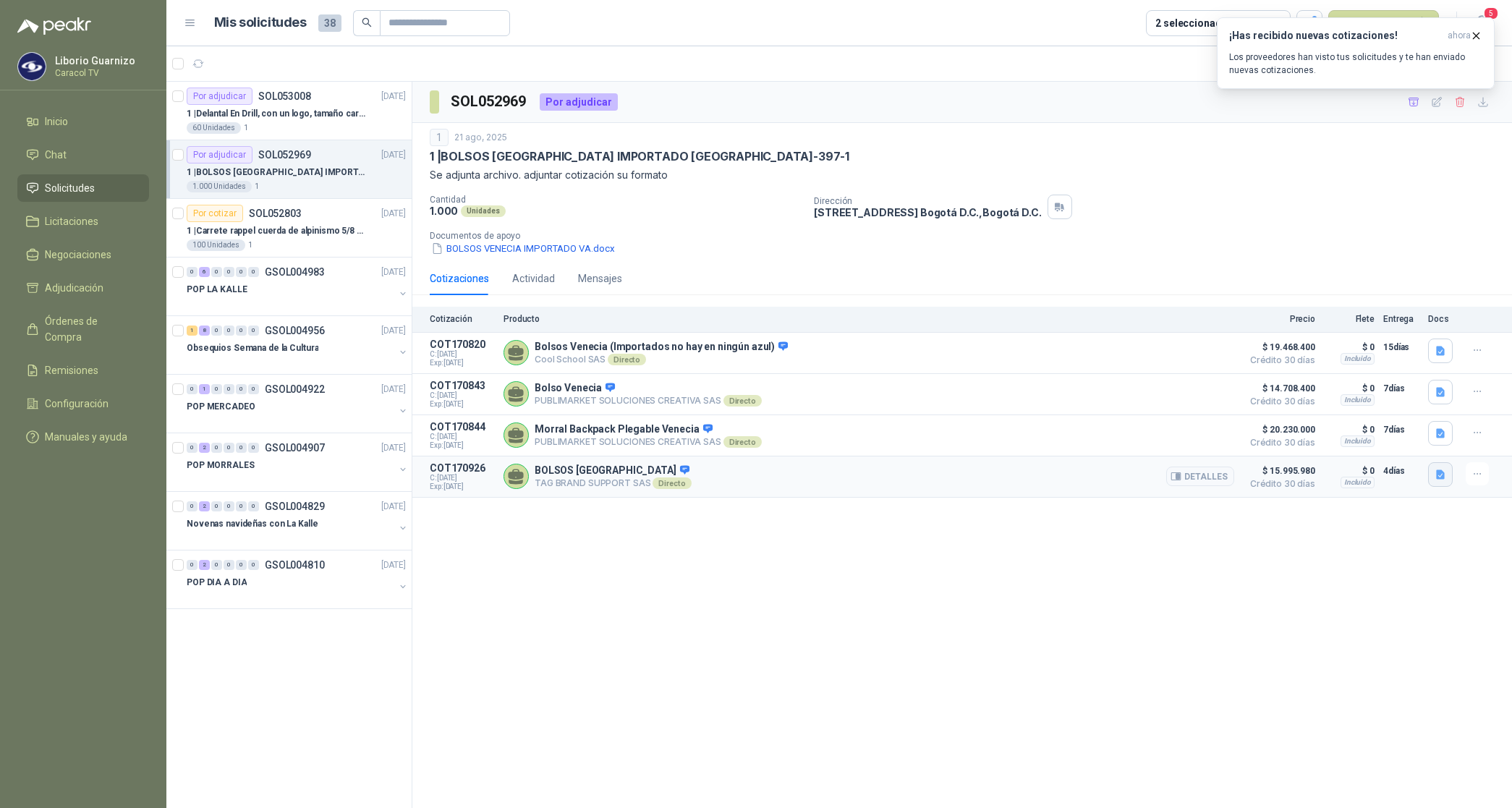
click at [1442, 479] on icon "button" at bounding box center [1439, 474] width 9 height 9
click at [1302, 443] on button "([DATE]) - C-1364-25 - BOLSO - CARACOL - (TAG BRAND SUPPORT).pdf" at bounding box center [1284, 445] width 318 height 15
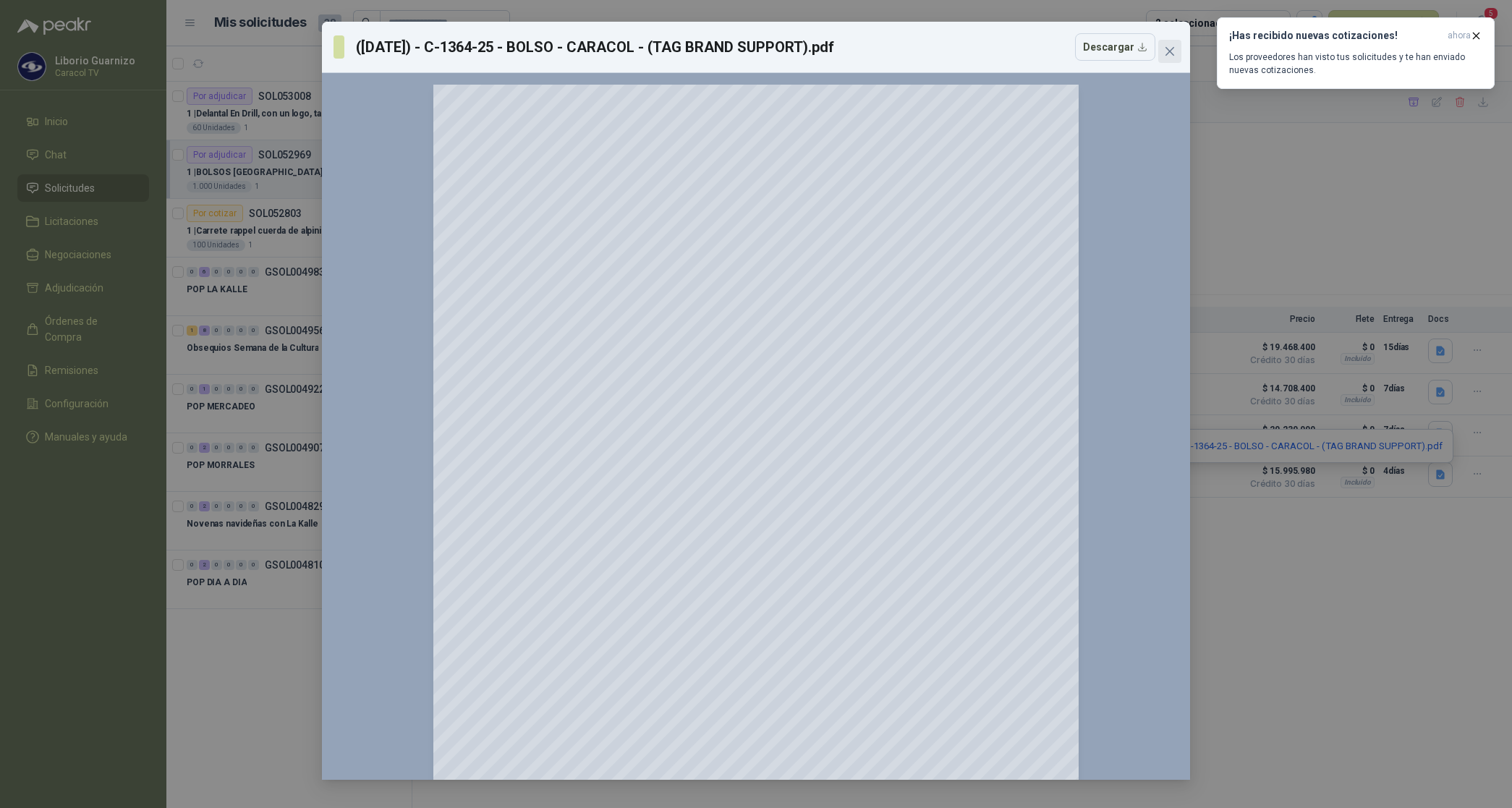
click at [1169, 52] on icon "close" at bounding box center [1170, 51] width 9 height 9
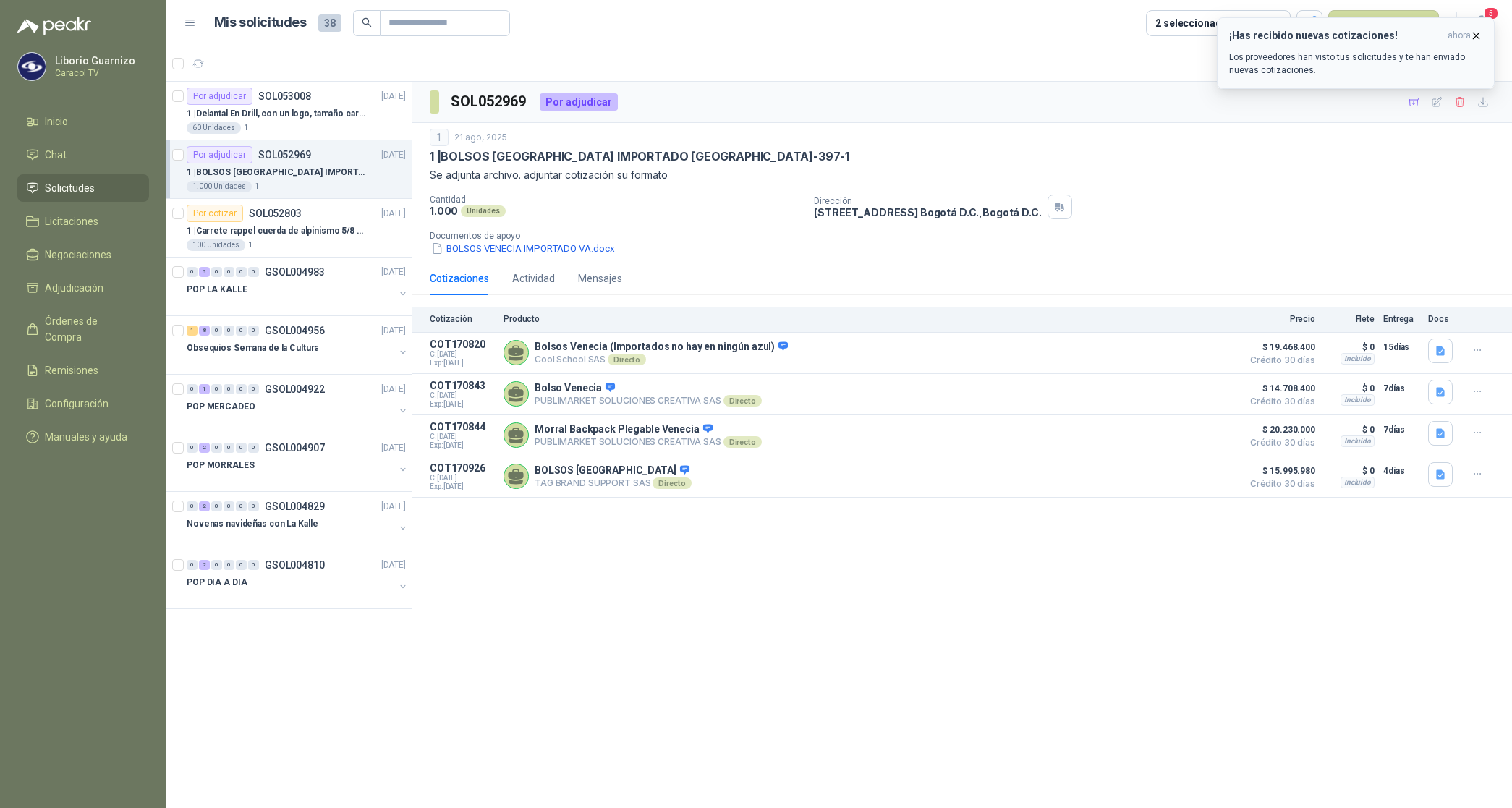
click at [1473, 35] on icon "button" at bounding box center [1476, 36] width 13 height 13
